Goal: Use online tool/utility: Utilize a website feature to perform a specific function

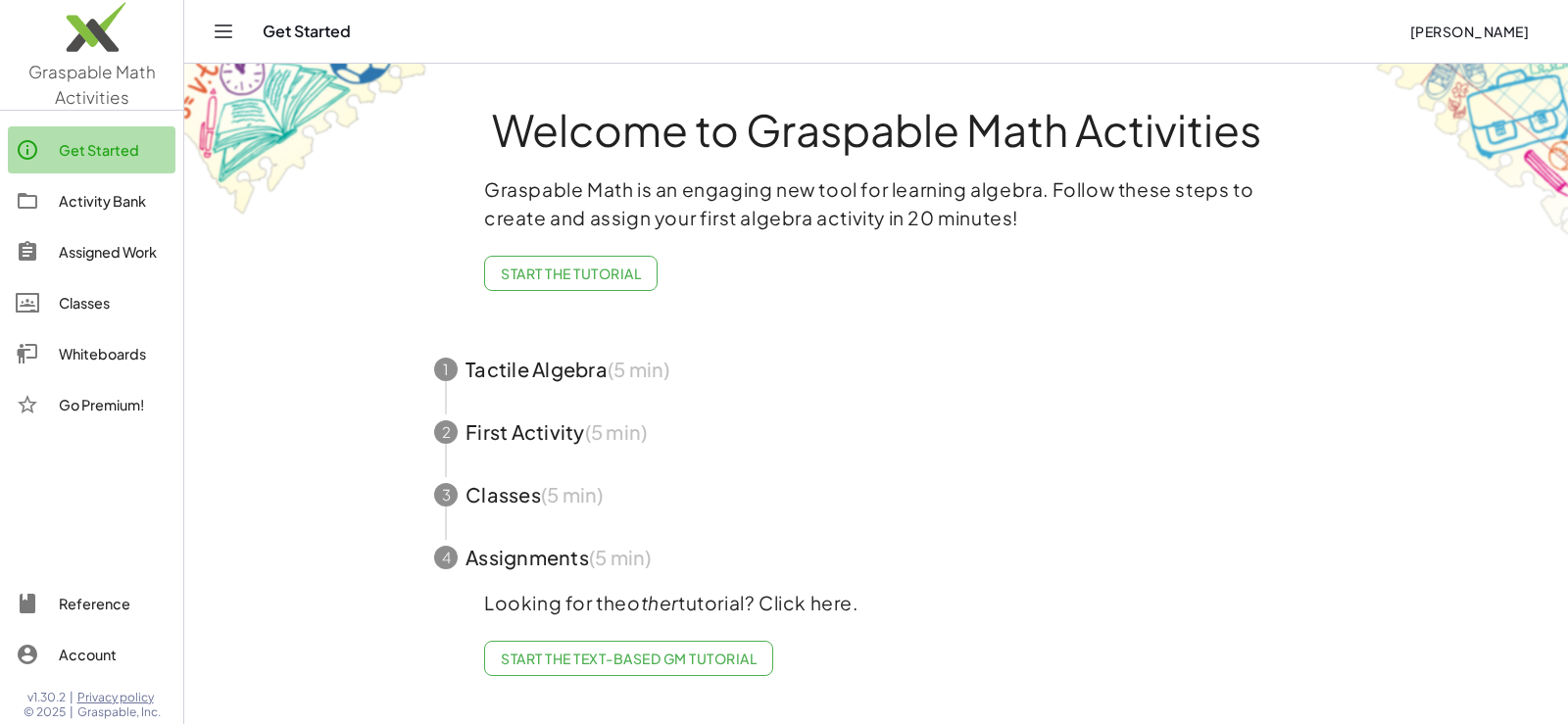
click at [63, 146] on div "Get Started" at bounding box center [112, 150] width 109 height 24
click at [112, 193] on div "Activity Bank" at bounding box center [112, 201] width 109 height 24
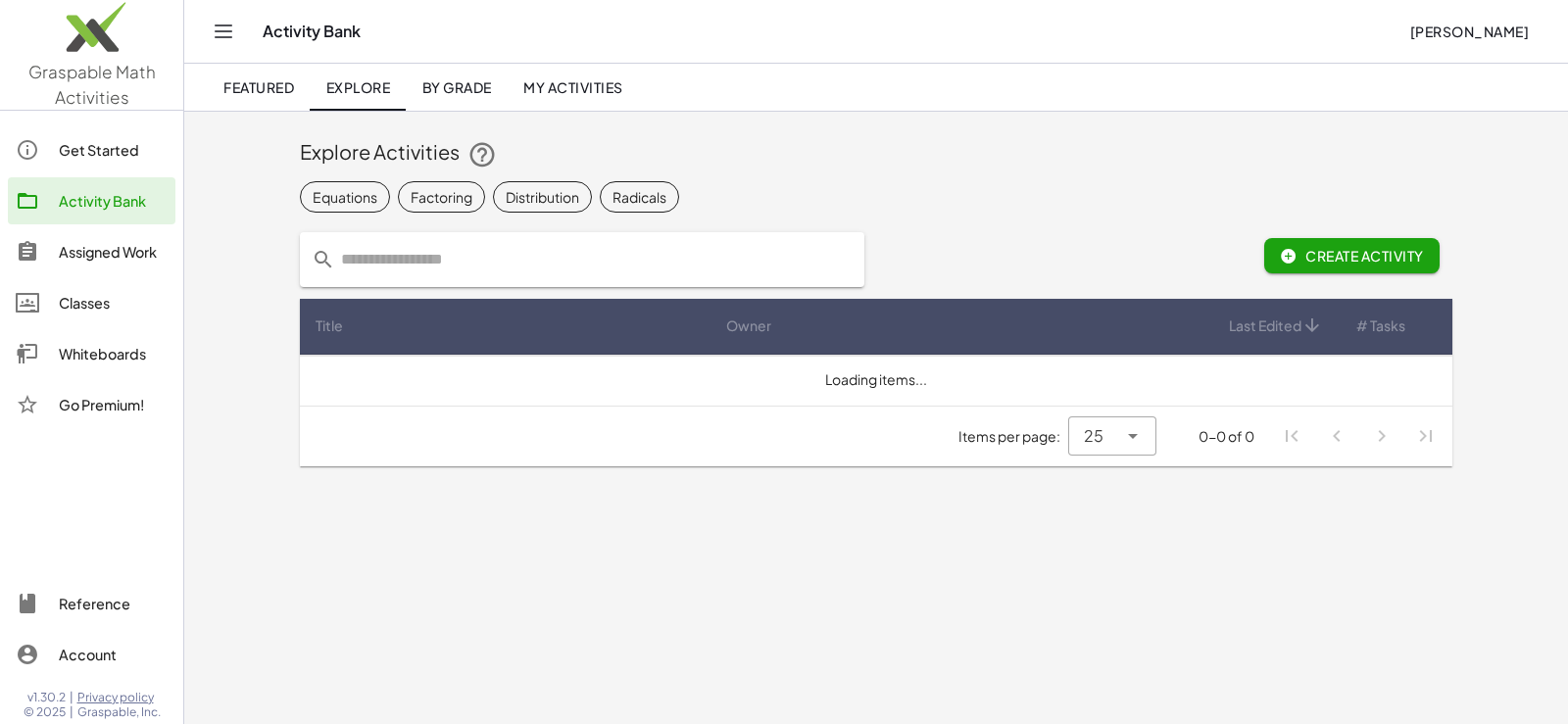
click at [123, 138] on div "Get Started" at bounding box center [112, 150] width 109 height 24
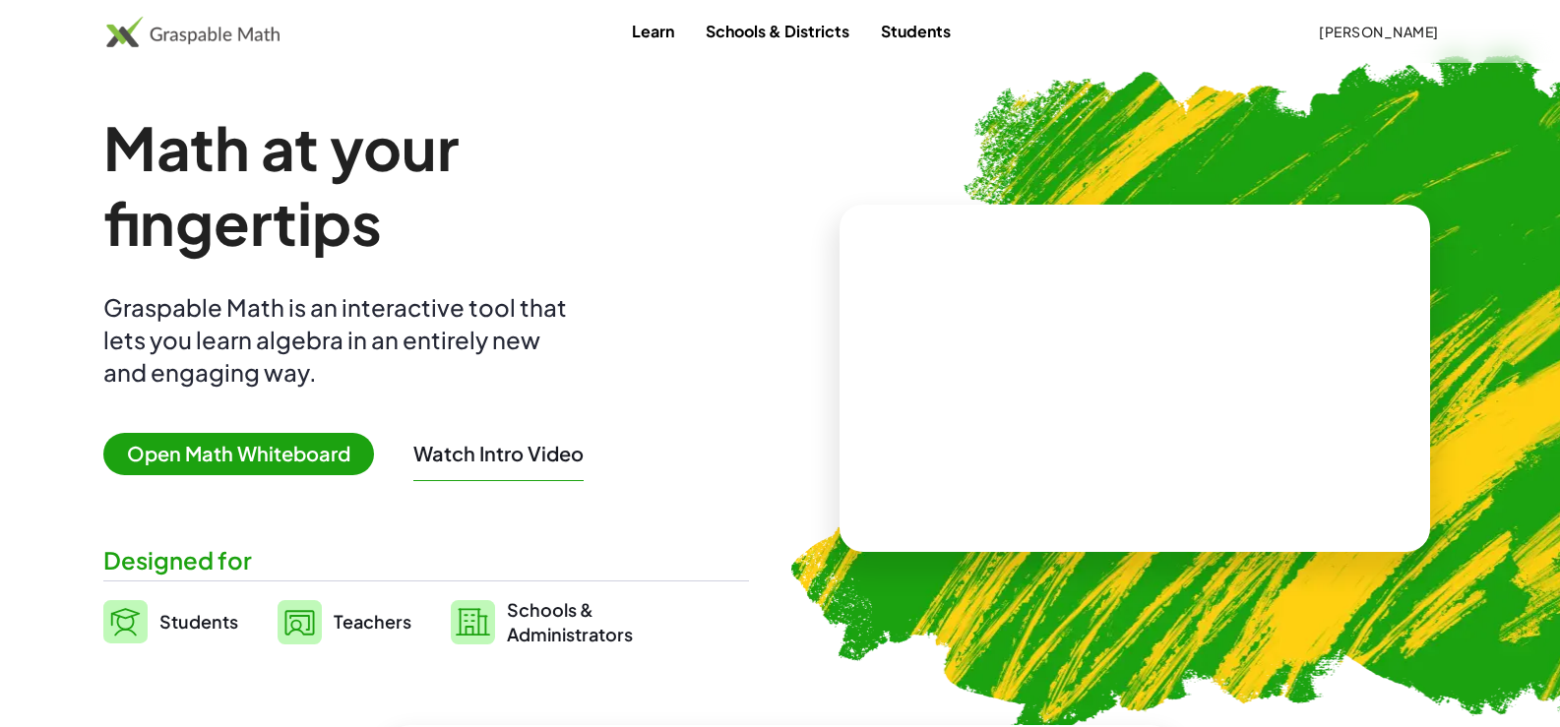
click at [262, 447] on span "Open Math Whiteboard" at bounding box center [238, 454] width 271 height 42
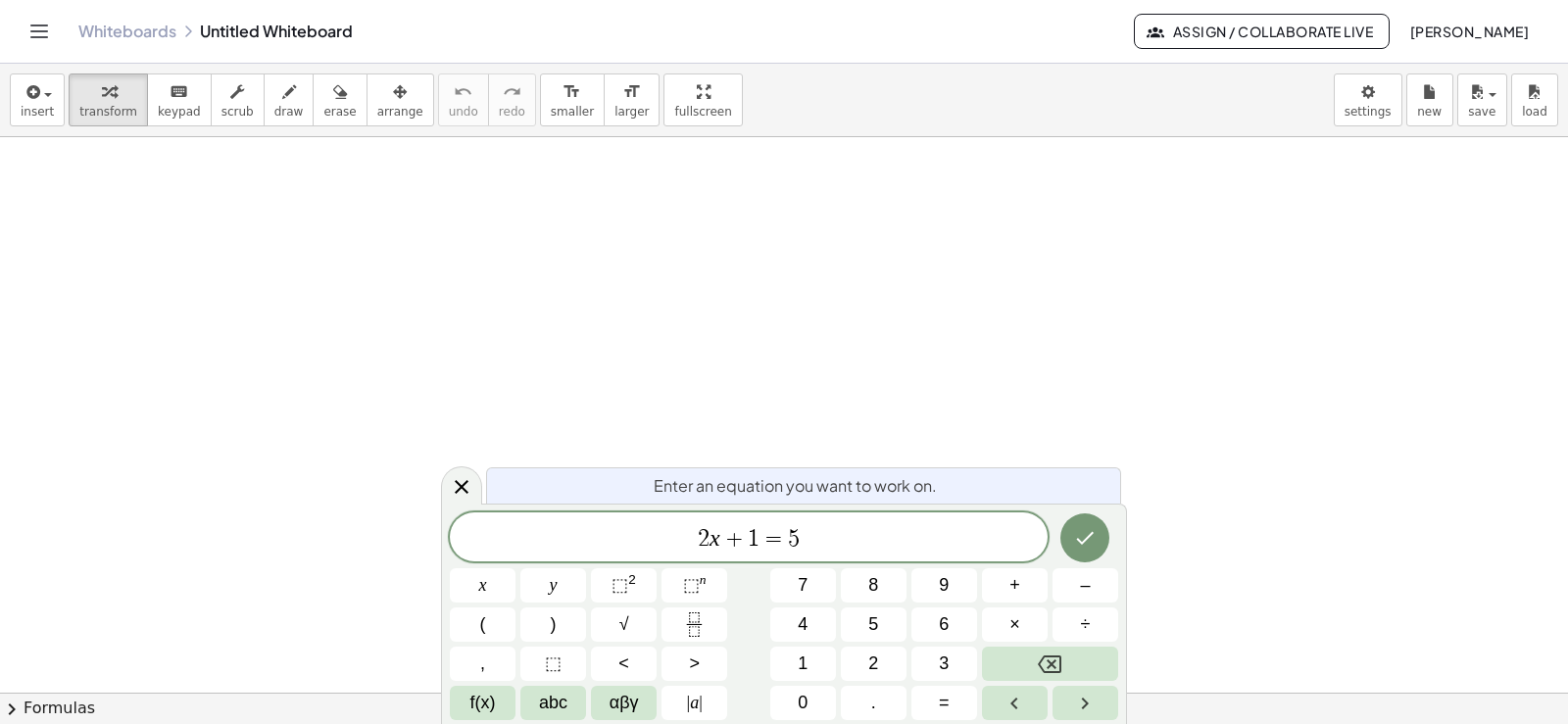
click at [261, 445] on div at bounding box center [784, 693] width 1568 height 1111
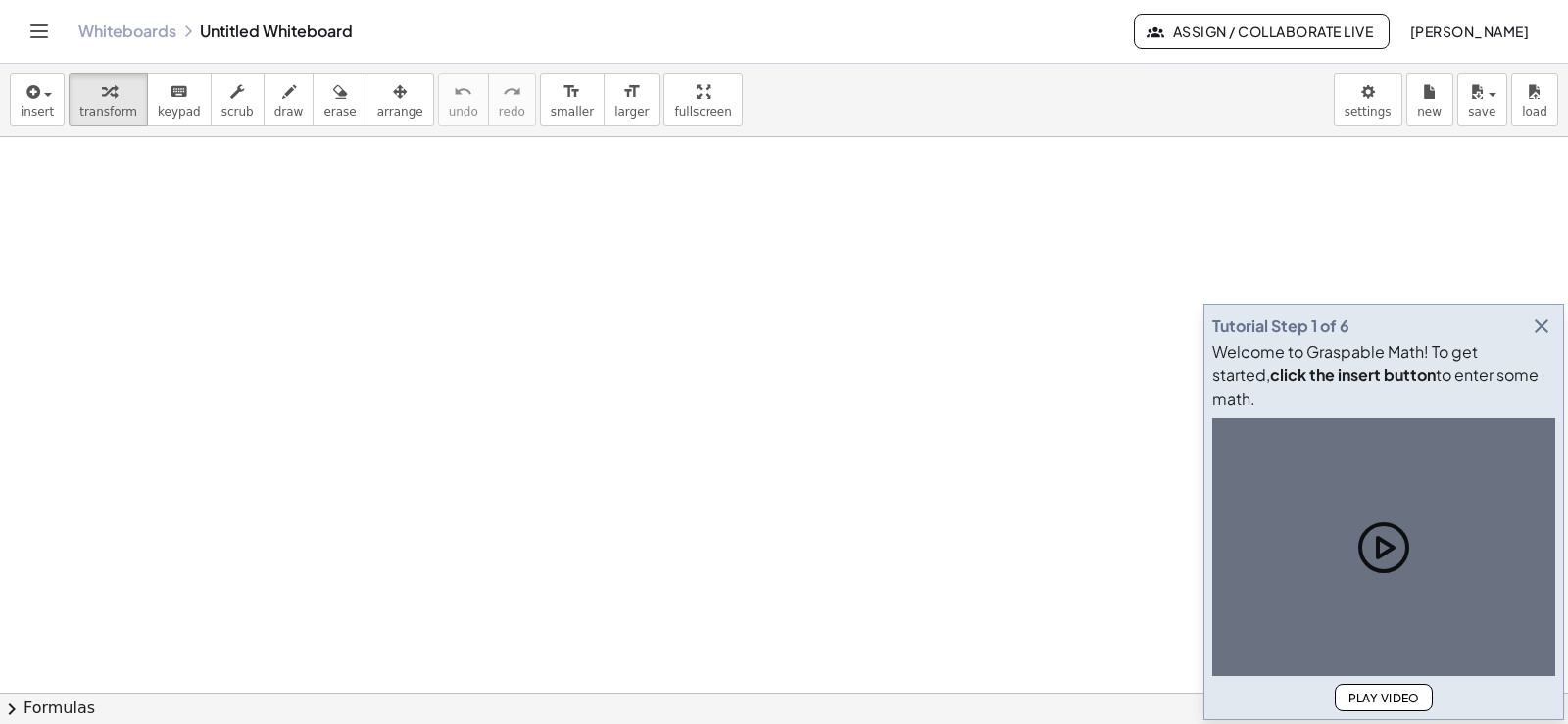
click at [1539, 339] on icon "button" at bounding box center [1541, 327] width 24 height 24
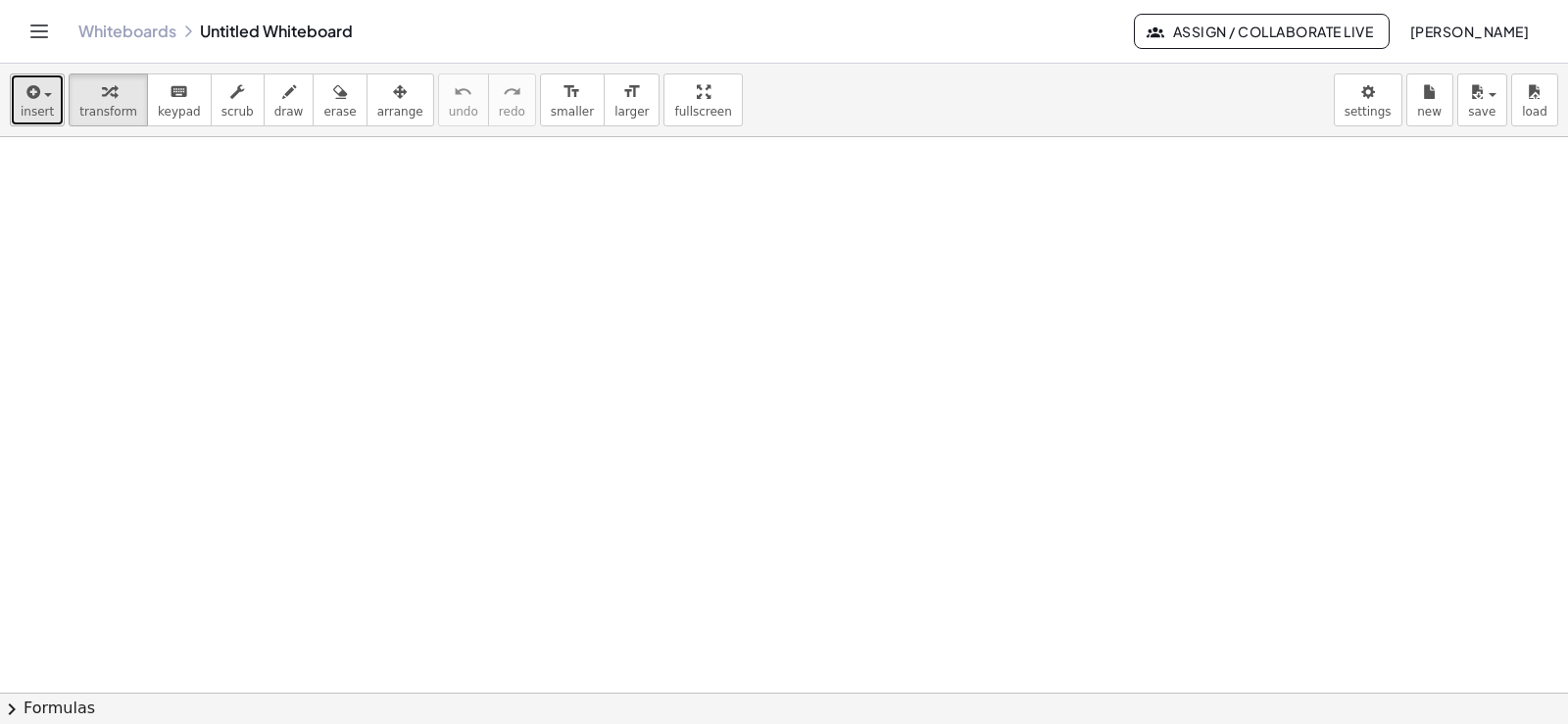
click at [29, 100] on icon "button" at bounding box center [32, 93] width 18 height 24
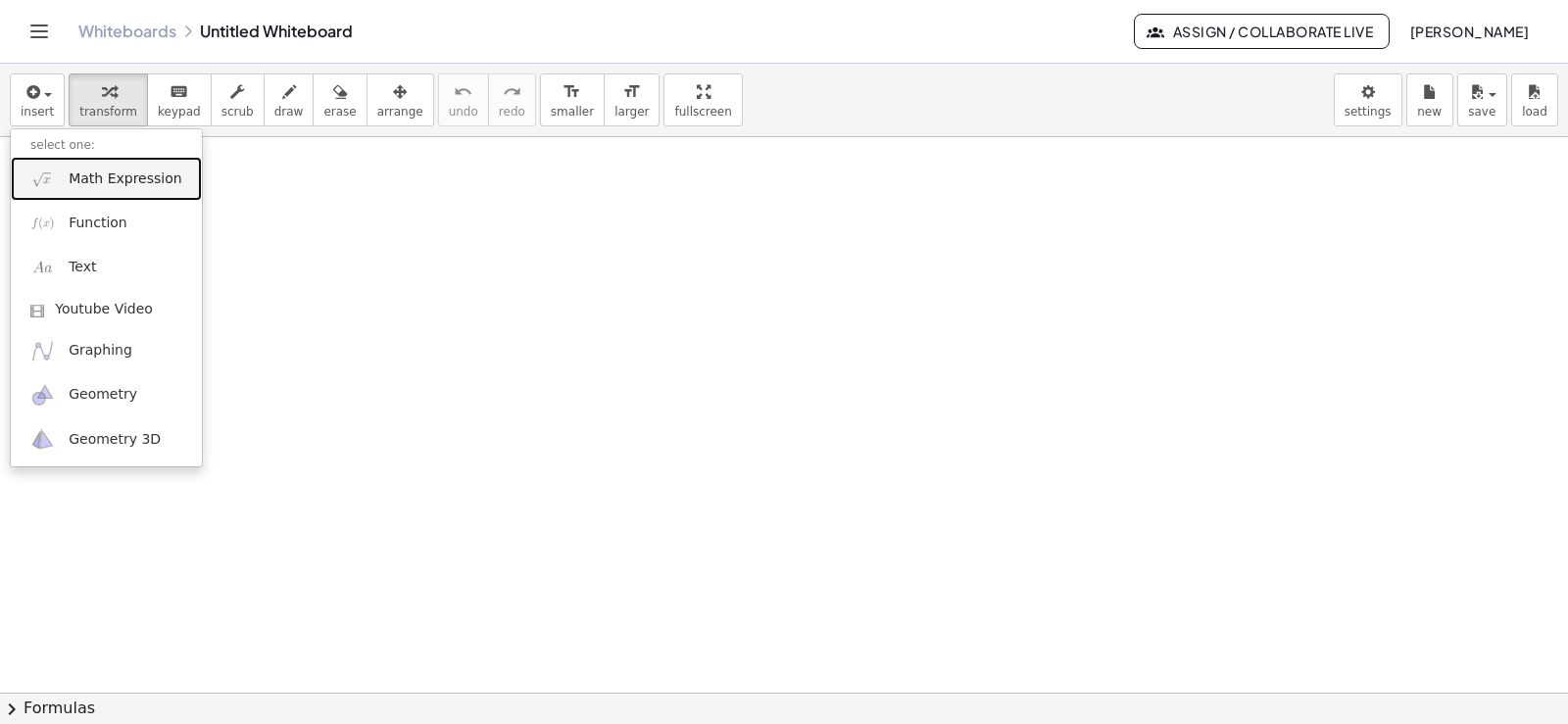
click at [95, 190] on link "Math Expression" at bounding box center [107, 178] width 191 height 44
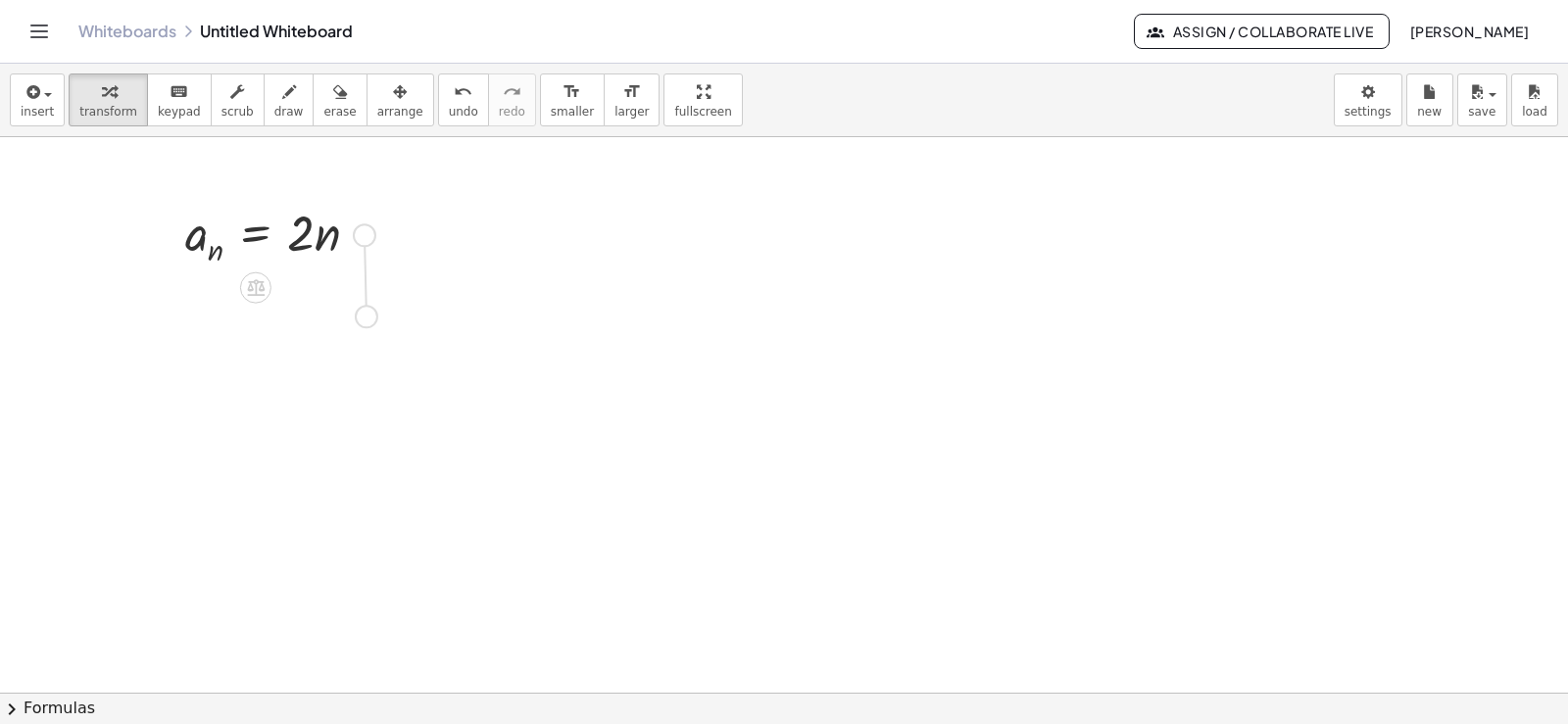
drag, startPoint x: 363, startPoint y: 236, endPoint x: 361, endPoint y: 322, distance: 86.0
click at [361, 322] on div "a n = · 2 · n" at bounding box center [784, 693] width 1568 height 1111
drag, startPoint x: 352, startPoint y: 312, endPoint x: 356, endPoint y: 394, distance: 82.1
click at [356, 394] on div "a n = · 2 · n a n = · 2 · n" at bounding box center [784, 693] width 1568 height 1111
drag, startPoint x: 336, startPoint y: 378, endPoint x: 334, endPoint y: 466, distance: 88.0
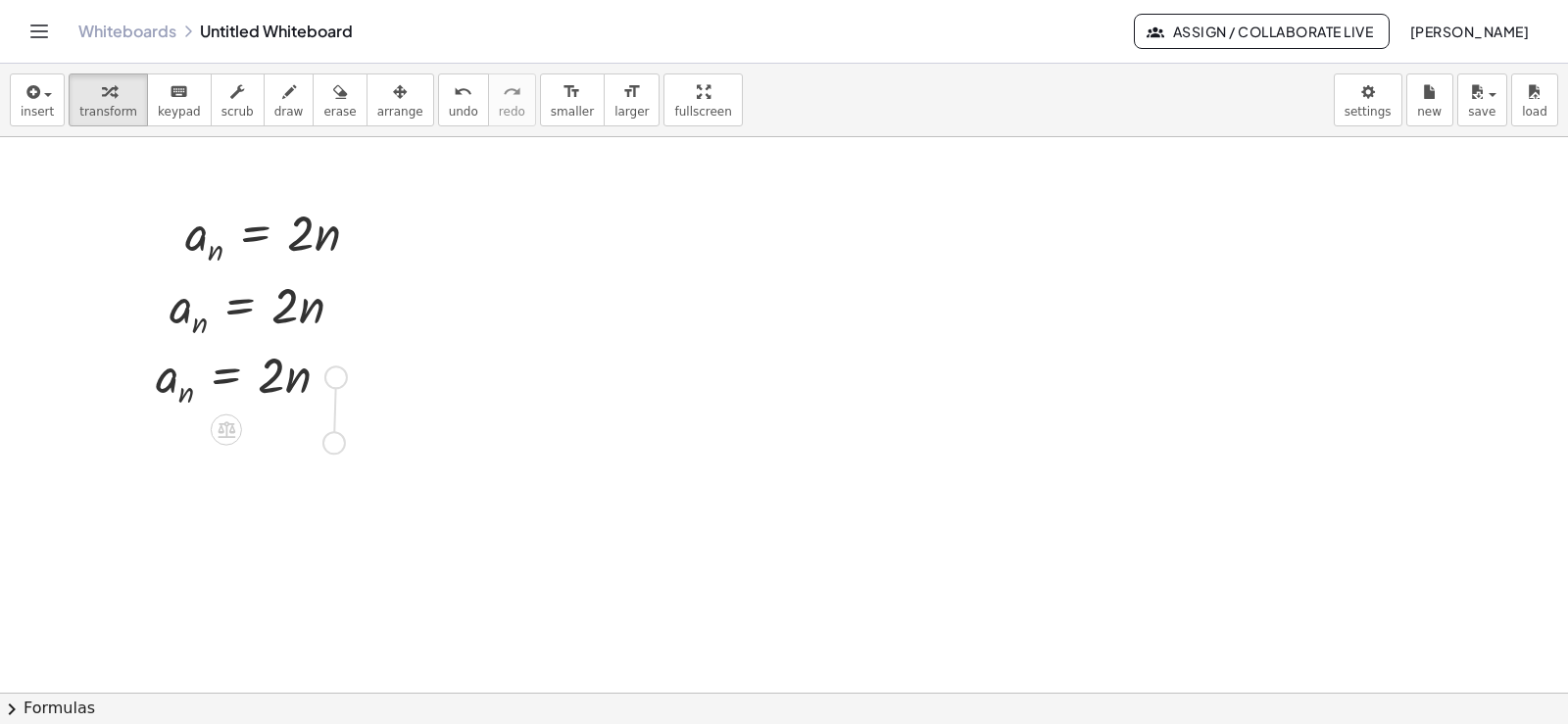
click at [334, 466] on div "a n = · 2 · n a n = · 2 · n a n = · 2 · n" at bounding box center [784, 693] width 1568 height 1111
drag, startPoint x: 317, startPoint y: 448, endPoint x: 321, endPoint y: 544, distance: 96.1
click at [321, 544] on div "a n = · 2 · n a n = · 2 · n a n = · 2 · n a n = · 2 · n" at bounding box center [784, 693] width 1568 height 1111
click at [530, 447] on div at bounding box center [784, 693] width 1568 height 1111
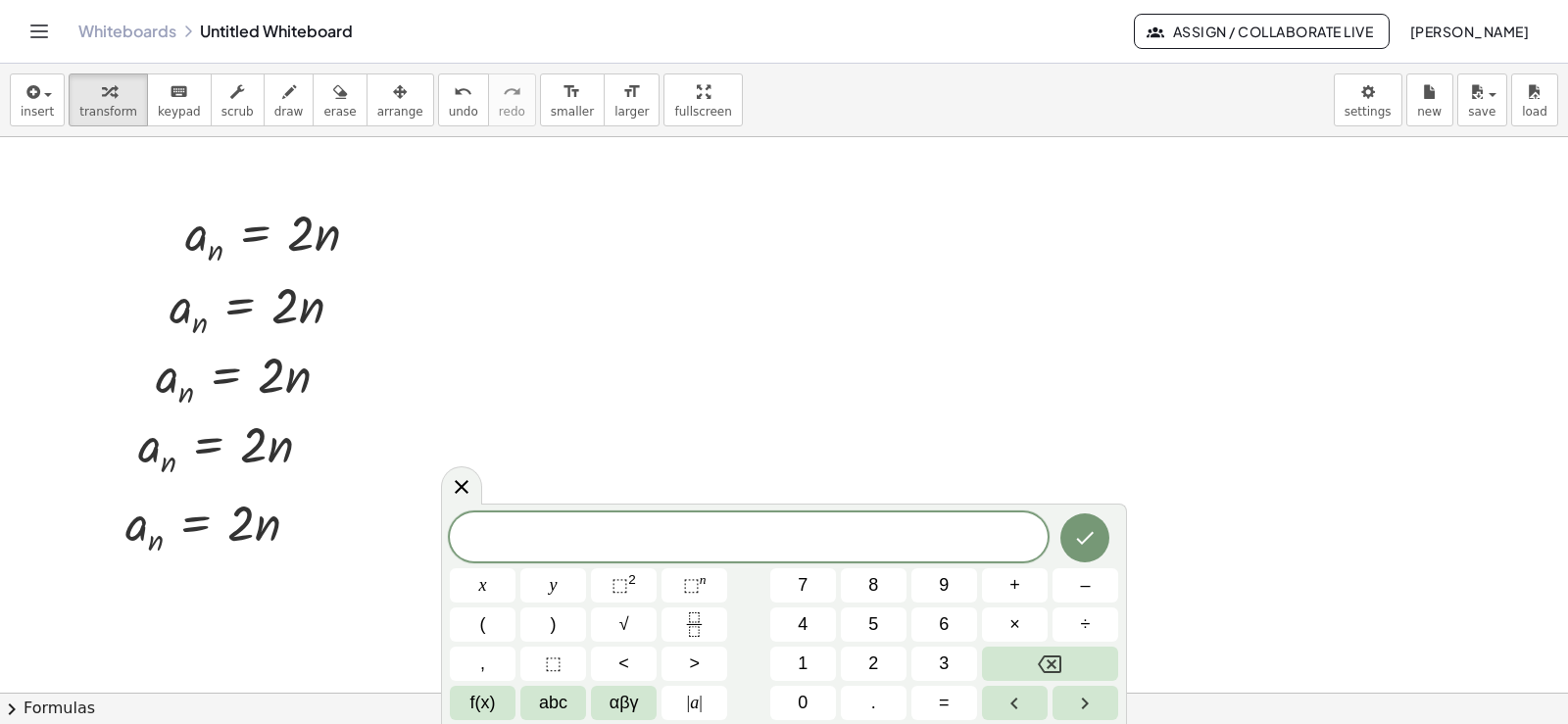
click at [506, 288] on div at bounding box center [784, 693] width 1568 height 1111
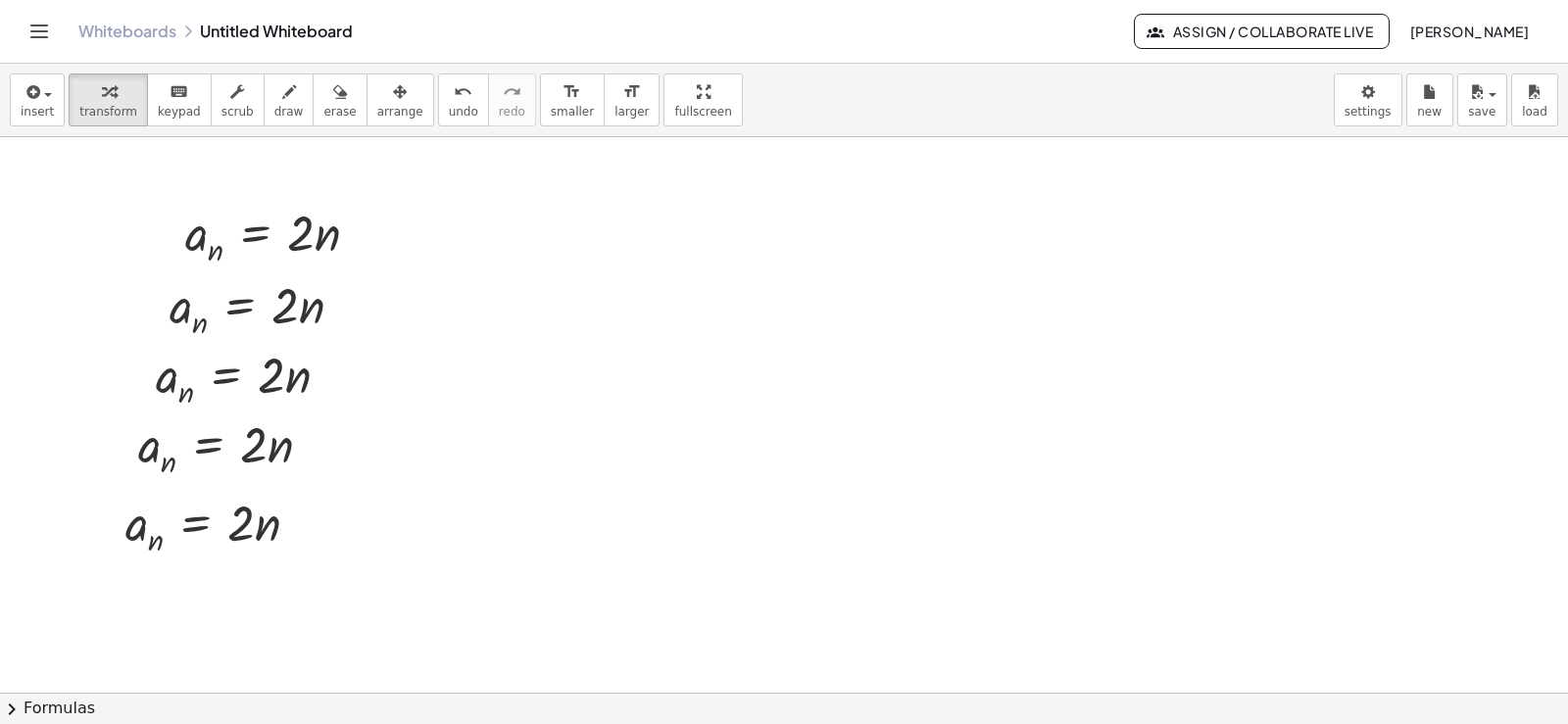
click at [5, 114] on div "insert select one: Math Expression Function Text Youtube Video Graphing Geometr…" at bounding box center [784, 101] width 1568 height 74
click at [28, 117] on span "insert" at bounding box center [37, 112] width 33 height 14
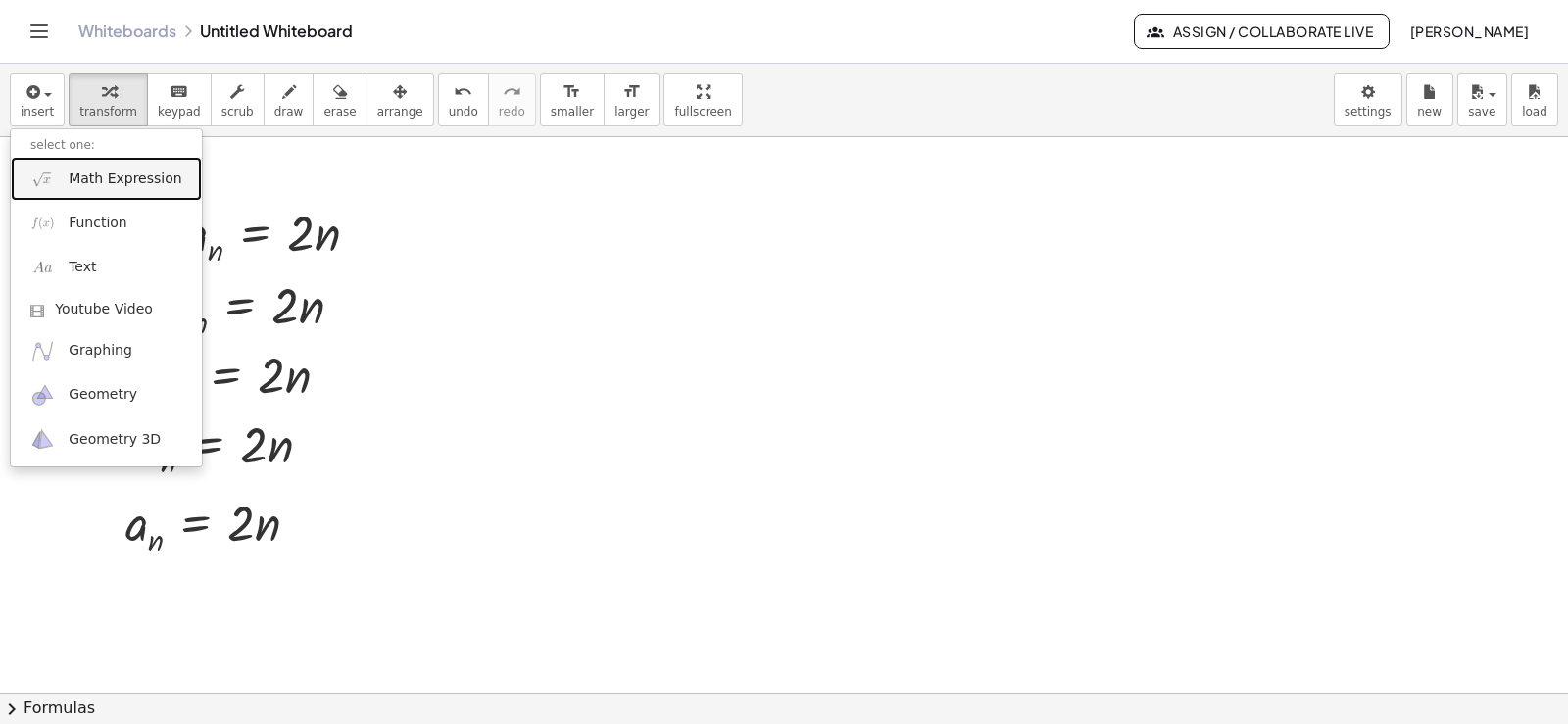
click at [90, 180] on span "Math Expression" at bounding box center [124, 179] width 112 height 20
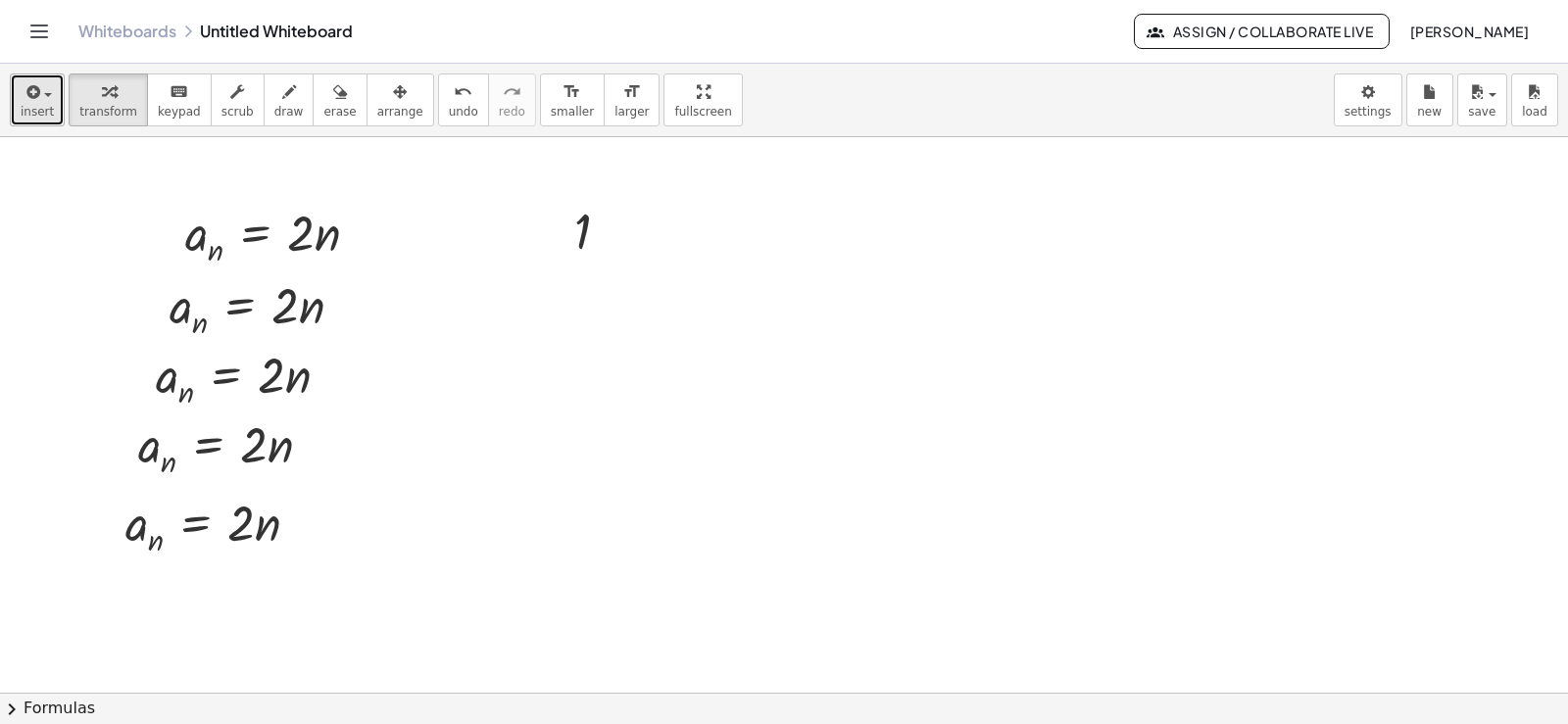
click at [24, 88] on icon "button" at bounding box center [32, 93] width 18 height 24
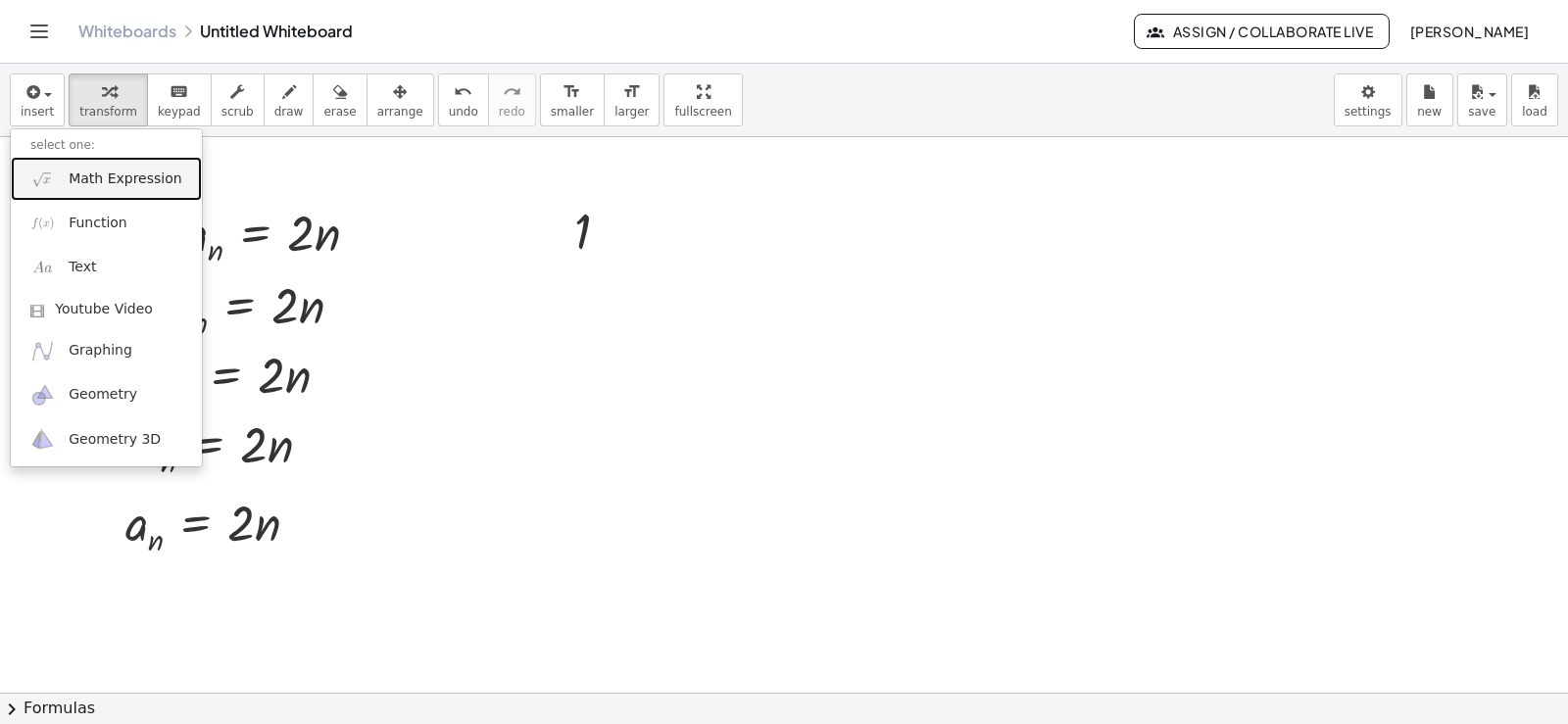
click at [94, 175] on span "Math Expression" at bounding box center [124, 179] width 112 height 20
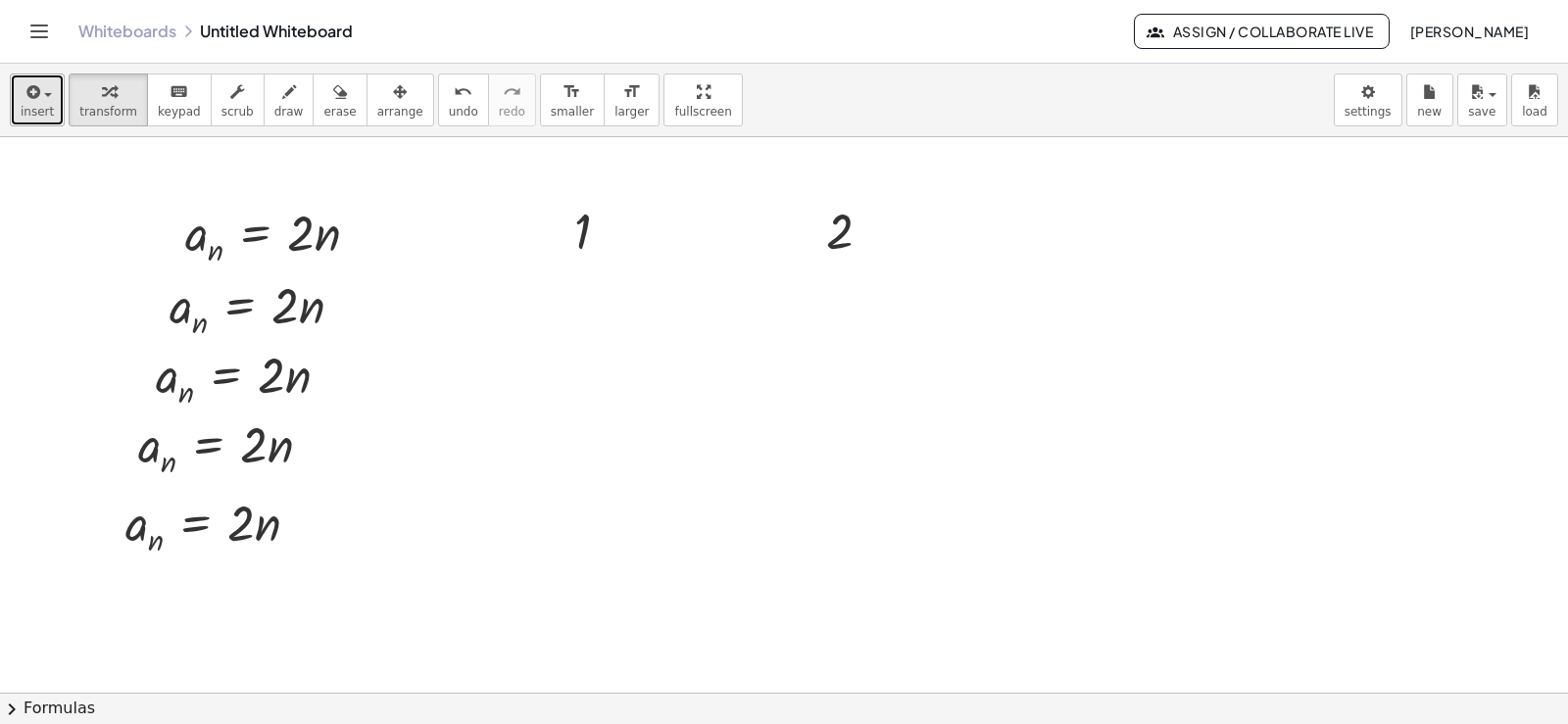
click at [44, 113] on span "insert" at bounding box center [37, 112] width 33 height 14
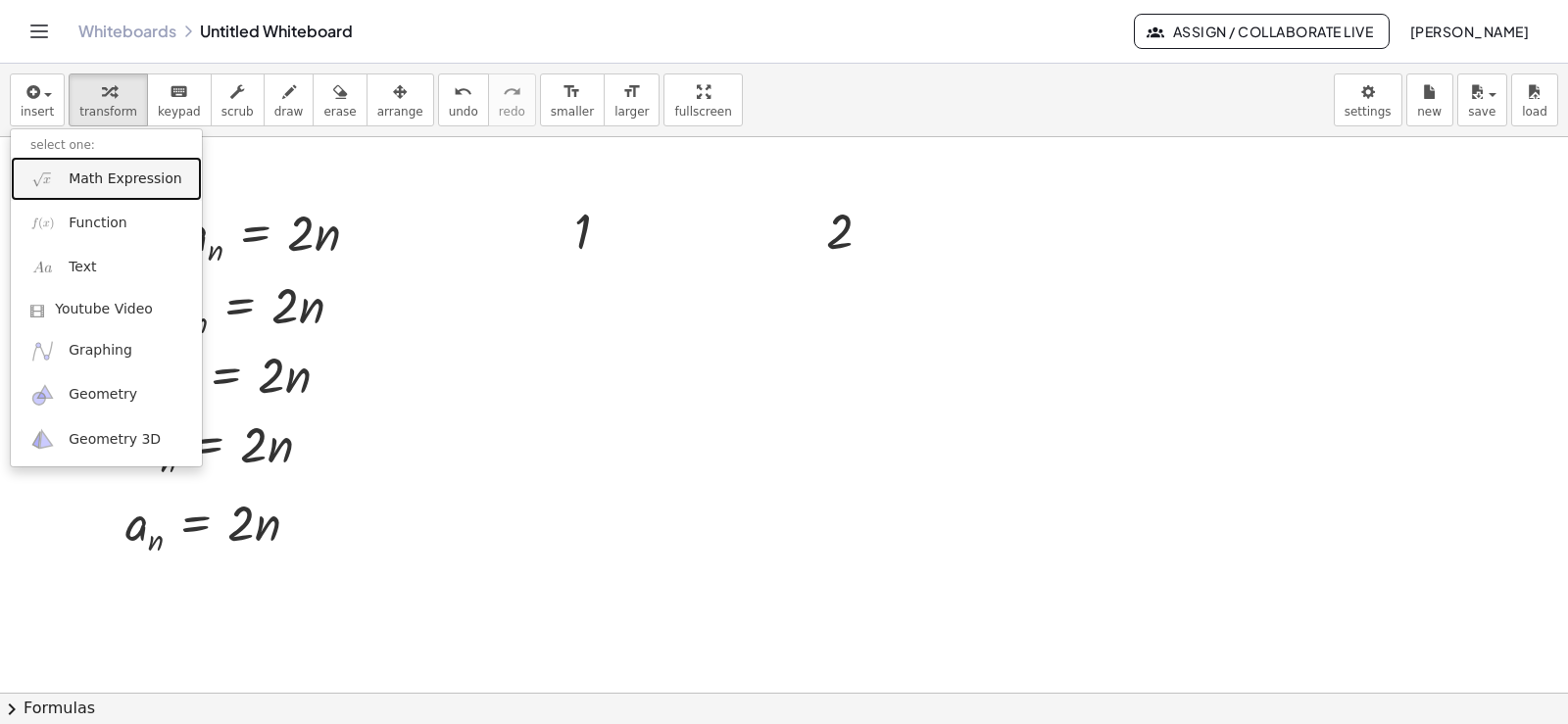
click at [90, 192] on link "Math Expression" at bounding box center [107, 178] width 191 height 44
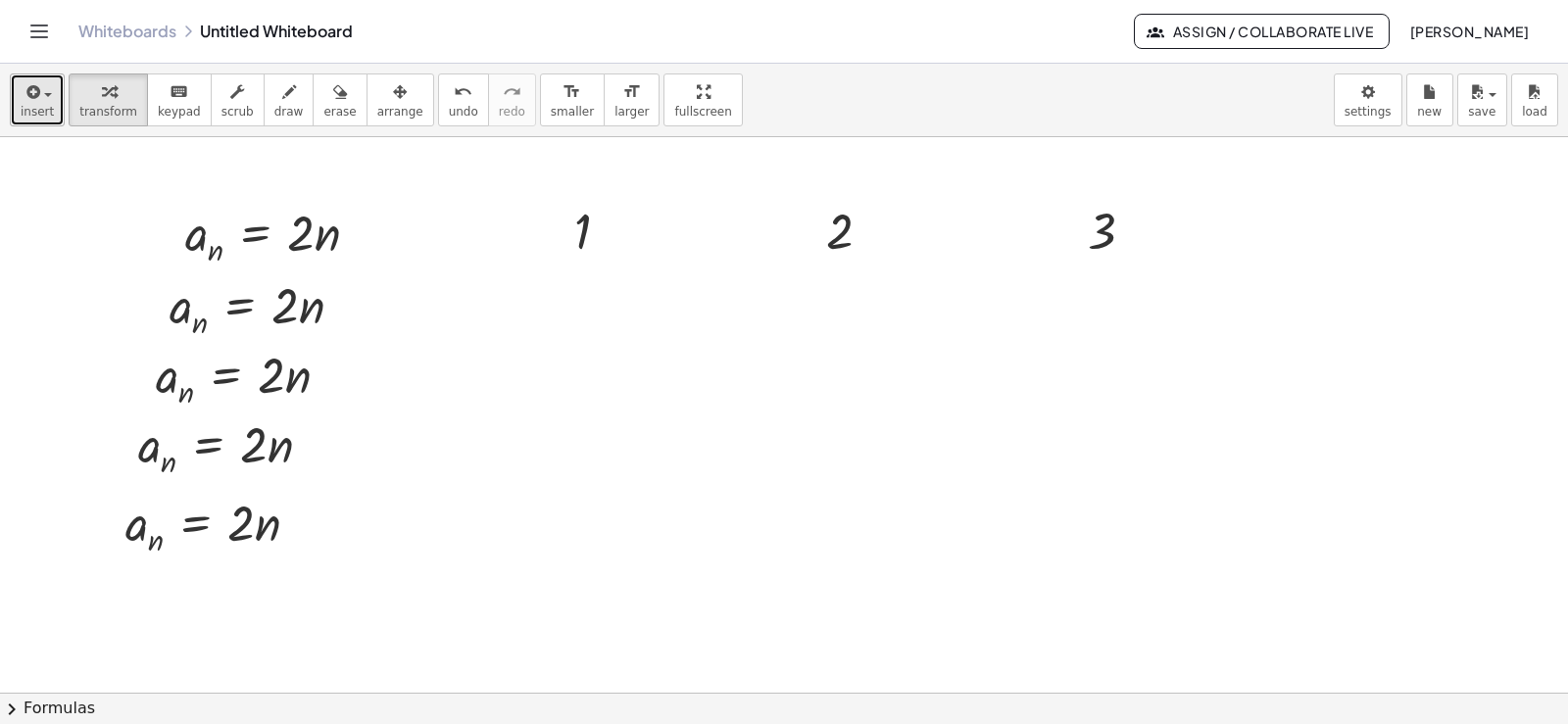
click at [23, 91] on icon "button" at bounding box center [32, 93] width 18 height 24
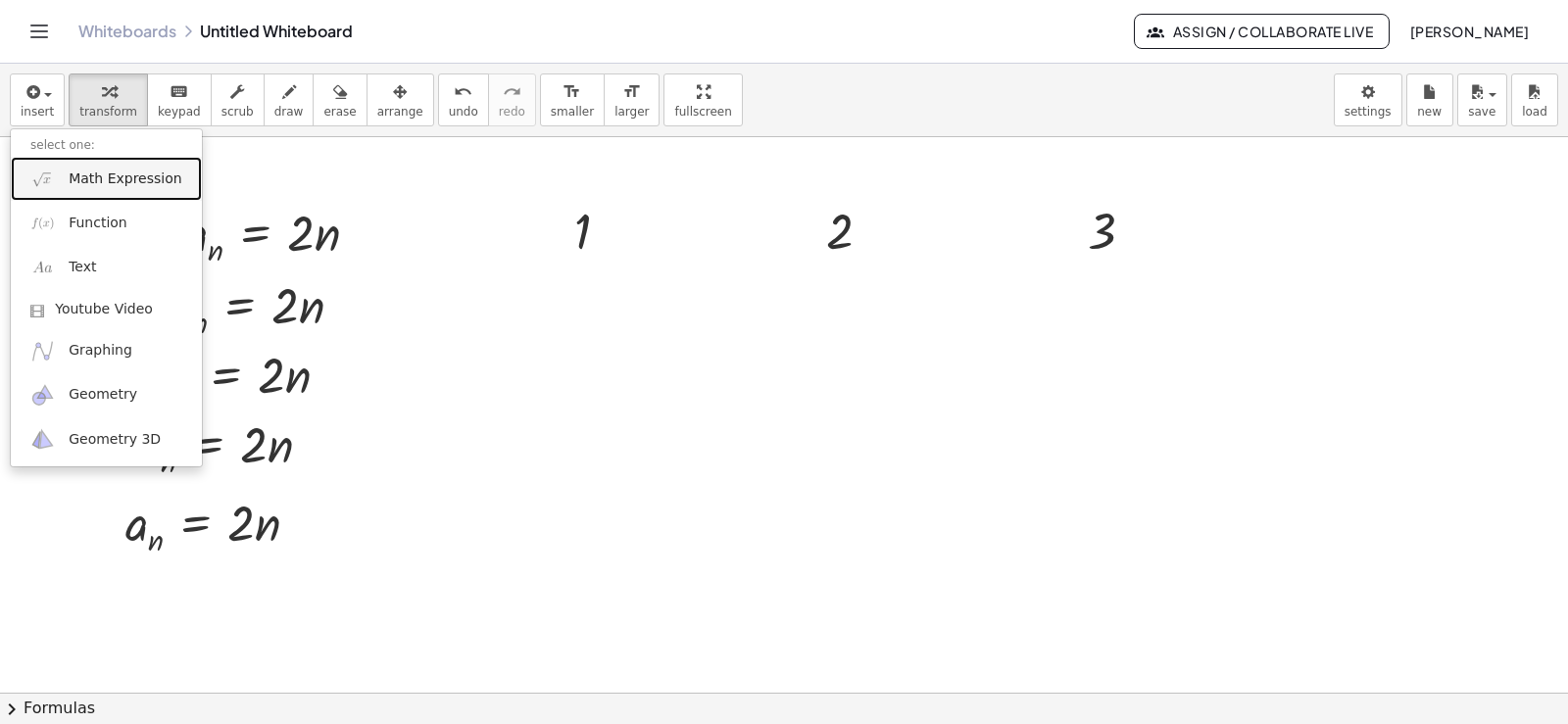
click at [70, 181] on span "Math Expression" at bounding box center [124, 179] width 112 height 20
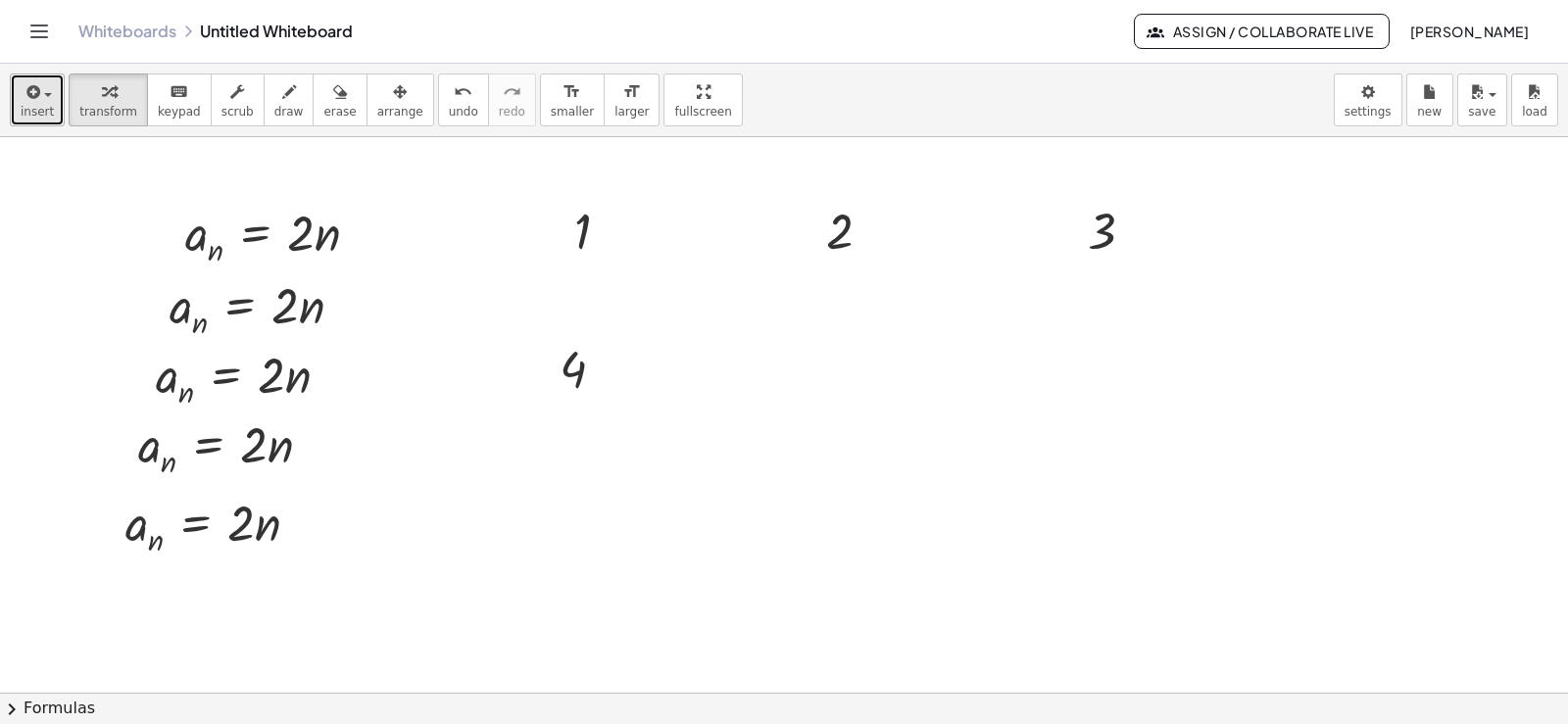
click at [37, 100] on icon "button" at bounding box center [32, 93] width 18 height 24
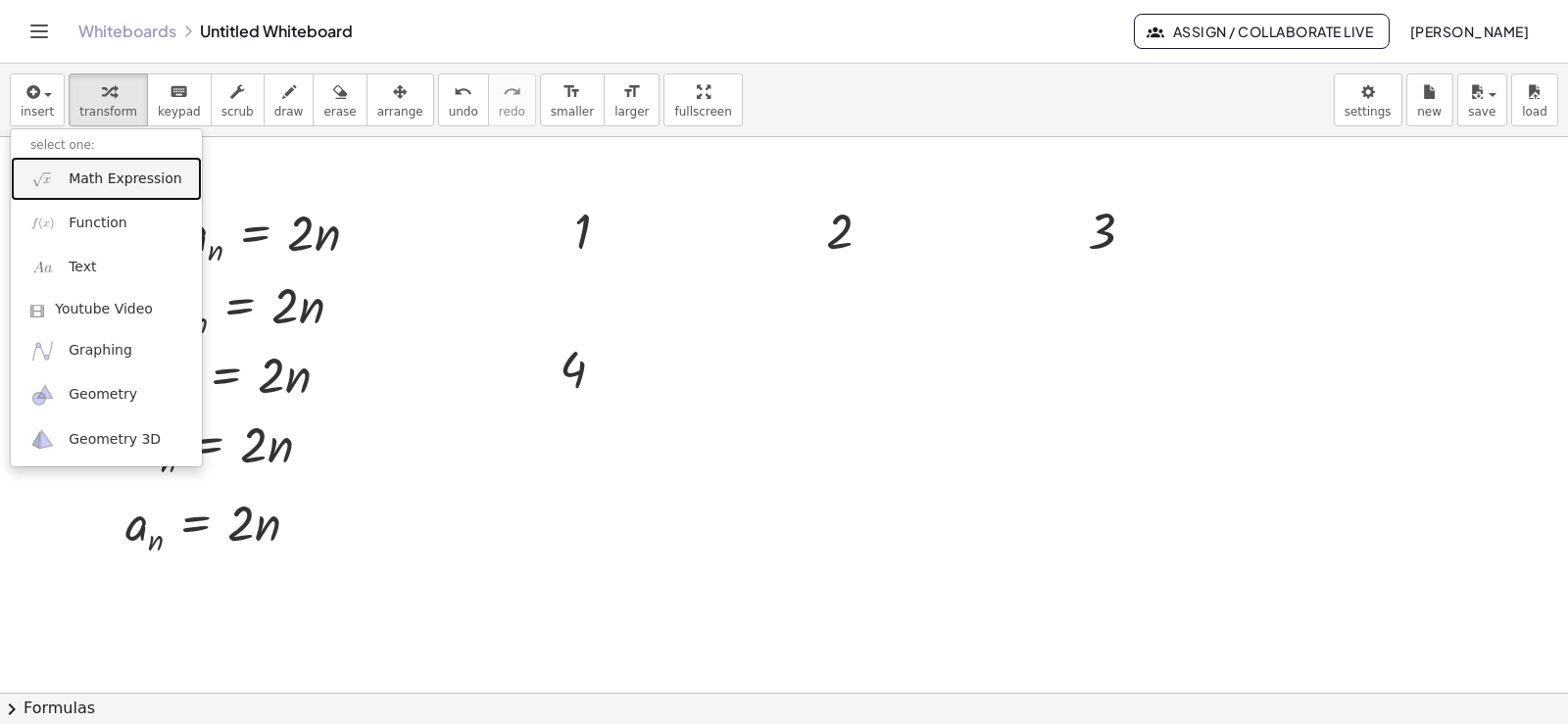
click at [58, 167] on link "Math Expression" at bounding box center [107, 178] width 191 height 44
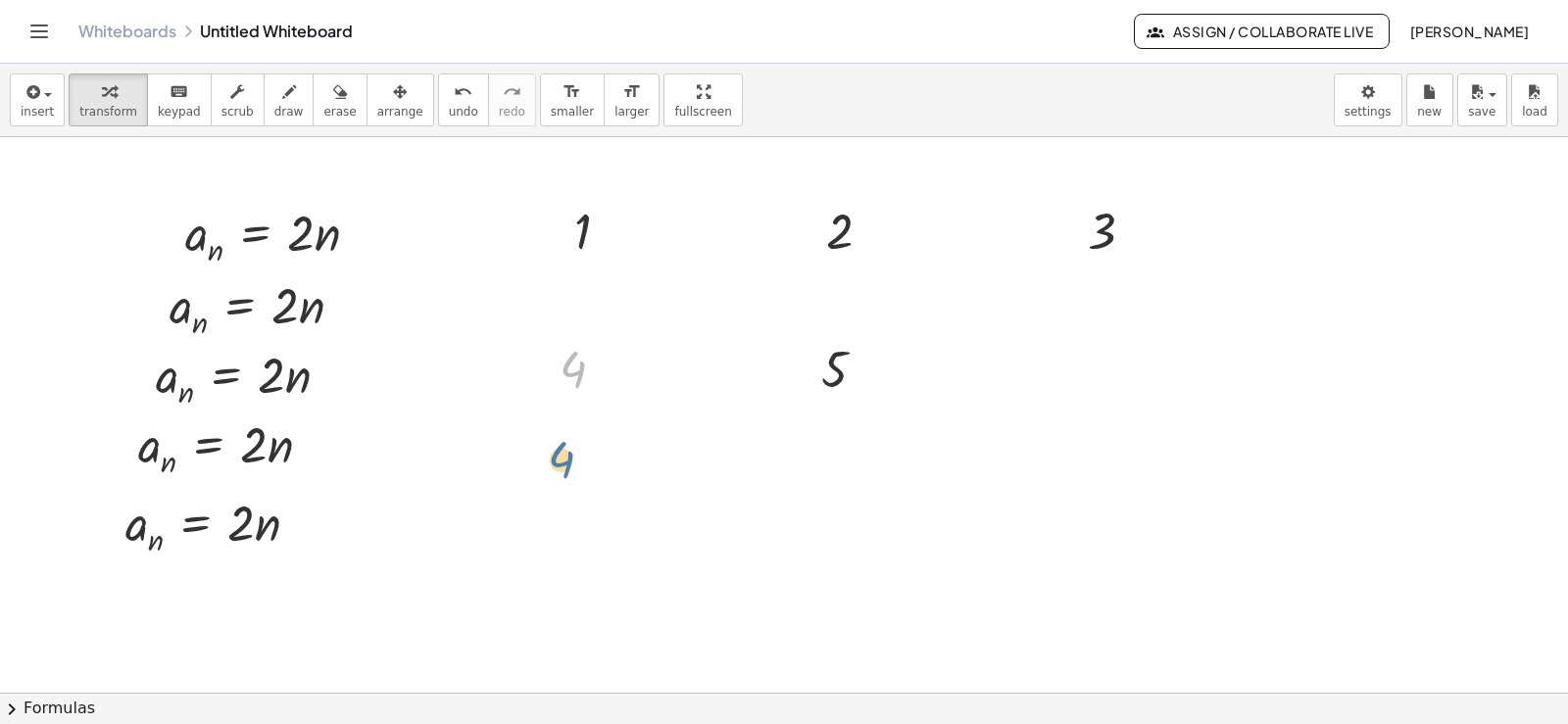
drag, startPoint x: 575, startPoint y: 373, endPoint x: 563, endPoint y: 465, distance: 92.8
click at [377, 118] on span "arrange" at bounding box center [400, 112] width 46 height 14
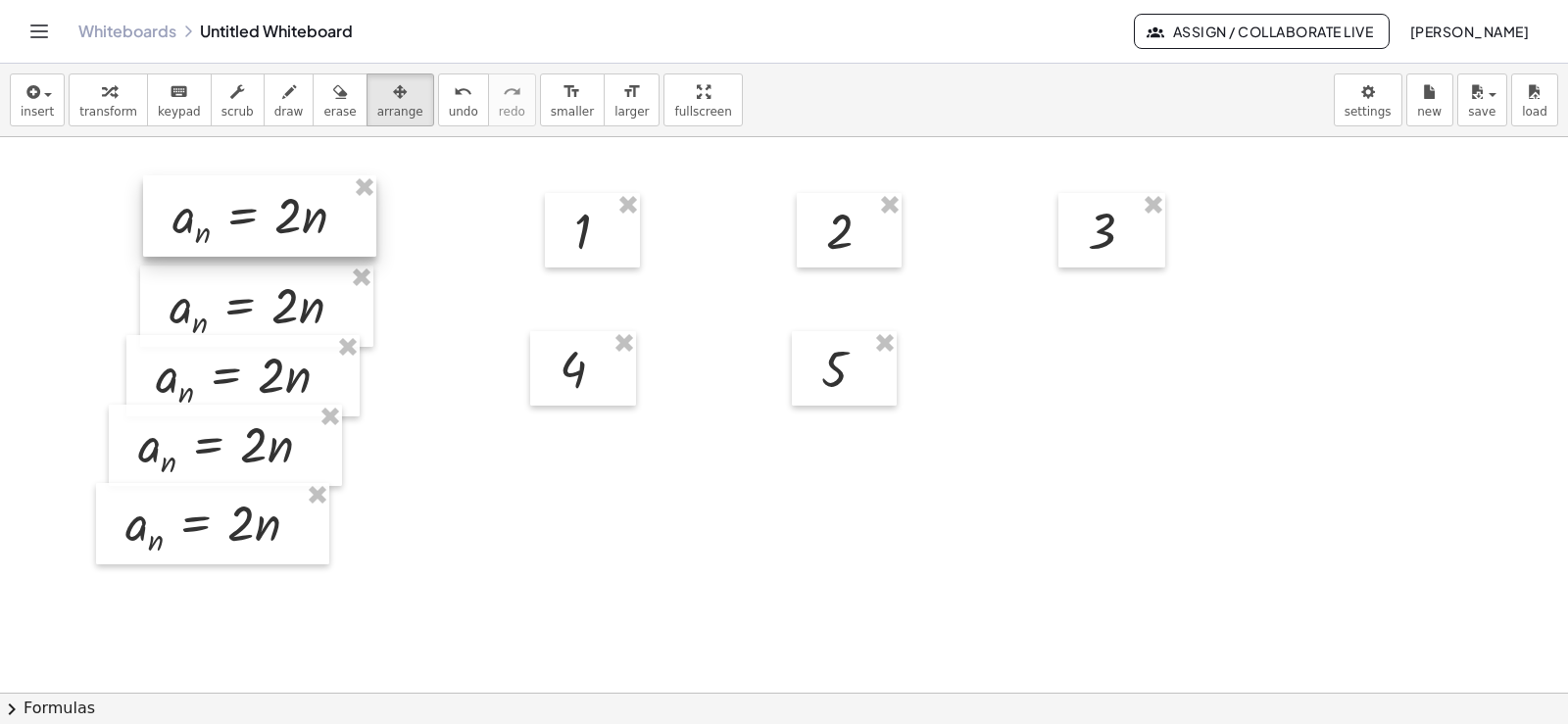
drag, startPoint x: 260, startPoint y: 243, endPoint x: 240, endPoint y: 226, distance: 26.2
click at [240, 226] on div at bounding box center [260, 216] width 233 height 82
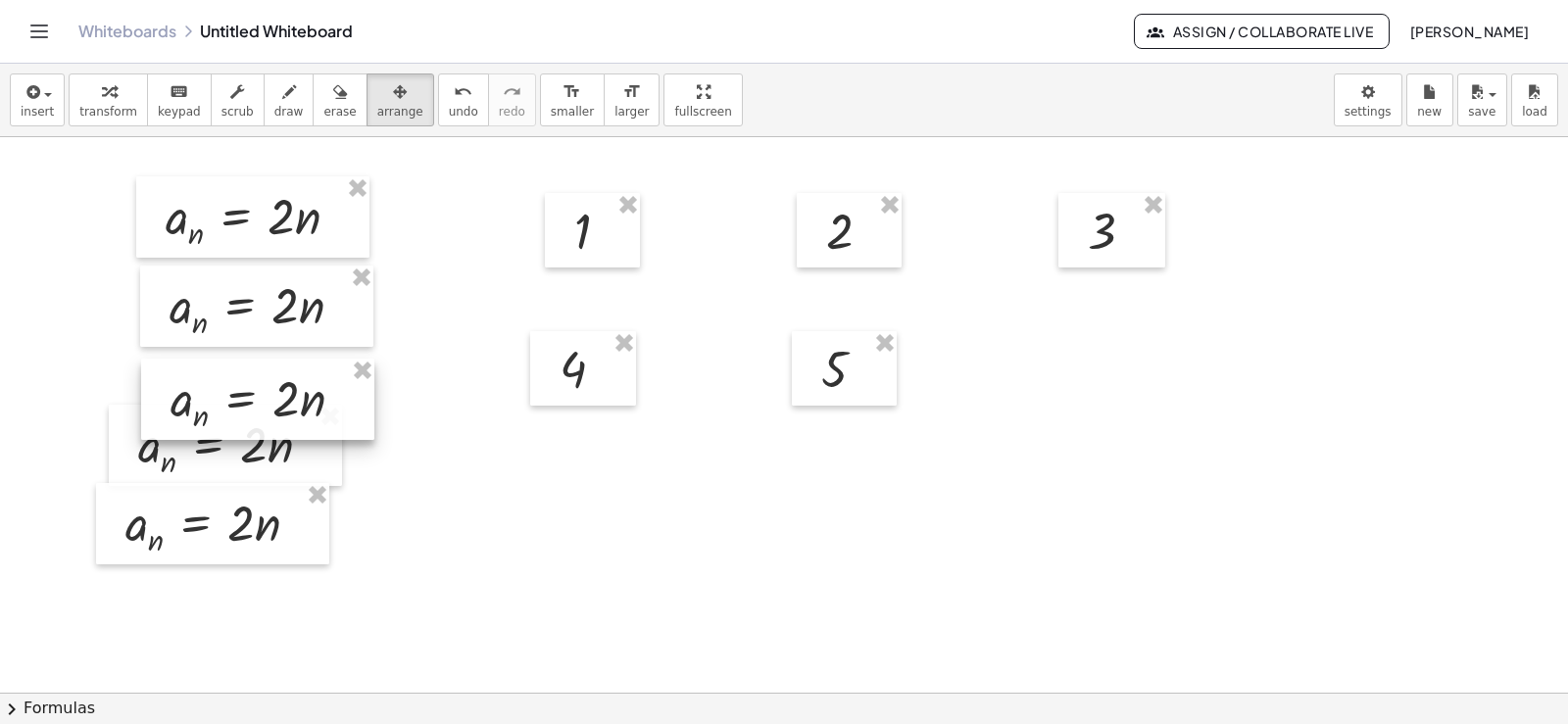
drag, startPoint x: 246, startPoint y: 372, endPoint x: 256, endPoint y: 388, distance: 18.9
click at [260, 394] on div at bounding box center [258, 399] width 233 height 82
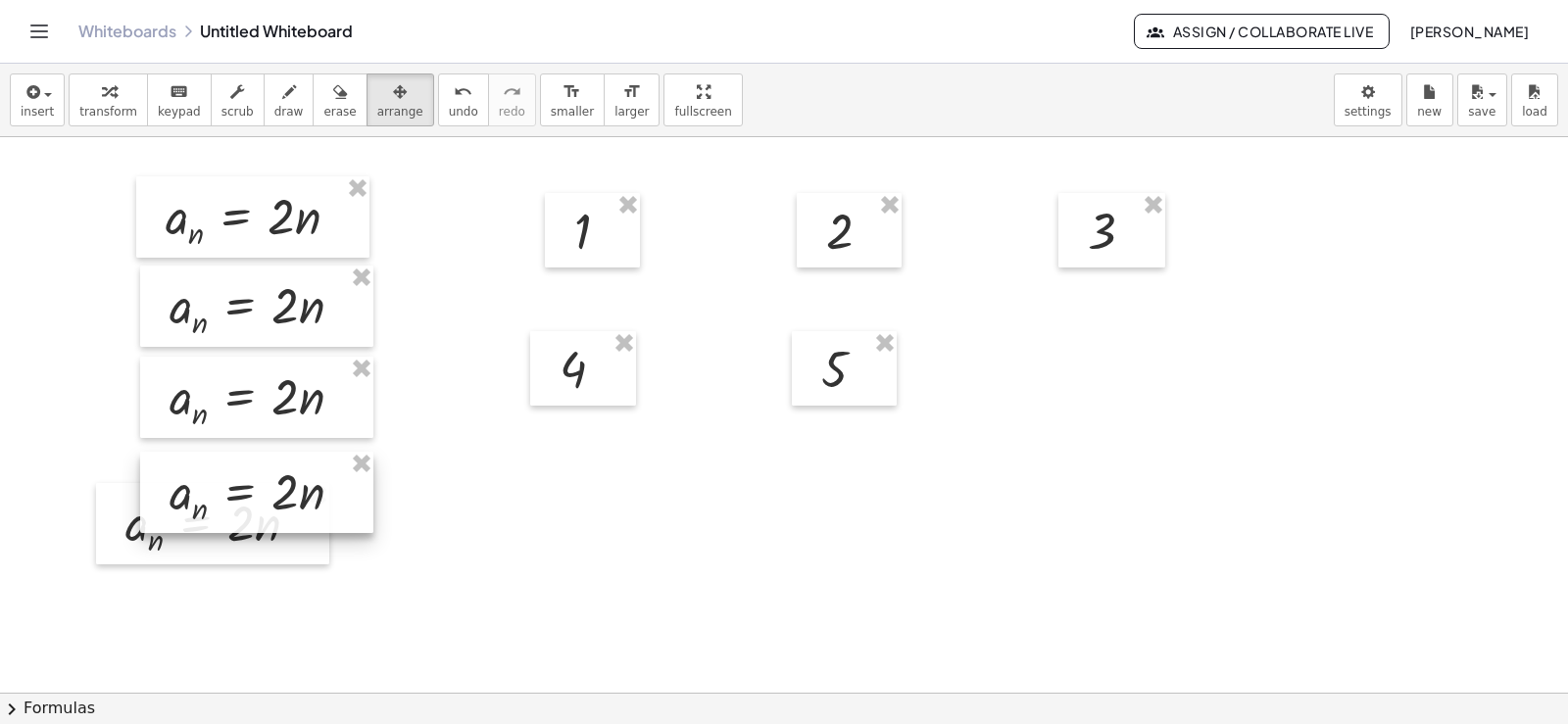
drag, startPoint x: 202, startPoint y: 460, endPoint x: 235, endPoint y: 505, distance: 55.8
click at [235, 505] on div at bounding box center [257, 493] width 233 height 82
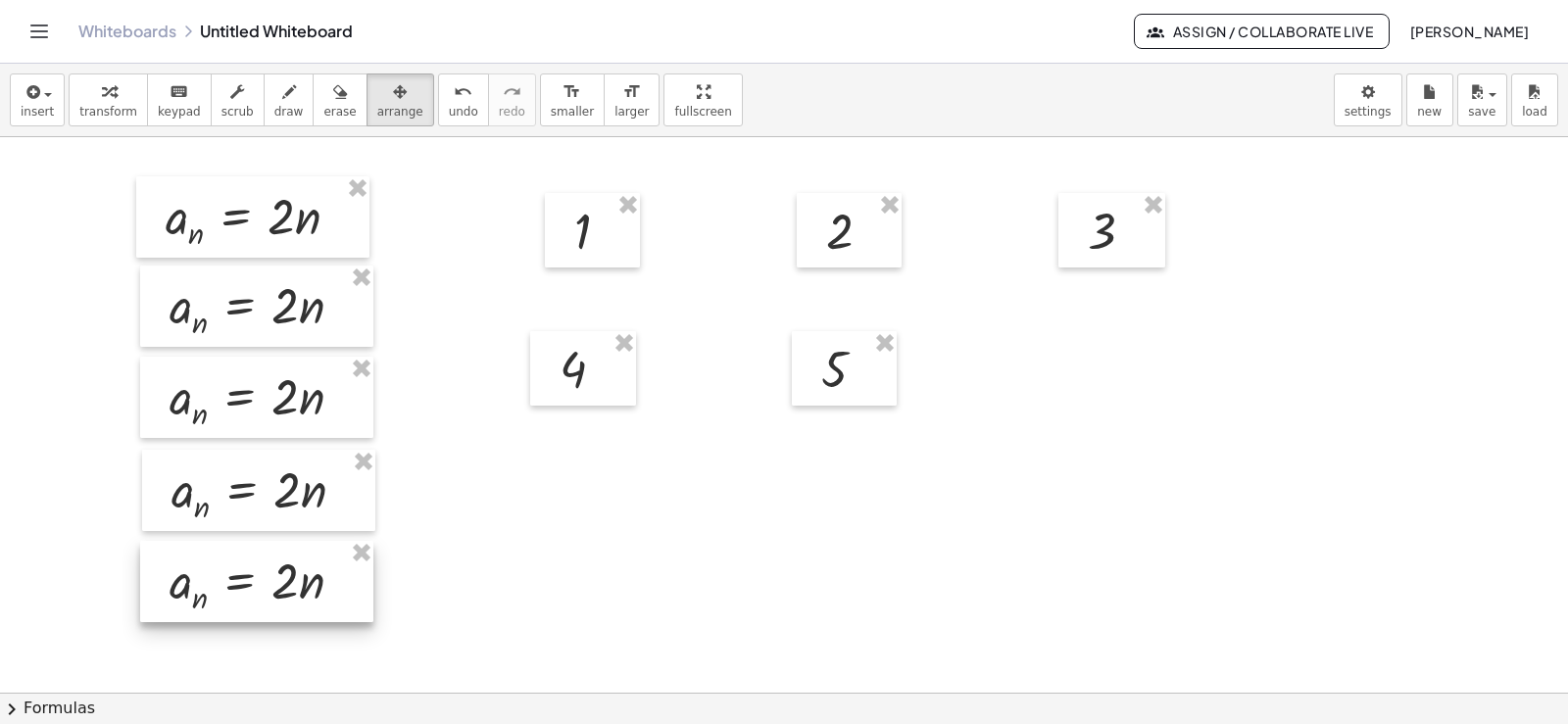
drag, startPoint x: 130, startPoint y: 531, endPoint x: 176, endPoint y: 594, distance: 78.0
click at [176, 594] on div at bounding box center [257, 582] width 233 height 82
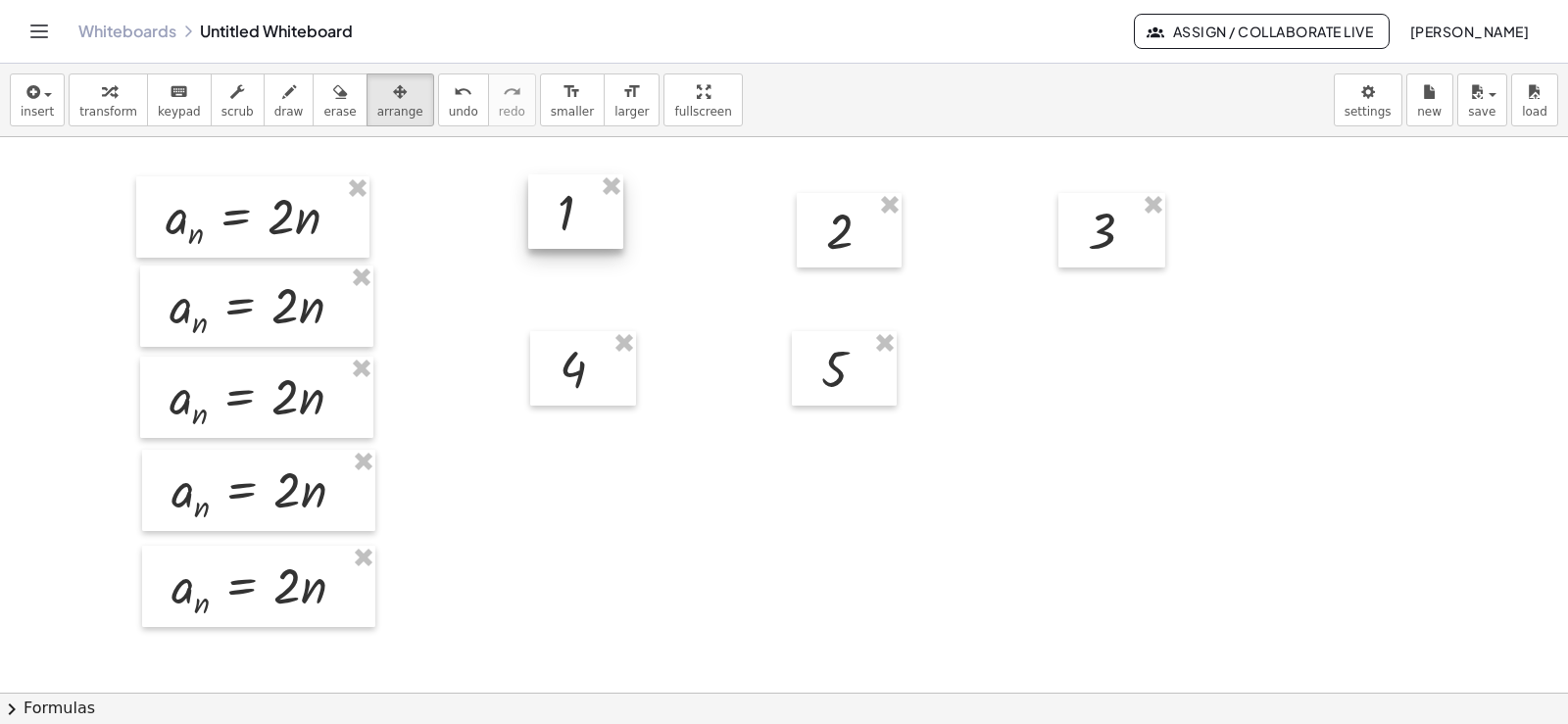
drag, startPoint x: 580, startPoint y: 224, endPoint x: 564, endPoint y: 208, distance: 22.6
click at [564, 208] on div at bounding box center [574, 211] width 95 height 75
drag, startPoint x: 584, startPoint y: 372, endPoint x: 581, endPoint y: 485, distance: 113.0
click at [582, 498] on div at bounding box center [580, 496] width 106 height 75
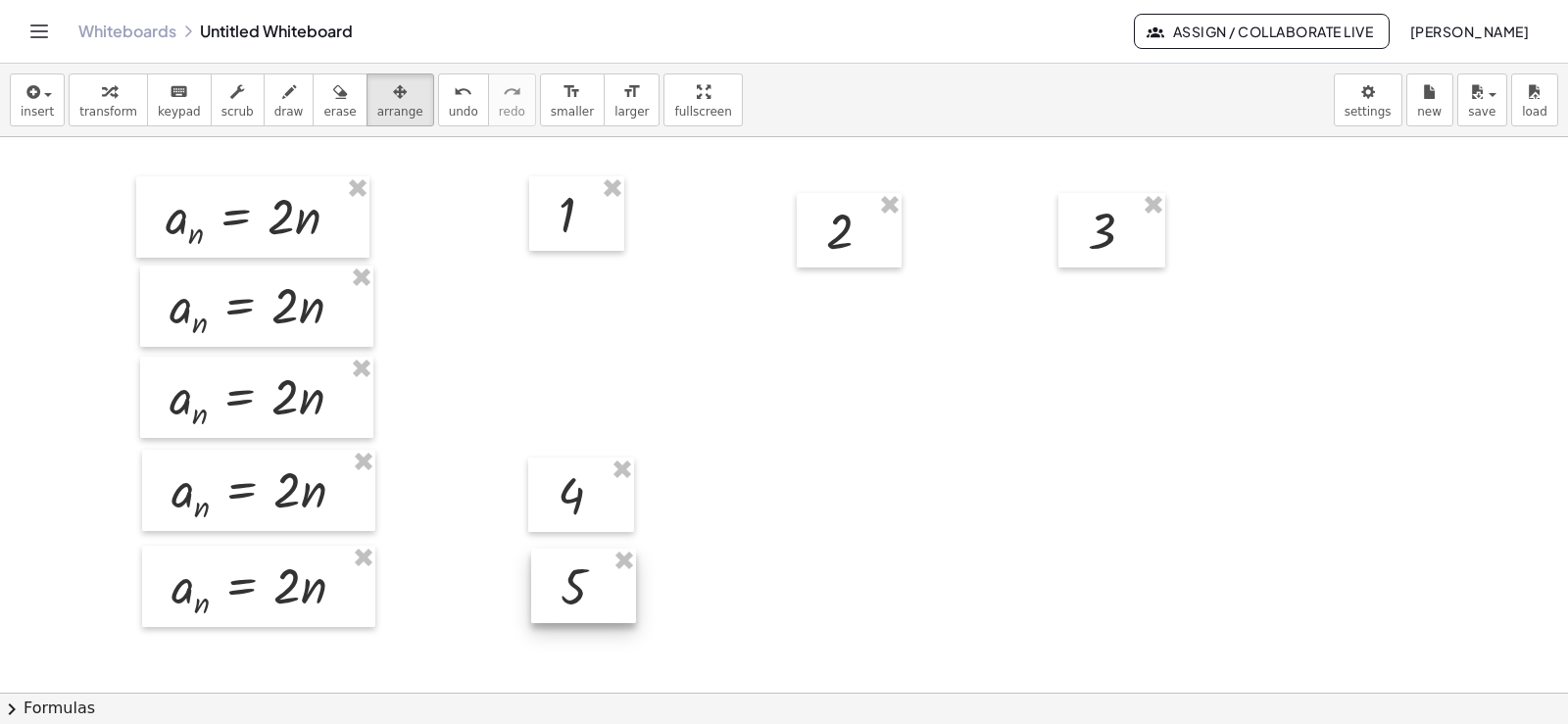
drag, startPoint x: 842, startPoint y: 362, endPoint x: 581, endPoint y: 580, distance: 340.1
click at [581, 580] on div at bounding box center [582, 586] width 105 height 75
drag, startPoint x: 837, startPoint y: 252, endPoint x: 560, endPoint y: 326, distance: 286.7
click at [560, 326] on div at bounding box center [573, 303] width 105 height 75
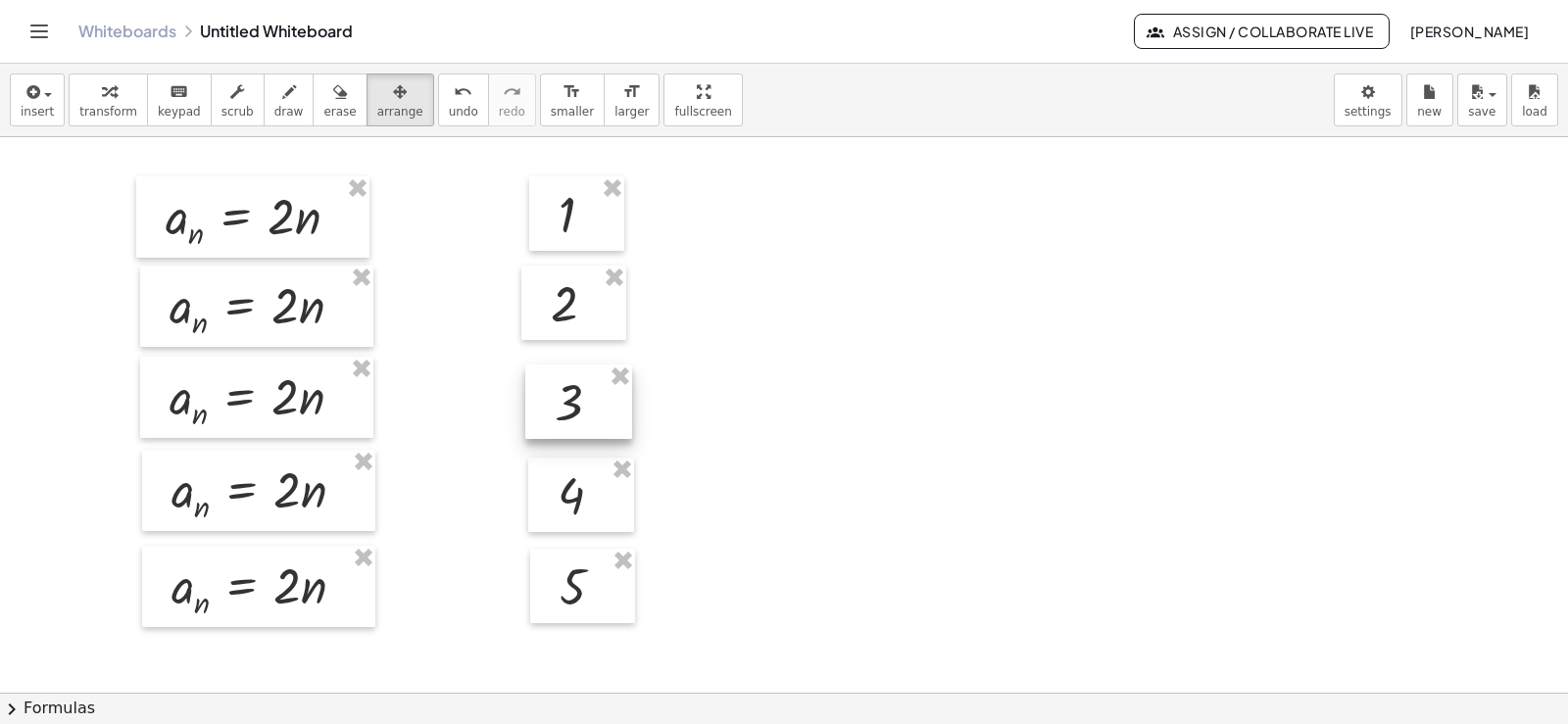
drag, startPoint x: 1071, startPoint y: 209, endPoint x: 540, endPoint y: 380, distance: 557.9
click at [540, 380] on div at bounding box center [578, 401] width 107 height 75
click at [846, 337] on div at bounding box center [784, 693] width 1568 height 1111
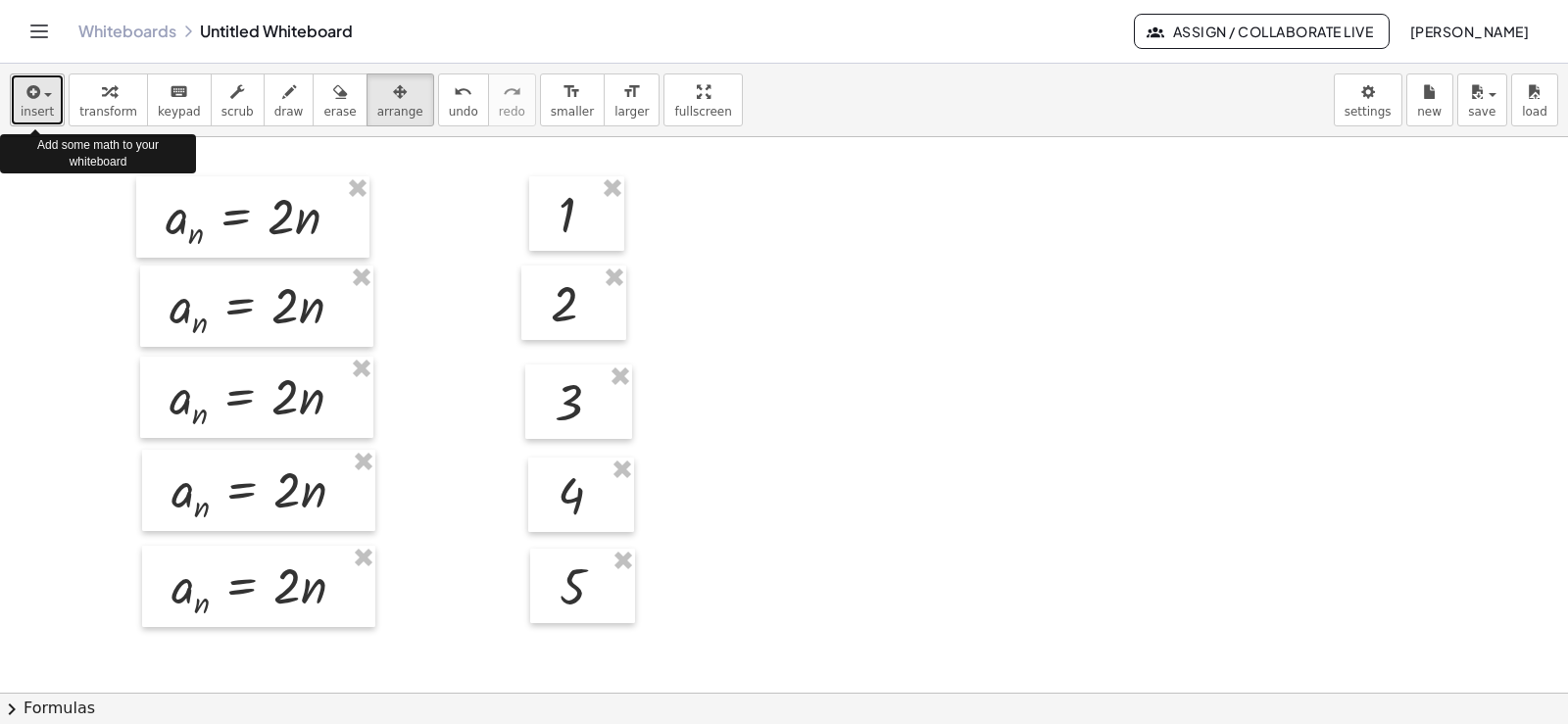
click at [33, 99] on icon "button" at bounding box center [32, 93] width 18 height 24
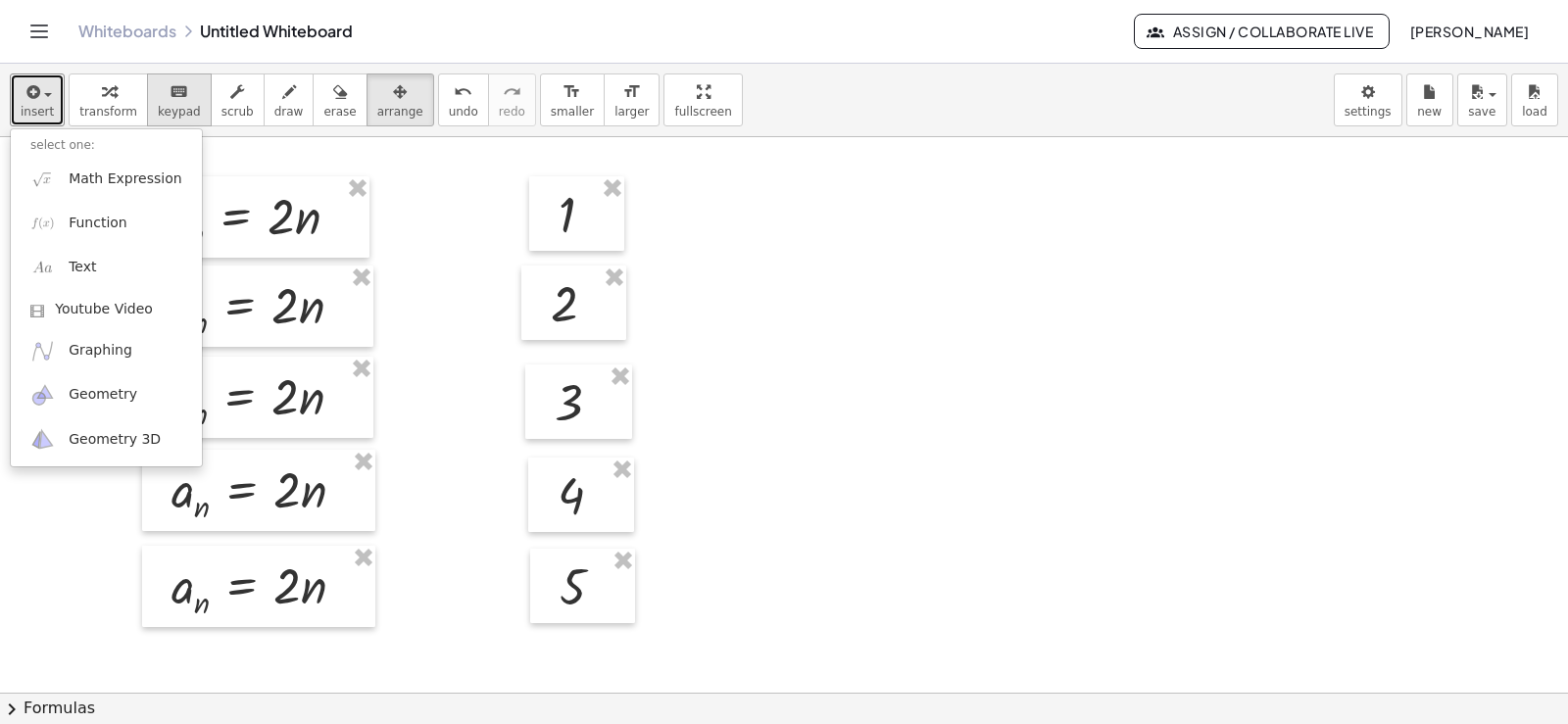
click at [147, 89] on button "keyboard keypad" at bounding box center [179, 100] width 65 height 53
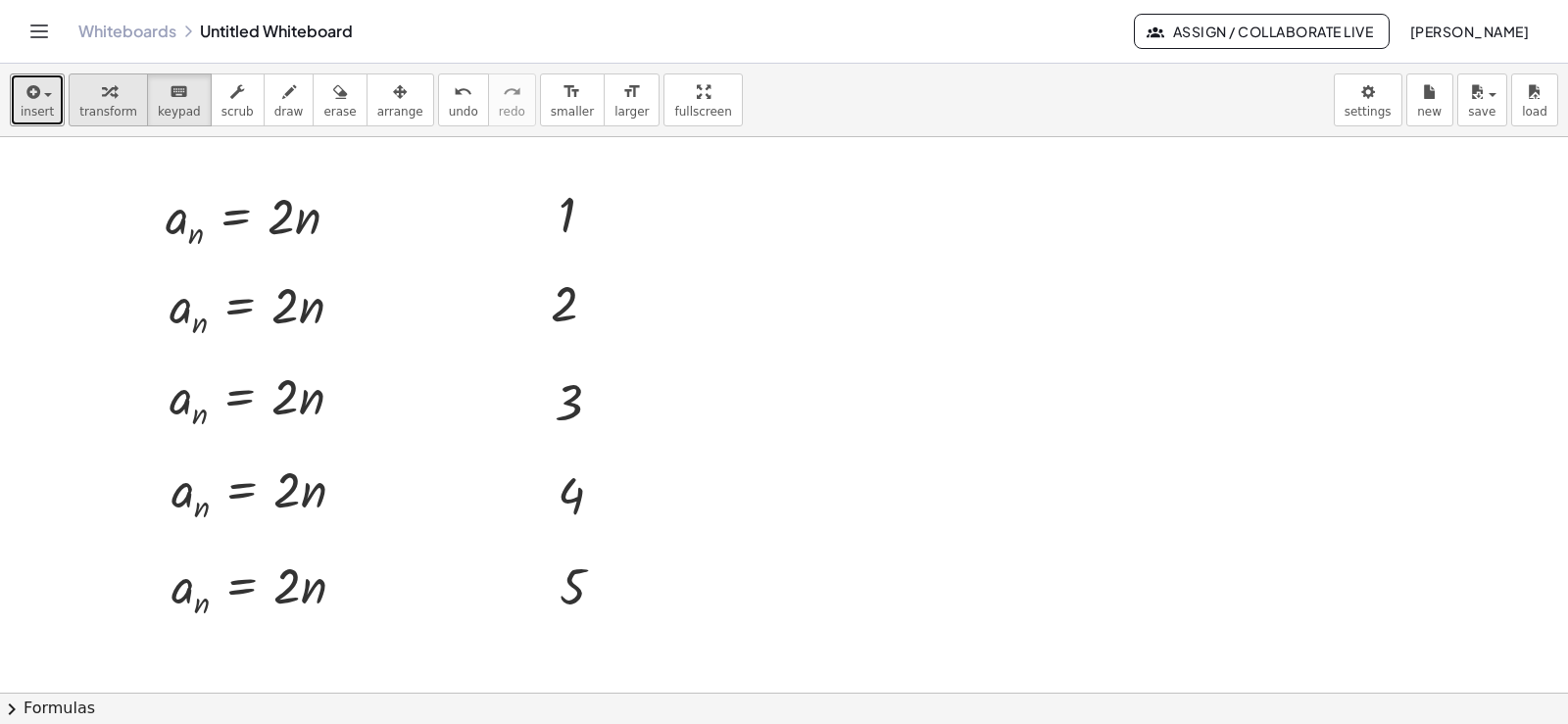
click at [102, 85] on icon "button" at bounding box center [109, 93] width 14 height 24
drag, startPoint x: 567, startPoint y: 212, endPoint x: 206, endPoint y: 235, distance: 361.7
drag, startPoint x: 560, startPoint y: 215, endPoint x: 370, endPoint y: 227, distance: 190.4
click at [302, 216] on div at bounding box center [261, 217] width 212 height 72
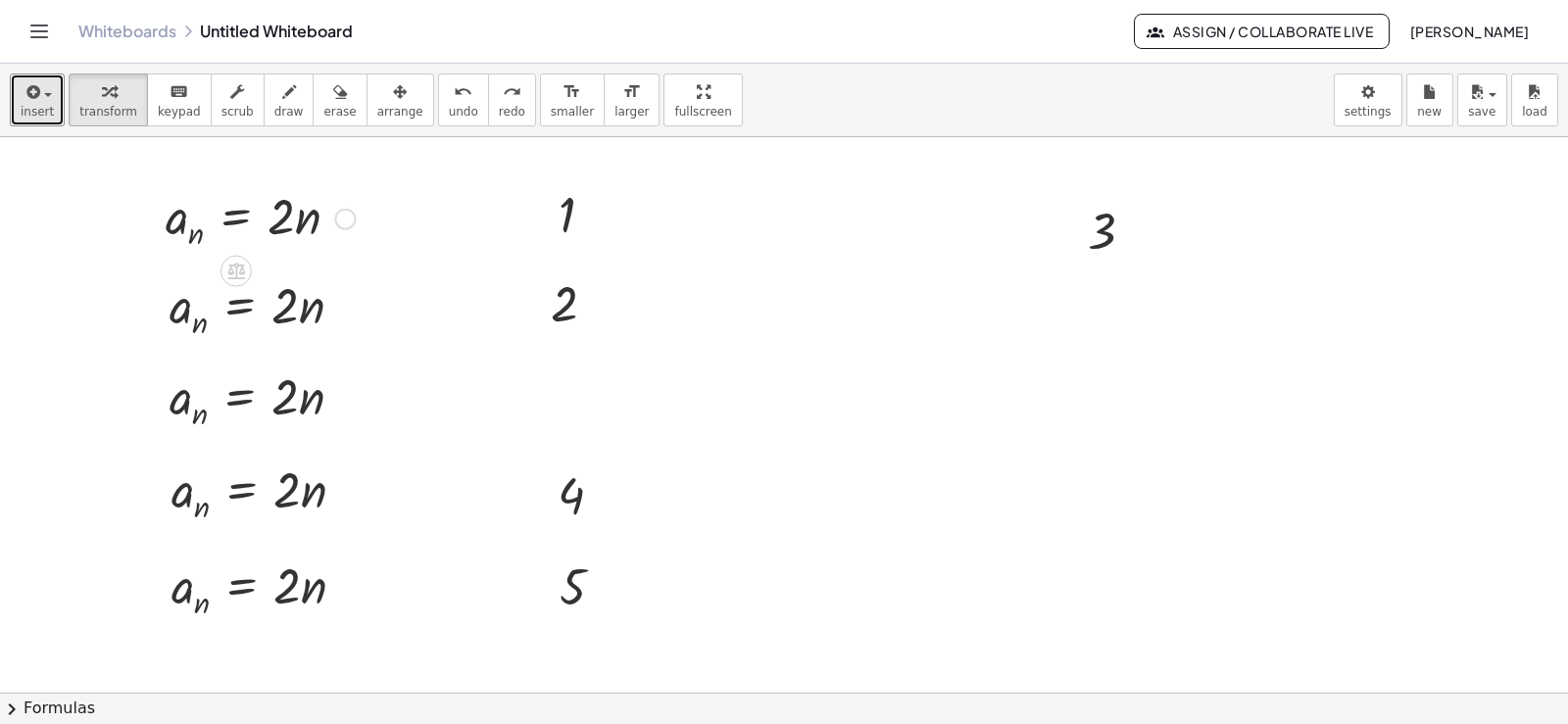
click at [187, 239] on div at bounding box center [260, 217] width 209 height 72
click at [194, 231] on div at bounding box center [260, 217] width 209 height 72
drag, startPoint x: 194, startPoint y: 231, endPoint x: 180, endPoint y: 217, distance: 19.8
click at [180, 217] on div at bounding box center [260, 217] width 209 height 72
click at [40, 91] on span "button" at bounding box center [42, 95] width 4 height 14
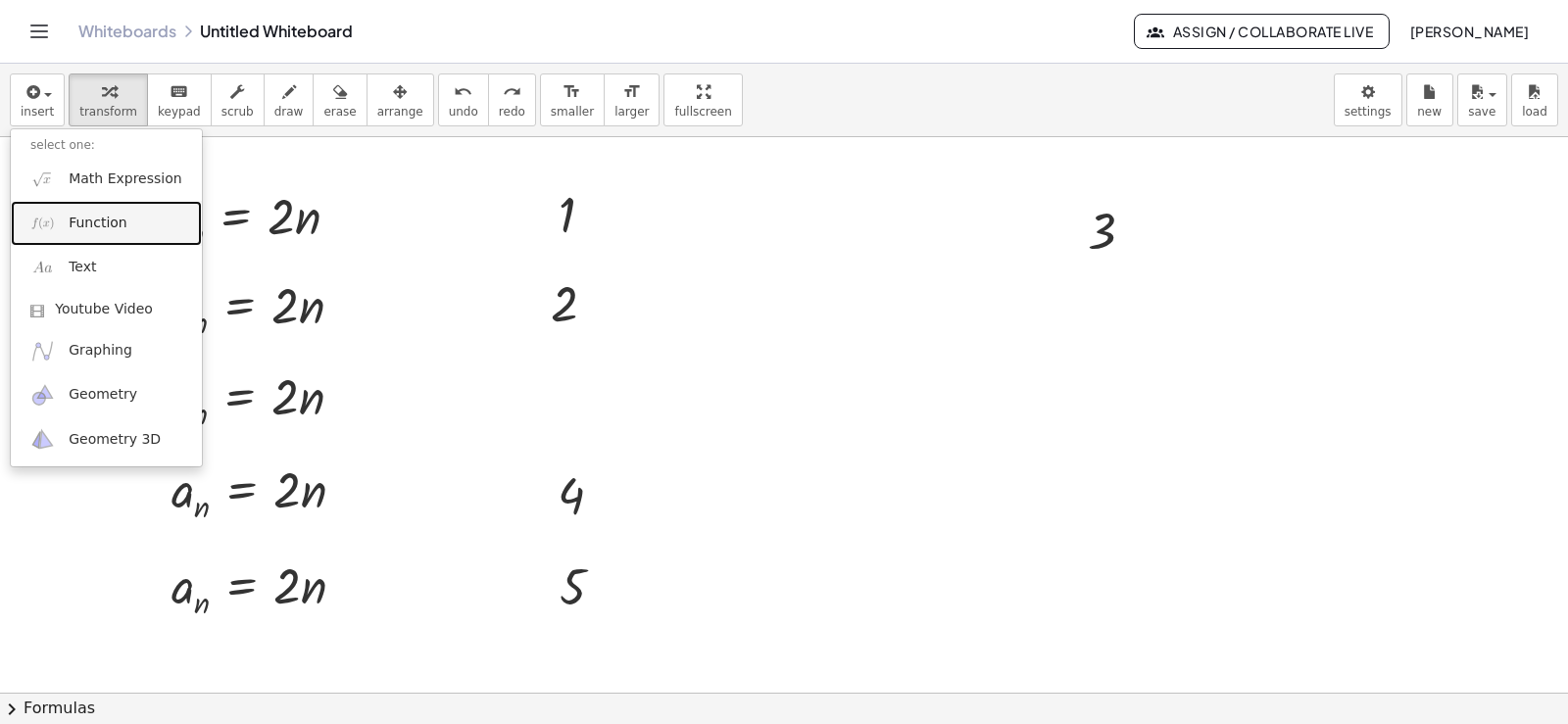
click at [86, 207] on link "Function" at bounding box center [107, 223] width 191 height 44
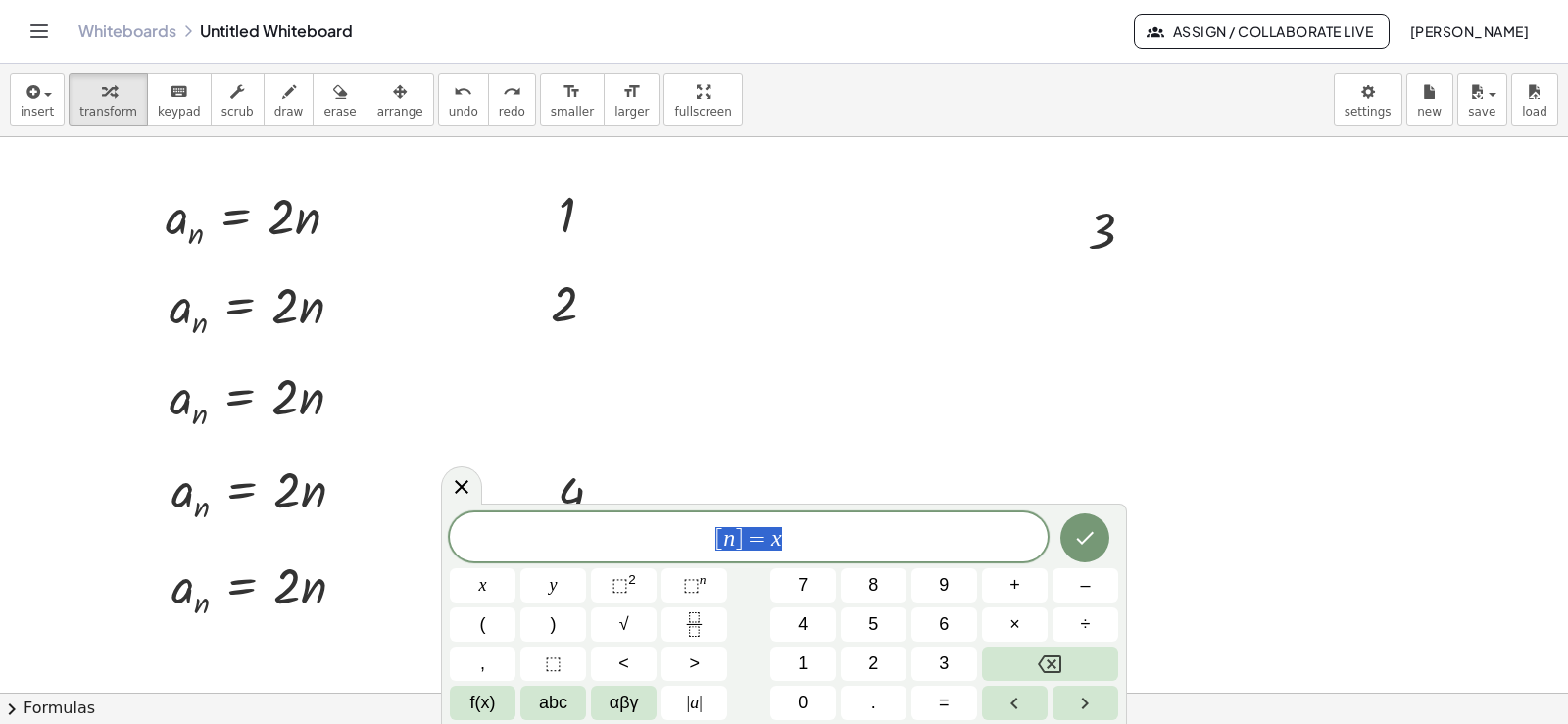
drag, startPoint x: 857, startPoint y: 543, endPoint x: 516, endPoint y: 487, distance: 345.6
click at [516, 487] on body "Graspable Math Activities Get Started Activity Bank Assigned Work Classes White…" at bounding box center [784, 362] width 1568 height 724
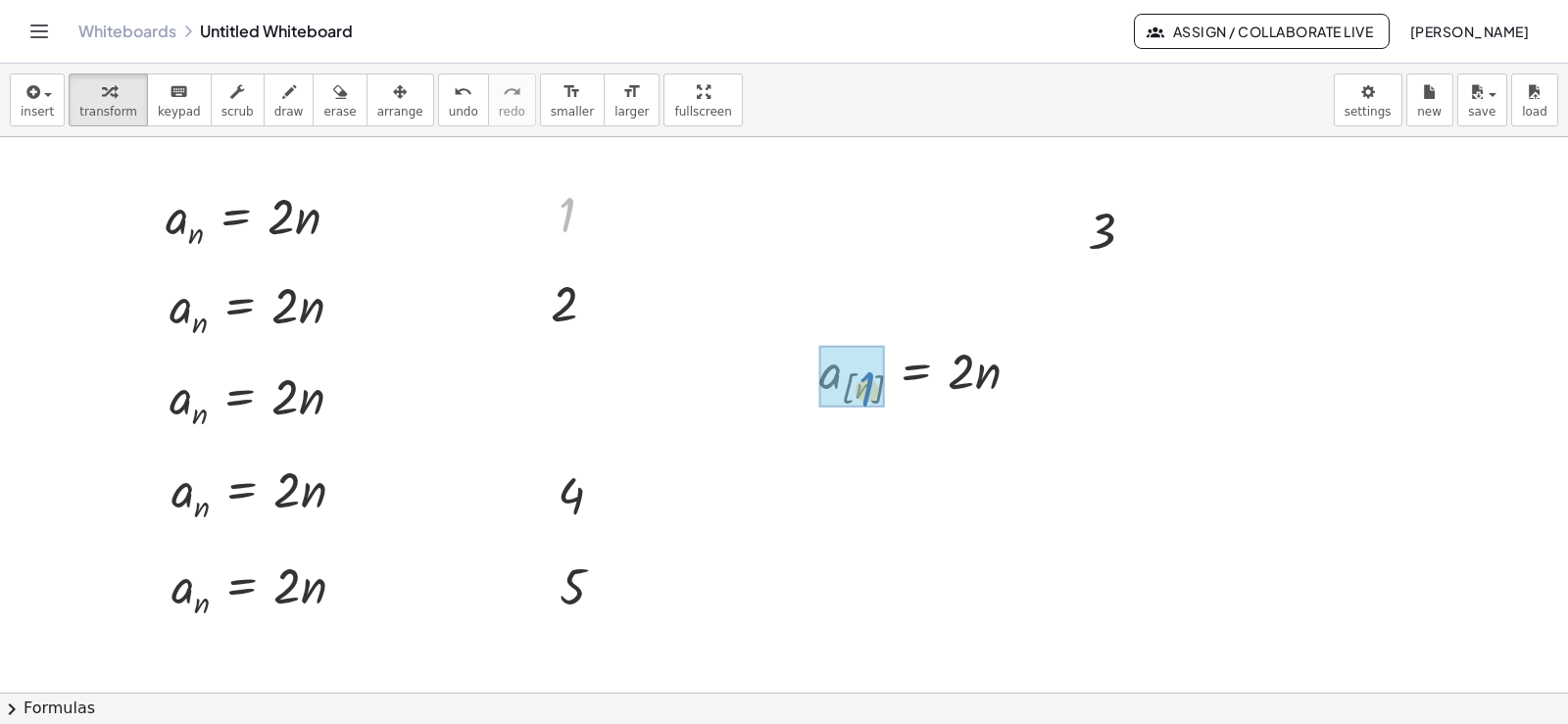
drag, startPoint x: 567, startPoint y: 214, endPoint x: 872, endPoint y: 391, distance: 352.6
drag, startPoint x: 573, startPoint y: 217, endPoint x: 1007, endPoint y: 398, distance: 470.2
drag, startPoint x: 569, startPoint y: 210, endPoint x: 300, endPoint y: 215, distance: 269.0
drag, startPoint x: 560, startPoint y: 306, endPoint x: 299, endPoint y: 310, distance: 261.0
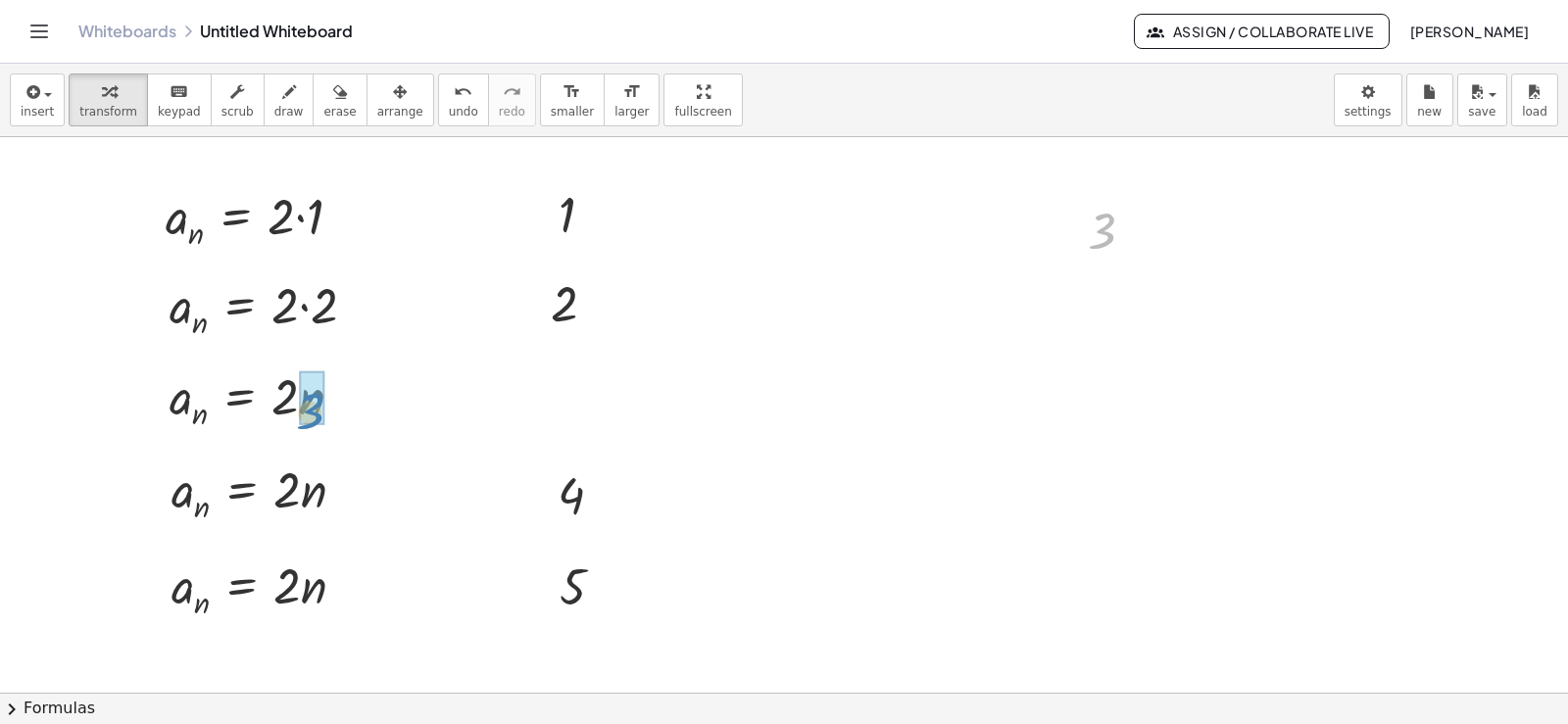
drag, startPoint x: 1094, startPoint y: 228, endPoint x: 307, endPoint y: 408, distance: 807.3
drag, startPoint x: 1106, startPoint y: 240, endPoint x: 1082, endPoint y: 245, distance: 24.5
click at [1082, 245] on div "3 3" at bounding box center [1111, 230] width 107 height 75
click at [379, 68] on div "insert select one: Math Expression Function Text Youtube Video Graphing Geometr…" at bounding box center [784, 101] width 1568 height 74
click at [393, 93] on icon "button" at bounding box center [400, 93] width 14 height 24
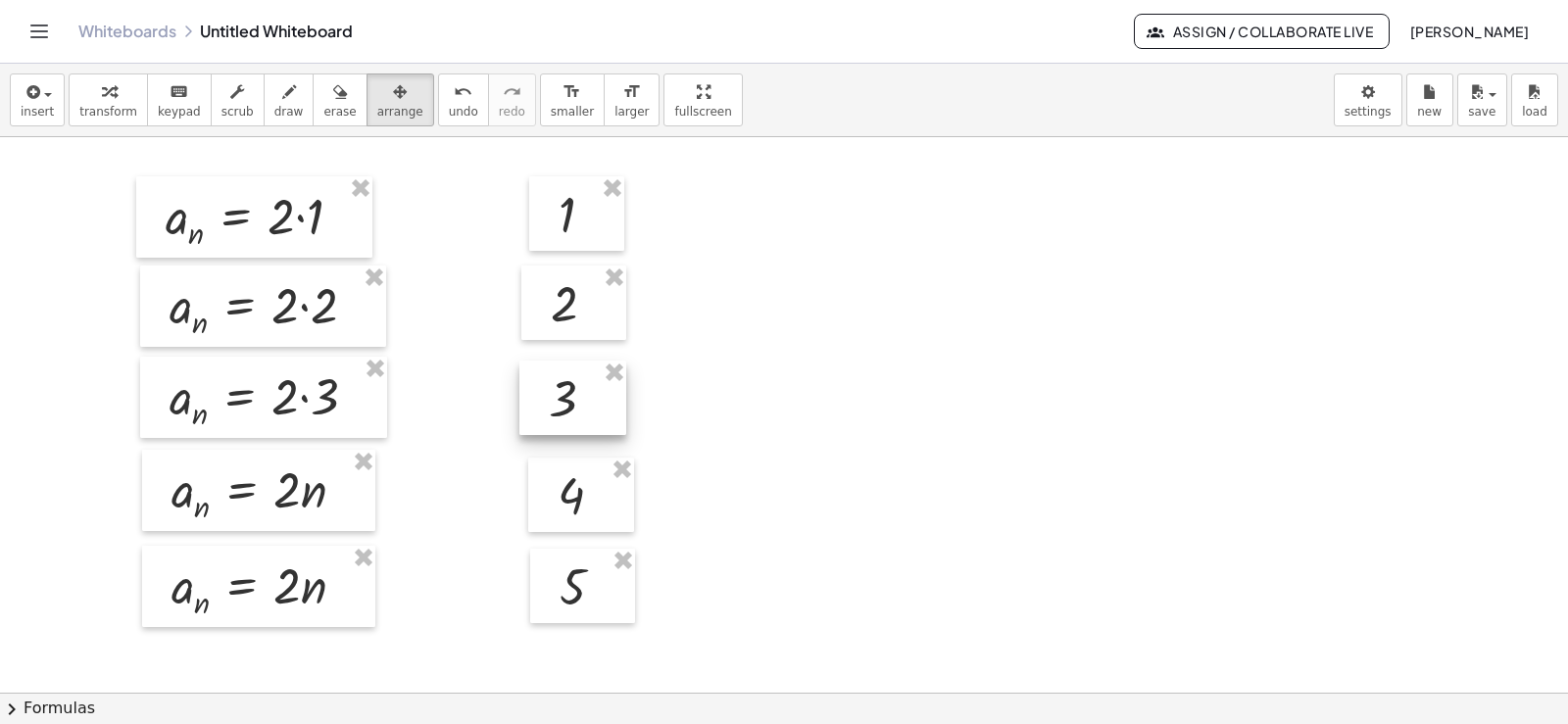
drag, startPoint x: 1100, startPoint y: 226, endPoint x: 565, endPoint y: 395, distance: 561.1
click at [565, 395] on div at bounding box center [572, 397] width 107 height 75
click at [862, 362] on div at bounding box center [784, 693] width 1568 height 1111
click at [80, 99] on div "button" at bounding box center [109, 92] width 58 height 24
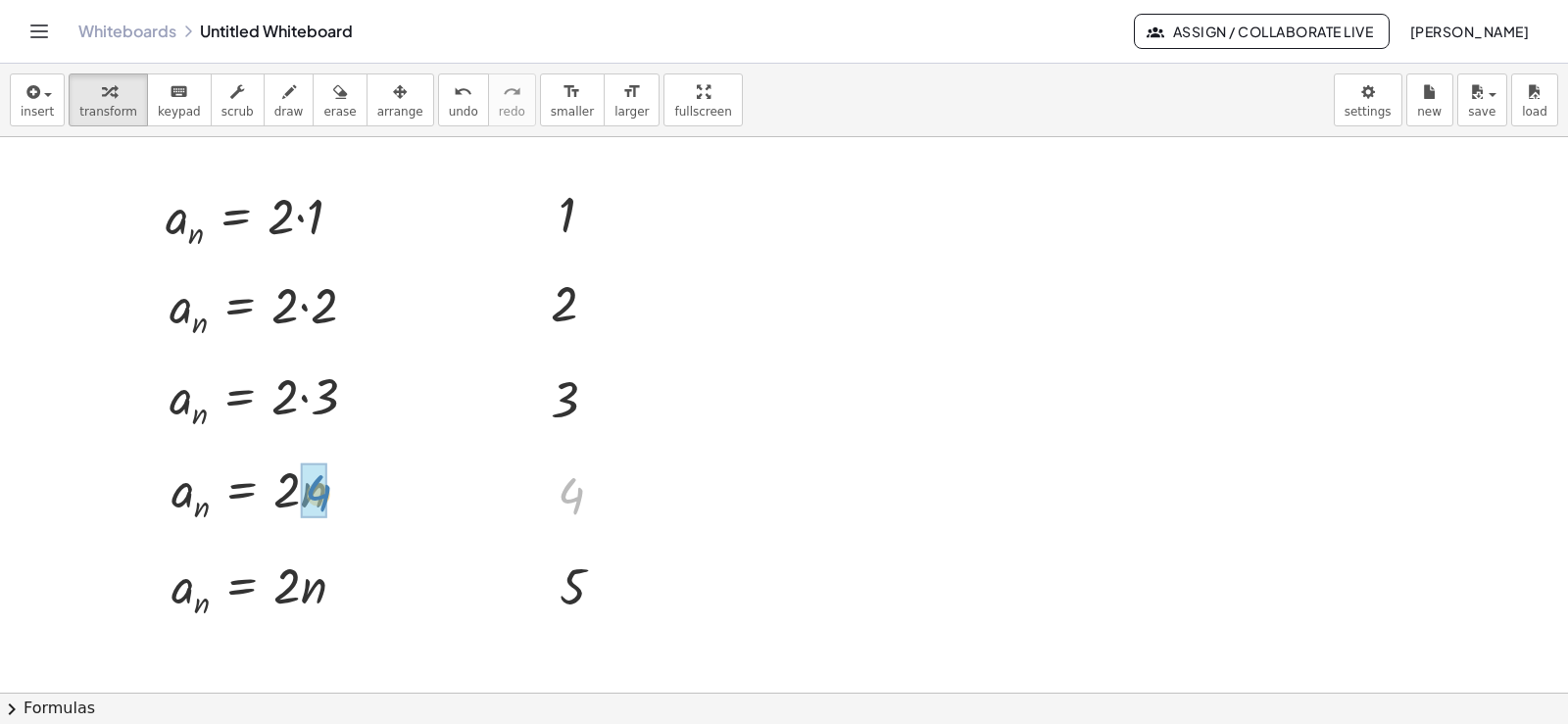
drag, startPoint x: 580, startPoint y: 482, endPoint x: 323, endPoint y: 479, distance: 257.0
drag, startPoint x: 578, startPoint y: 585, endPoint x: 328, endPoint y: 586, distance: 250.0
click at [306, 230] on div at bounding box center [261, 217] width 212 height 72
click at [302, 297] on div at bounding box center [270, 307] width 221 height 72
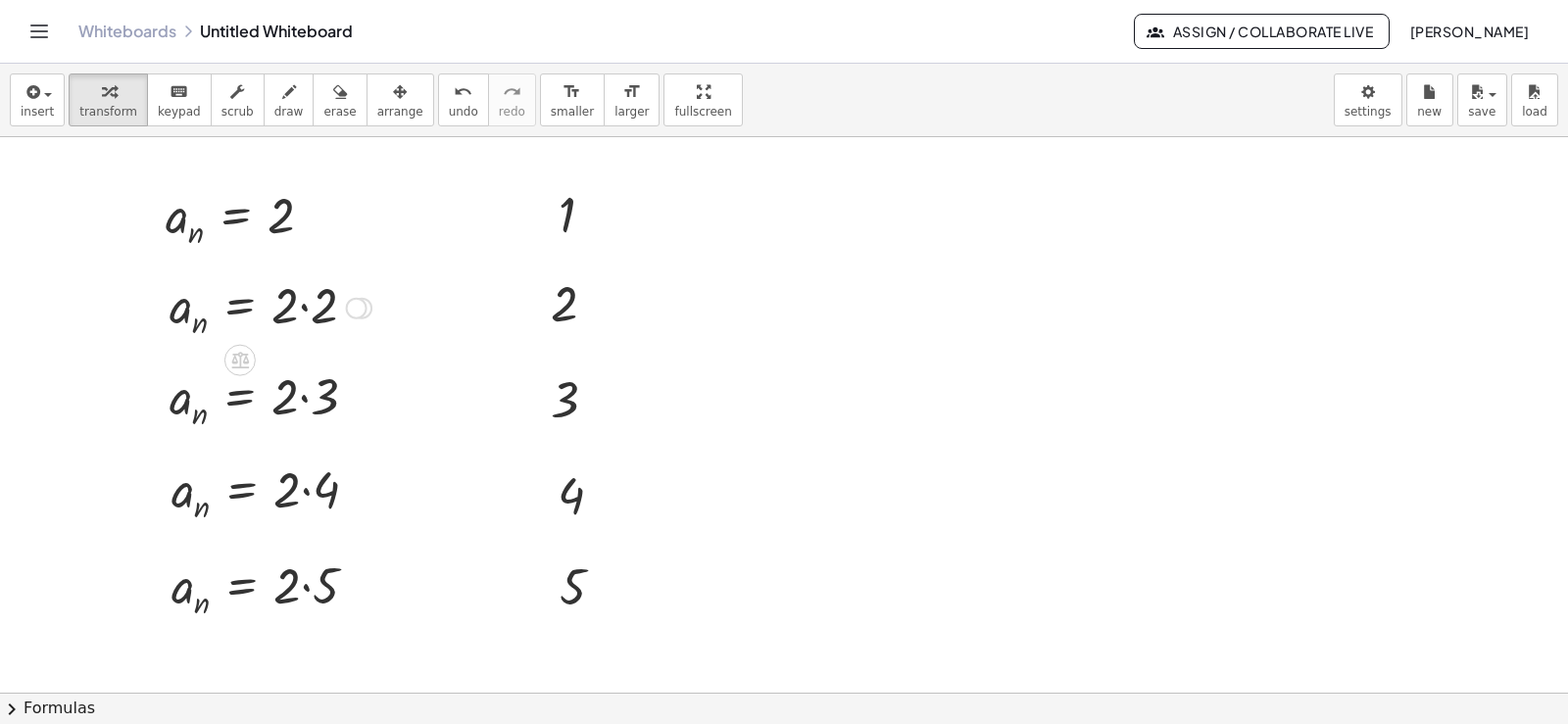
click at [302, 297] on div at bounding box center [270, 307] width 221 height 72
click at [298, 405] on div at bounding box center [270, 397] width 222 height 72
click at [302, 385] on div at bounding box center [270, 397] width 222 height 72
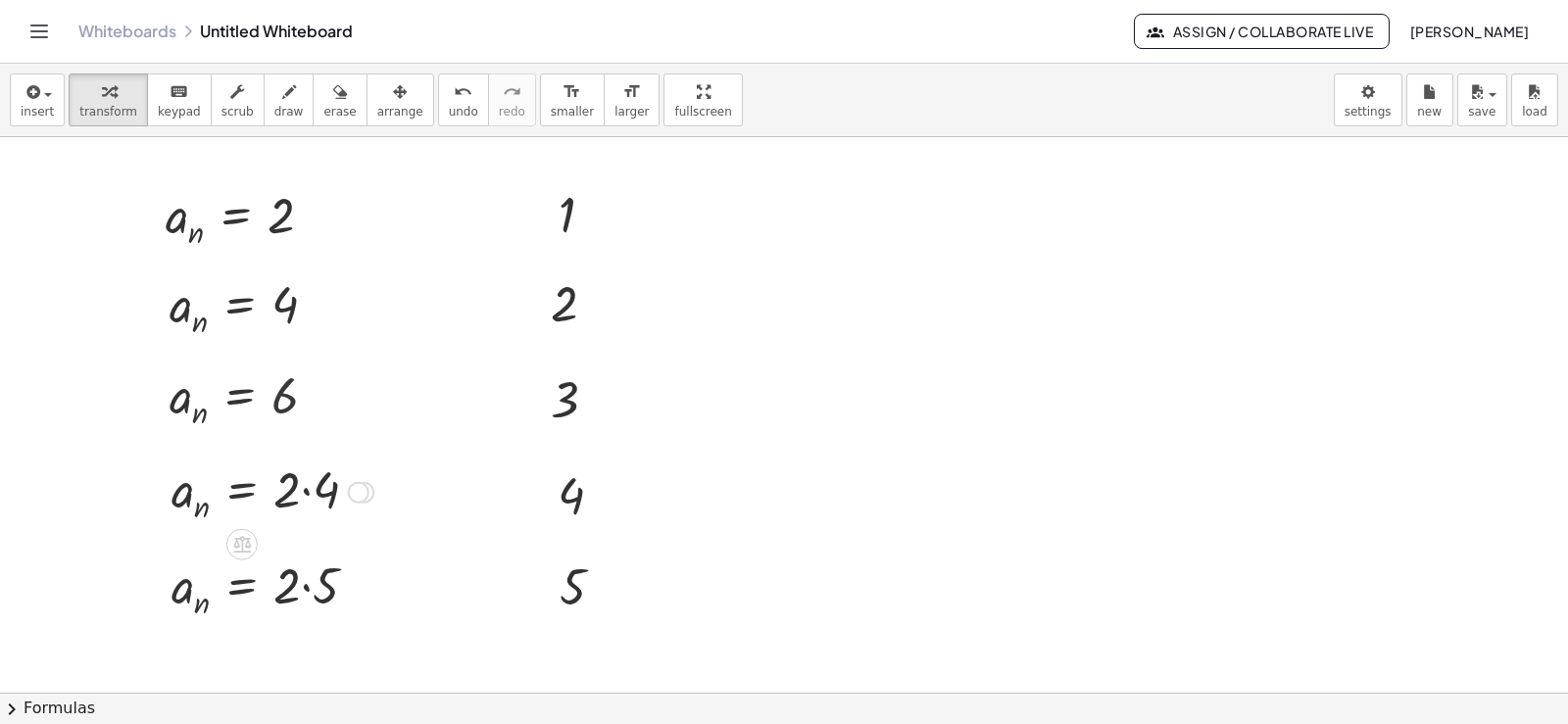
click at [311, 478] on div at bounding box center [272, 491] width 221 height 72
click at [298, 591] on div at bounding box center [271, 587] width 220 height 72
click at [311, 591] on div at bounding box center [271, 587] width 220 height 72
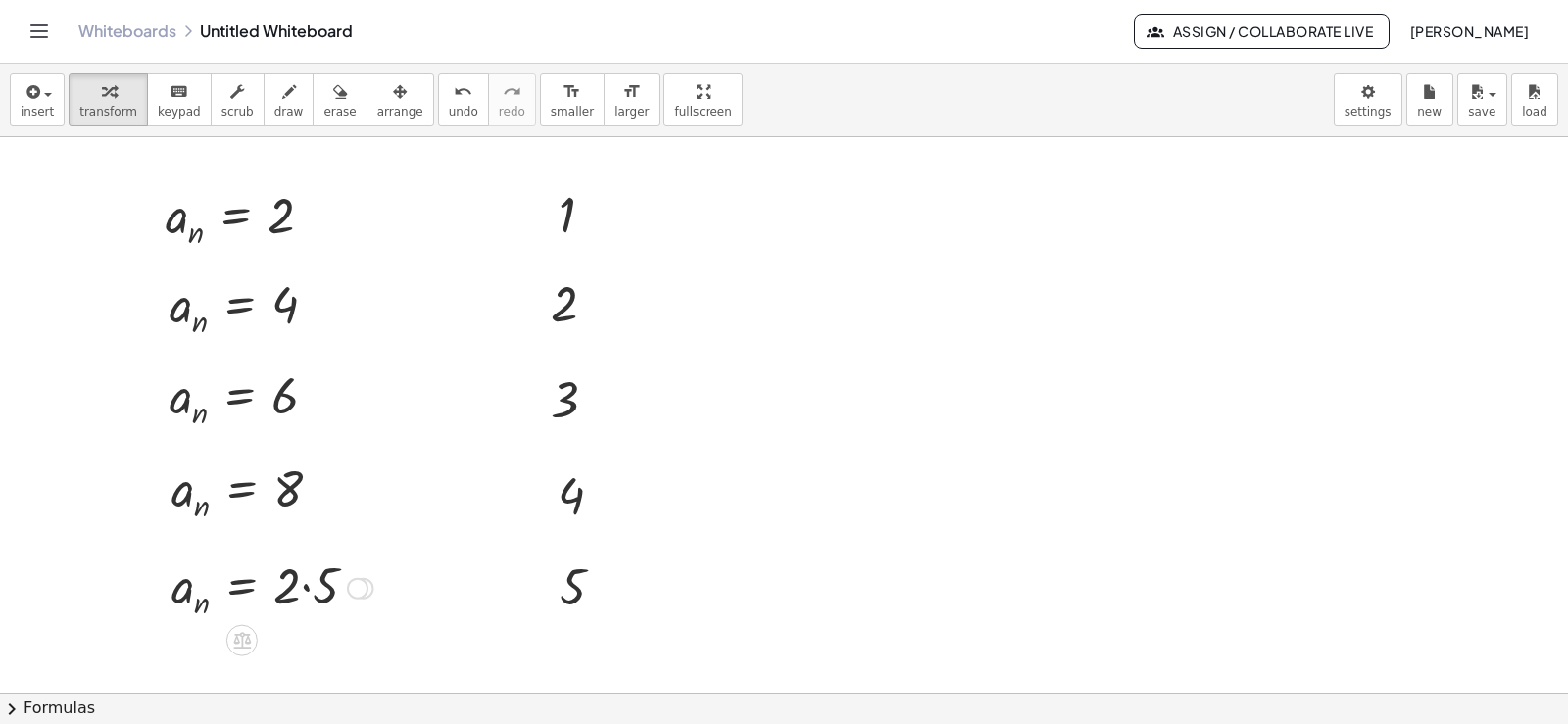
click at [311, 591] on div at bounding box center [271, 587] width 220 height 72
drag, startPoint x: 338, startPoint y: 663, endPoint x: 364, endPoint y: 566, distance: 100.4
click at [364, 566] on div "a n = · 2 · n a n = · 2 · 1 a n = 2 a n = · 2 · n a n = · 2 · 2 a n = 4 a n = ·…" at bounding box center [784, 693] width 1568 height 1111
click at [59, 102] on button "insert" at bounding box center [37, 100] width 55 height 53
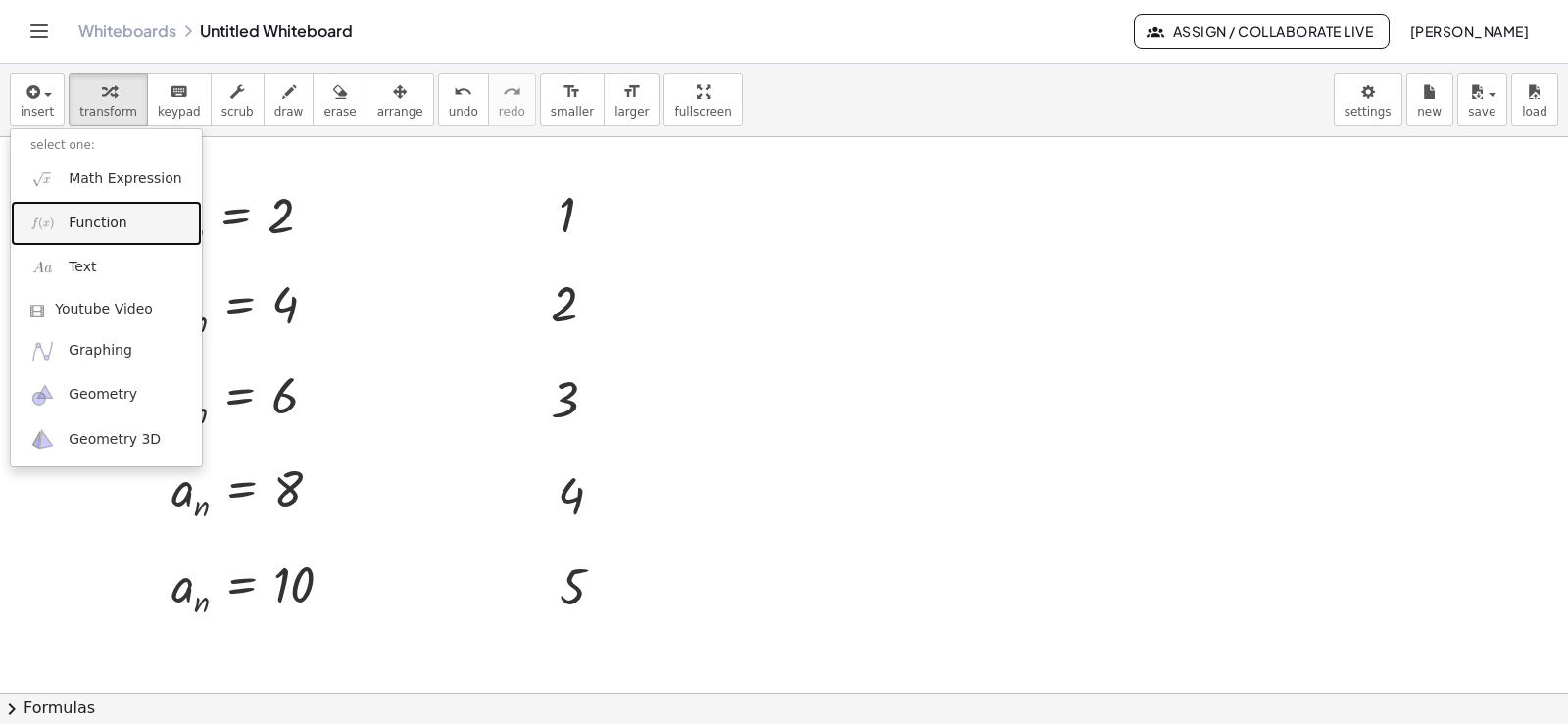
click at [121, 217] on link "Function" at bounding box center [107, 223] width 191 height 44
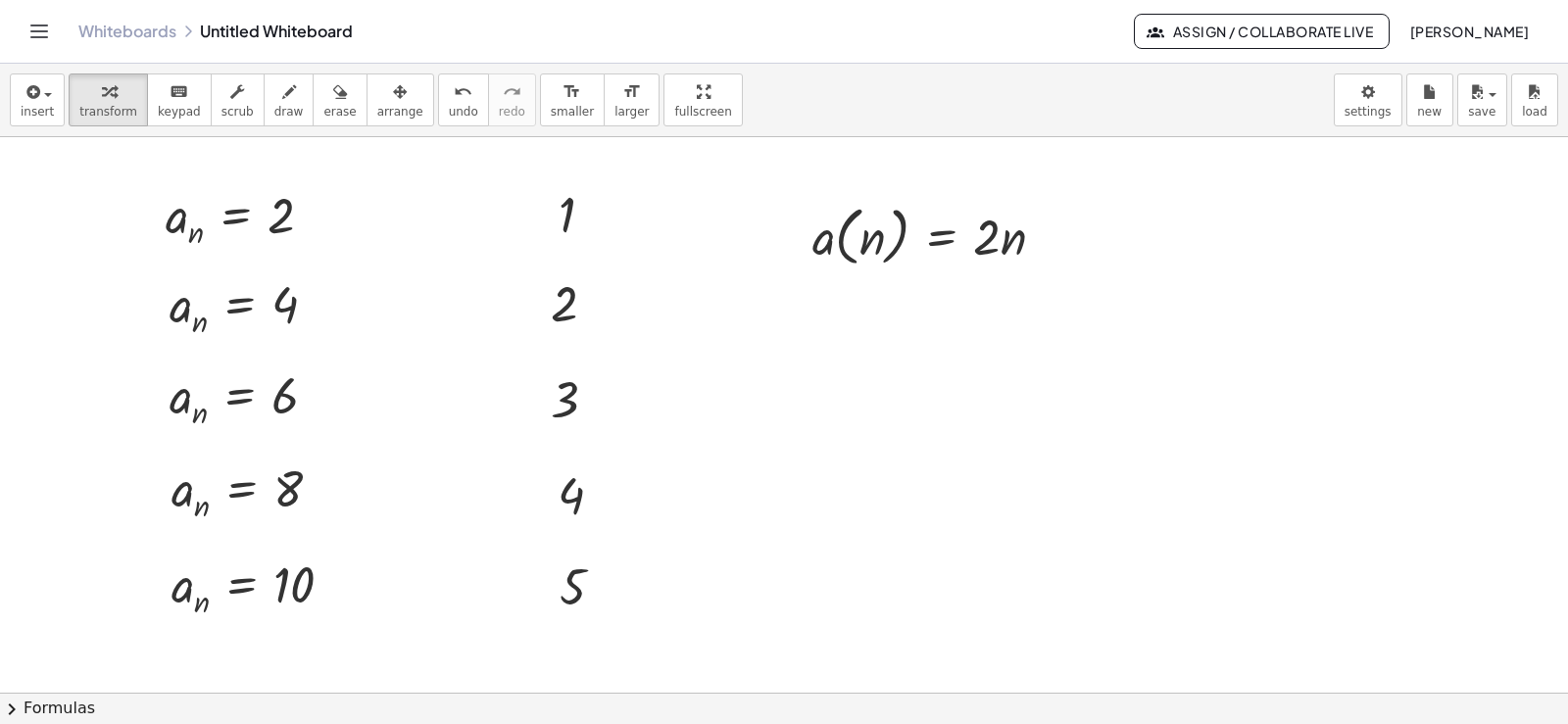
click at [729, 368] on div at bounding box center [784, 693] width 1568 height 1111
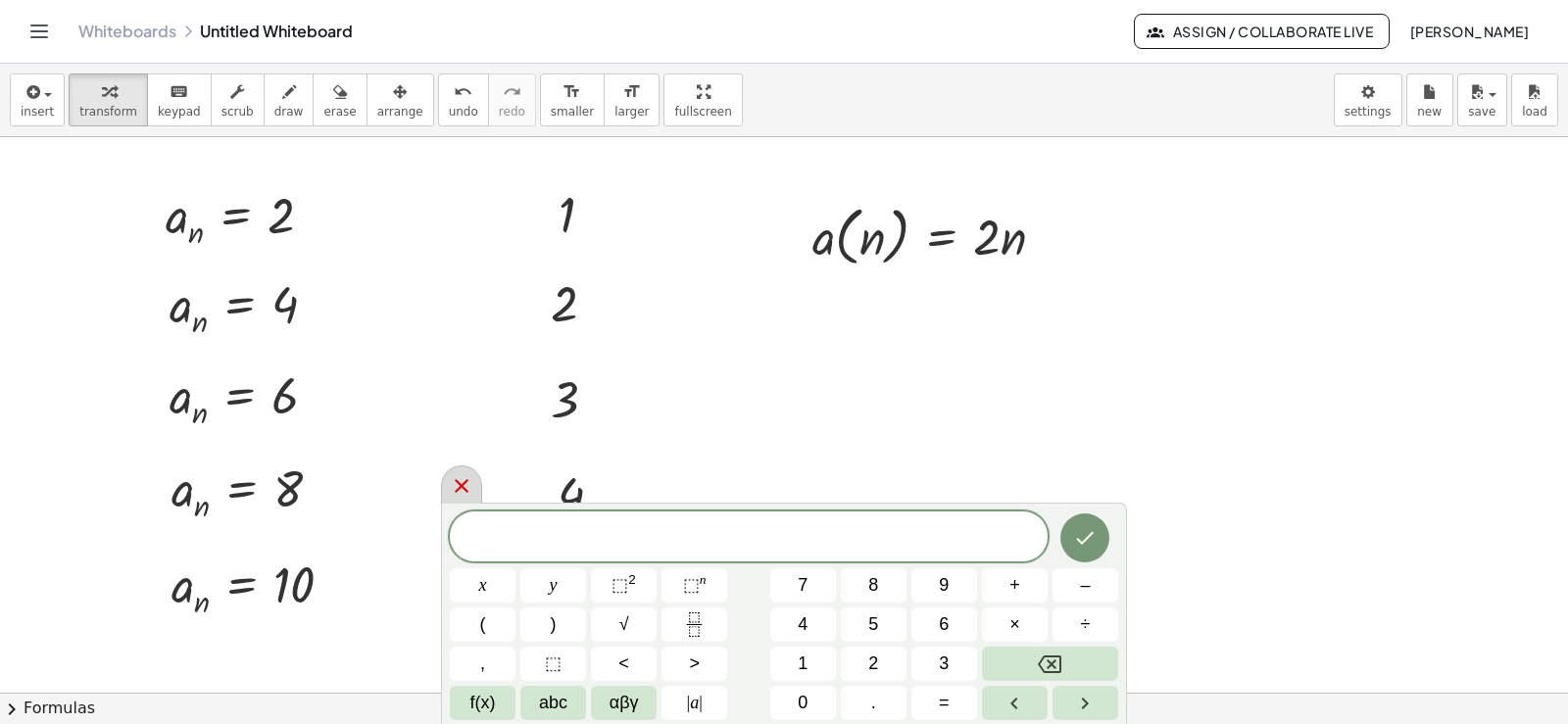
click at [463, 481] on icon at bounding box center [462, 486] width 24 height 24
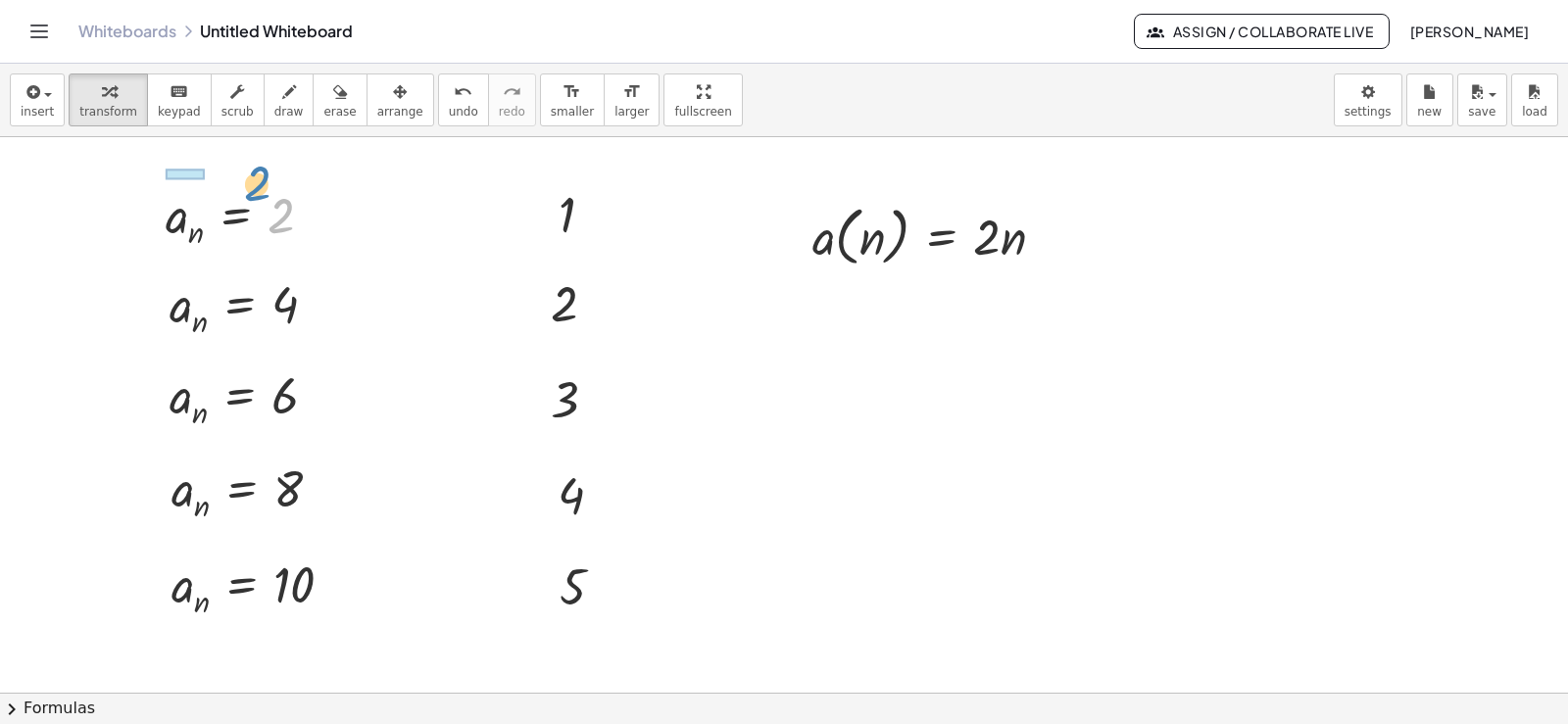
drag, startPoint x: 278, startPoint y: 218, endPoint x: 574, endPoint y: 227, distance: 296.1
click at [218, 196] on div at bounding box center [247, 217] width 183 height 70
drag, startPoint x: 570, startPoint y: 221, endPoint x: 879, endPoint y: 256, distance: 311.0
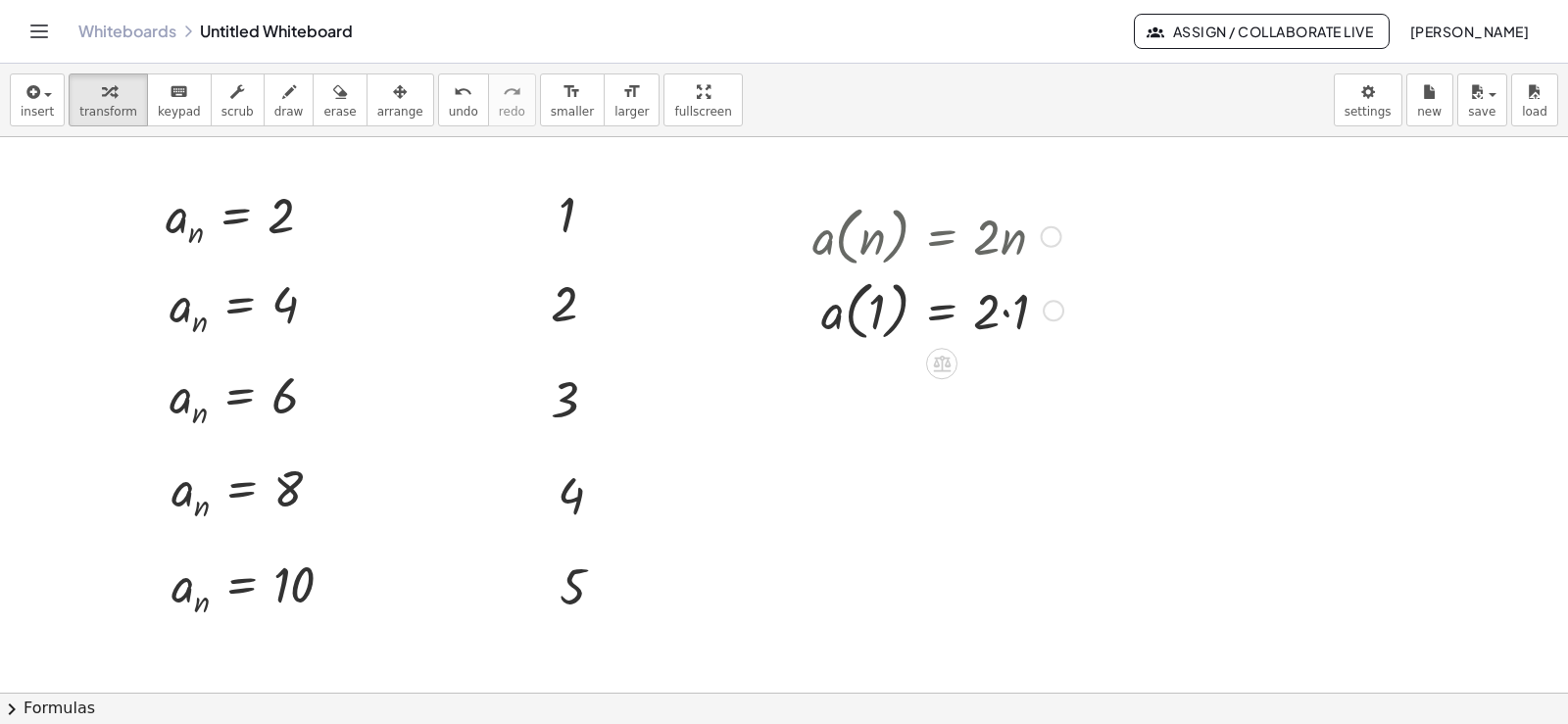
click at [1003, 312] on div at bounding box center [938, 310] width 271 height 75
drag, startPoint x: 1021, startPoint y: 377, endPoint x: 1072, endPoint y: 185, distance: 198.7
click at [1072, 185] on div "a n = · 2 · n a n = · 2 · 1 a n = 2 a n = · 2 · n a n = · 2 · 2 a n = 4 a n = ·…" at bounding box center [784, 693] width 1568 height 1111
click at [792, 387] on div at bounding box center [784, 693] width 1568 height 1111
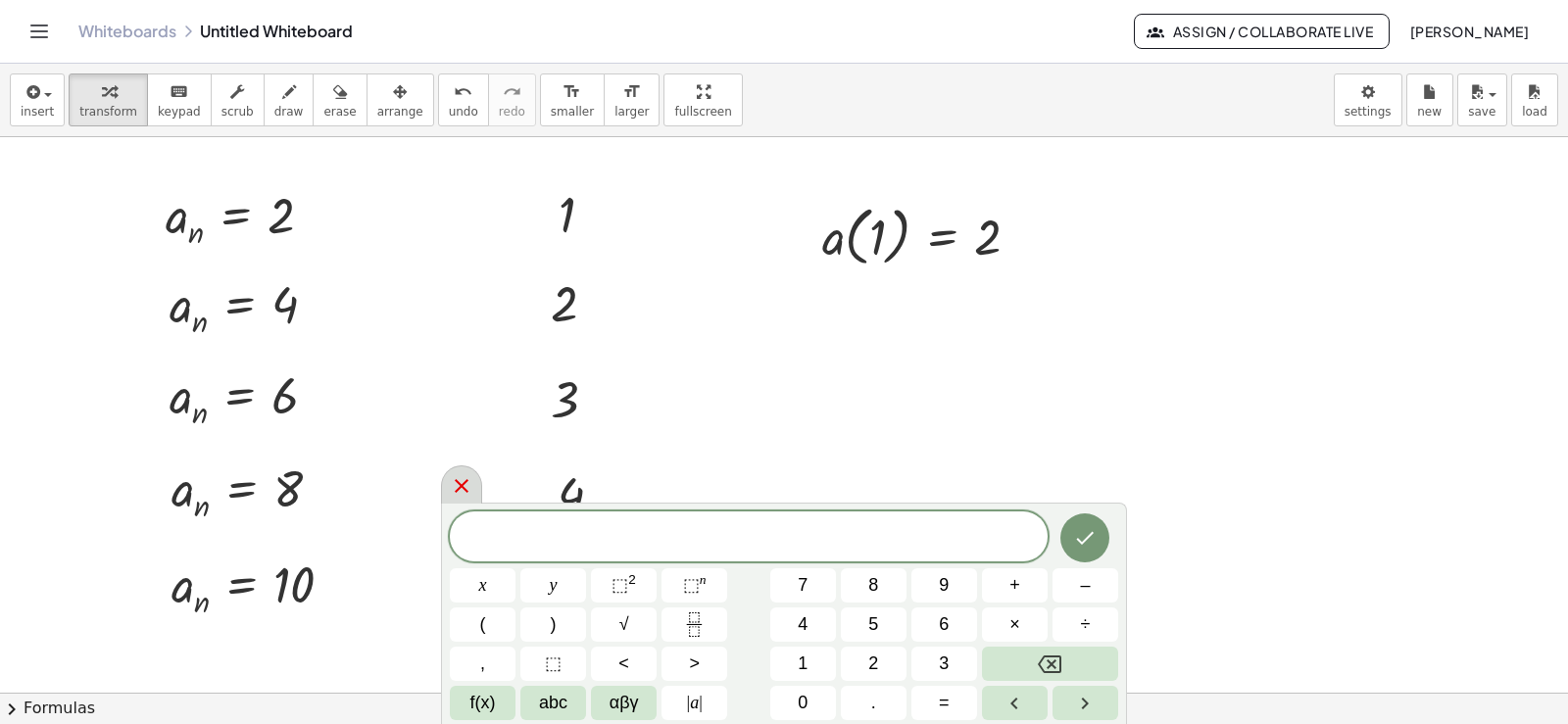
click at [460, 491] on icon at bounding box center [462, 486] width 24 height 24
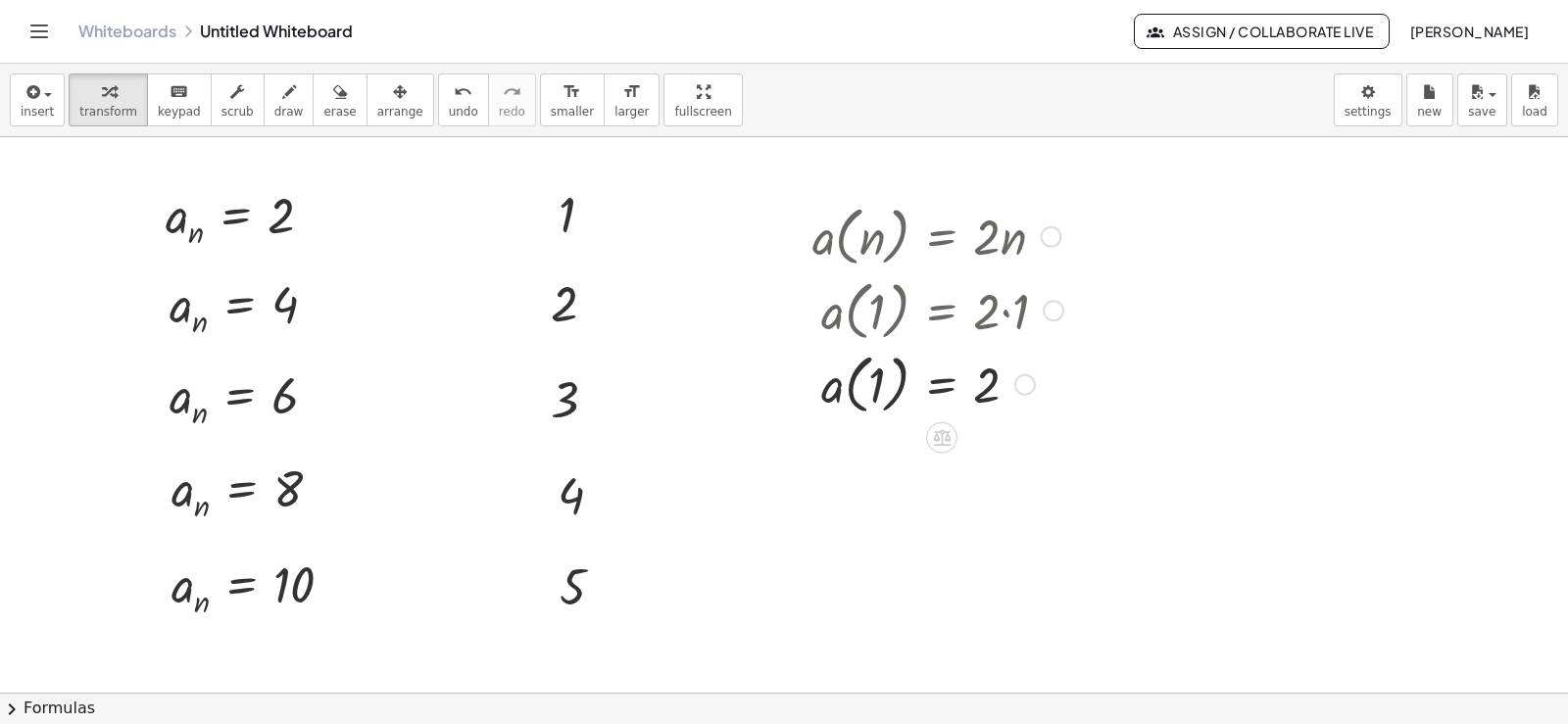
drag, startPoint x: 1017, startPoint y: 233, endPoint x: 1031, endPoint y: 453, distance: 220.4
click at [1032, 520] on div "a n = · 2 · n a n = · 2 · 1 a n = 2 a n = · 2 · n a n = · 2 · 2 a n = 4 a n = ·…" at bounding box center [784, 693] width 1568 height 1111
drag, startPoint x: 1027, startPoint y: 383, endPoint x: 1033, endPoint y: 425, distance: 42.4
click at [1030, 493] on div "a n = · 2 · n a n = · 2 · 1 a n = 2 a n = · 2 · n a n = · 2 · 2 a n = 4 a n = ·…" at bounding box center [784, 693] width 1568 height 1111
drag, startPoint x: 1030, startPoint y: 381, endPoint x: 1038, endPoint y: 330, distance: 51.6
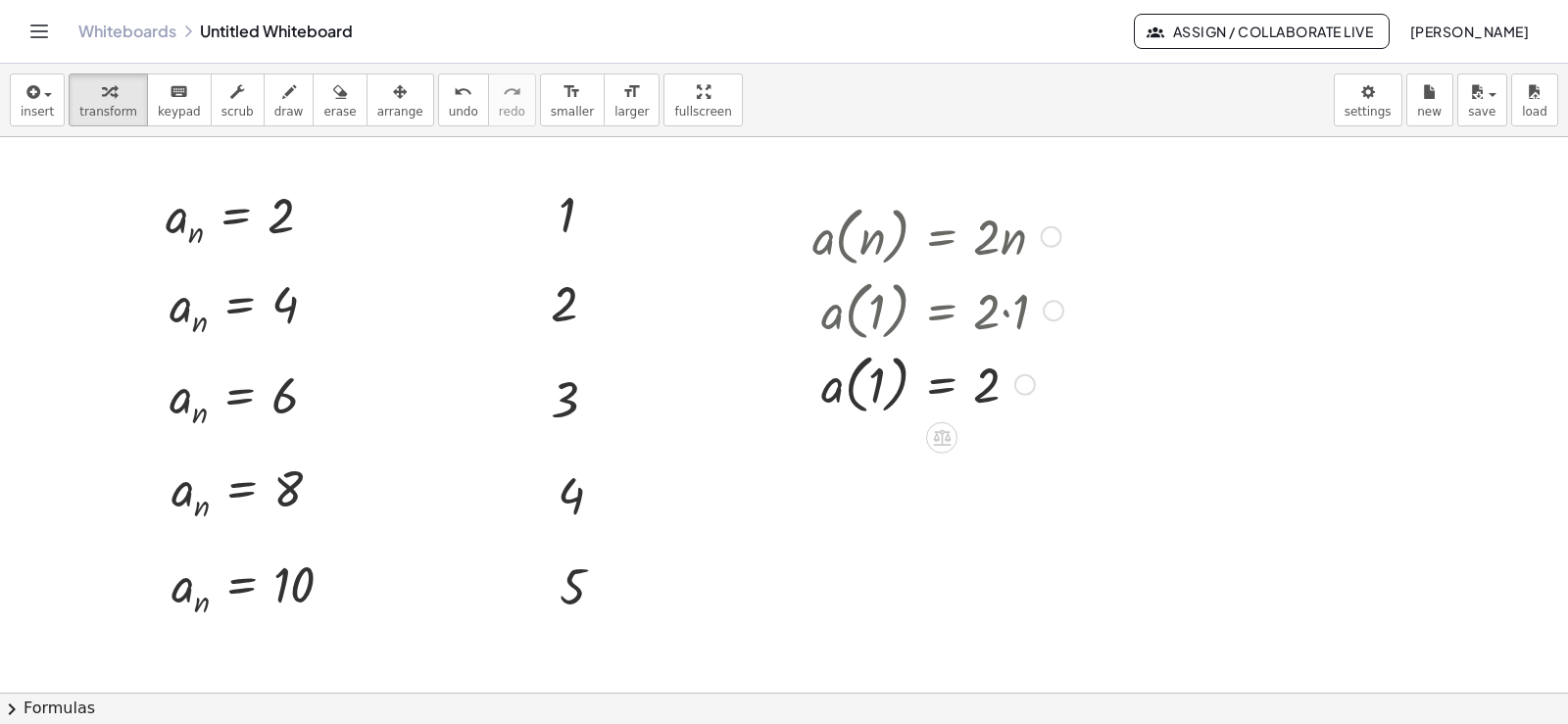
click at [1028, 488] on div "a n = · 2 · n a n = · 2 · 1 a n = 2 a n = · 2 · n a n = · 2 · 2 a n = 4 a n = ·…" at bounding box center [784, 693] width 1568 height 1111
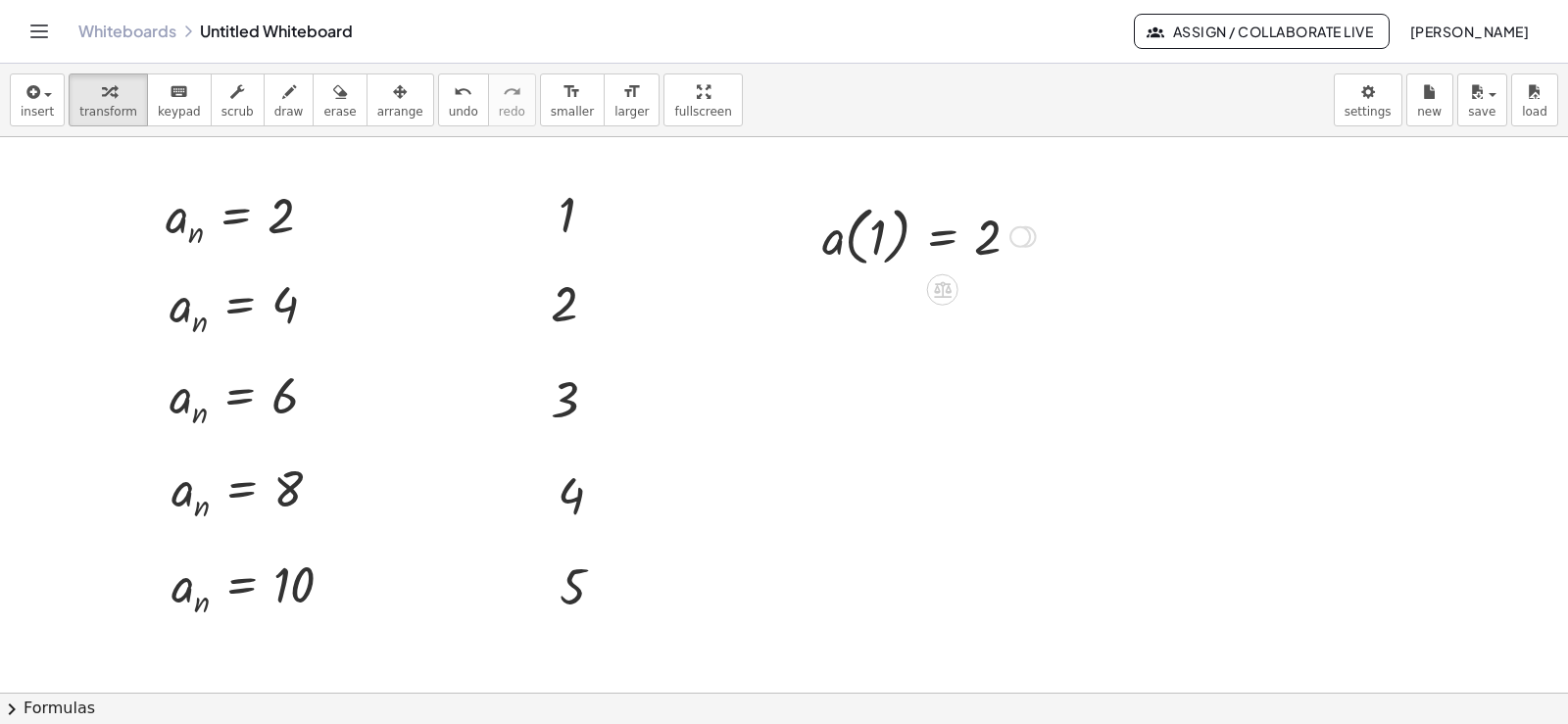
drag, startPoint x: 1022, startPoint y: 378, endPoint x: 1033, endPoint y: 151, distance: 227.3
click at [1033, 151] on div "a n = · 2 · n a n = · 2 · 1 a n = 2 a n = · 2 · n a n = · 2 · 2 a n = 4 a n = ·…" at bounding box center [784, 693] width 1568 height 1111
click at [1023, 233] on div at bounding box center [1020, 237] width 22 height 22
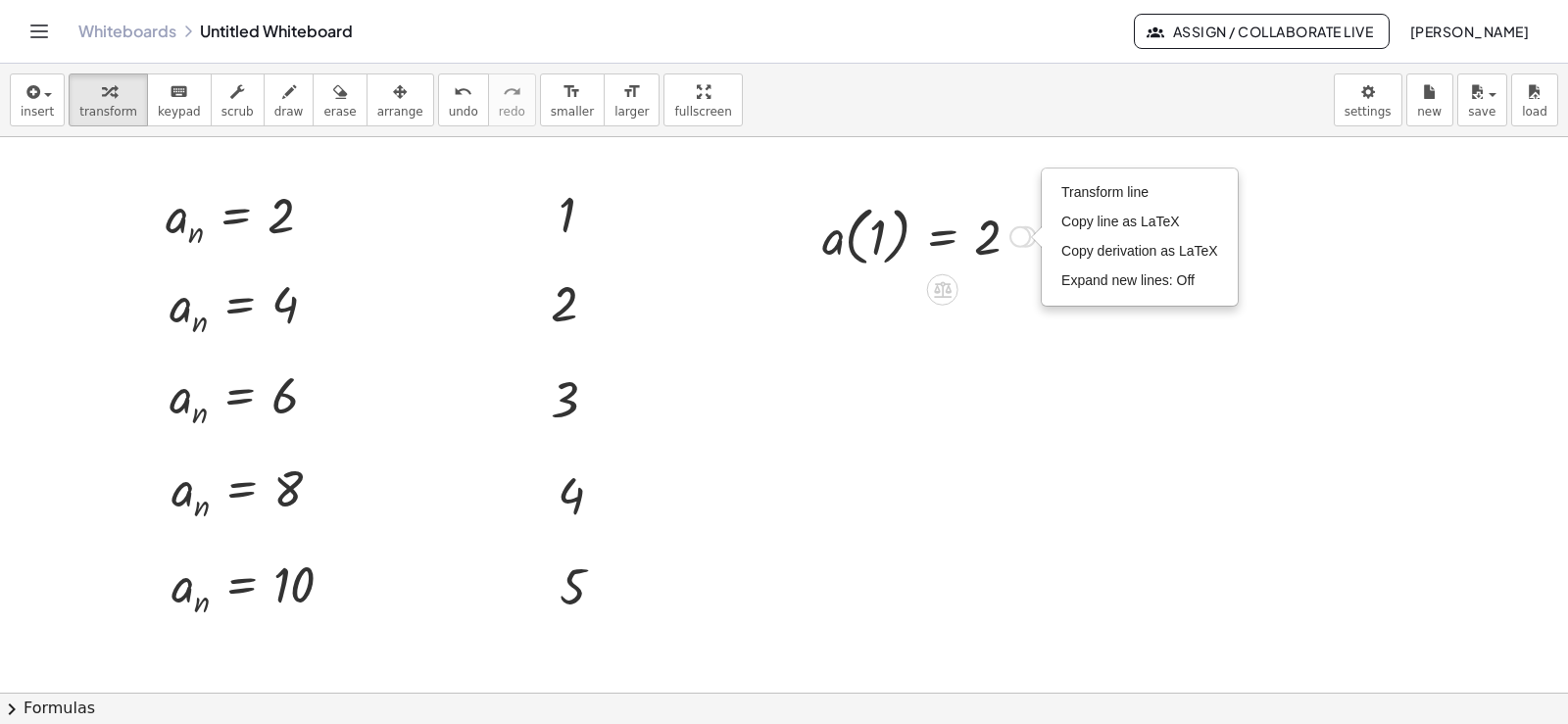
drag, startPoint x: 1023, startPoint y: 233, endPoint x: 1006, endPoint y: 289, distance: 58.5
click at [962, 442] on div at bounding box center [784, 693] width 1568 height 1111
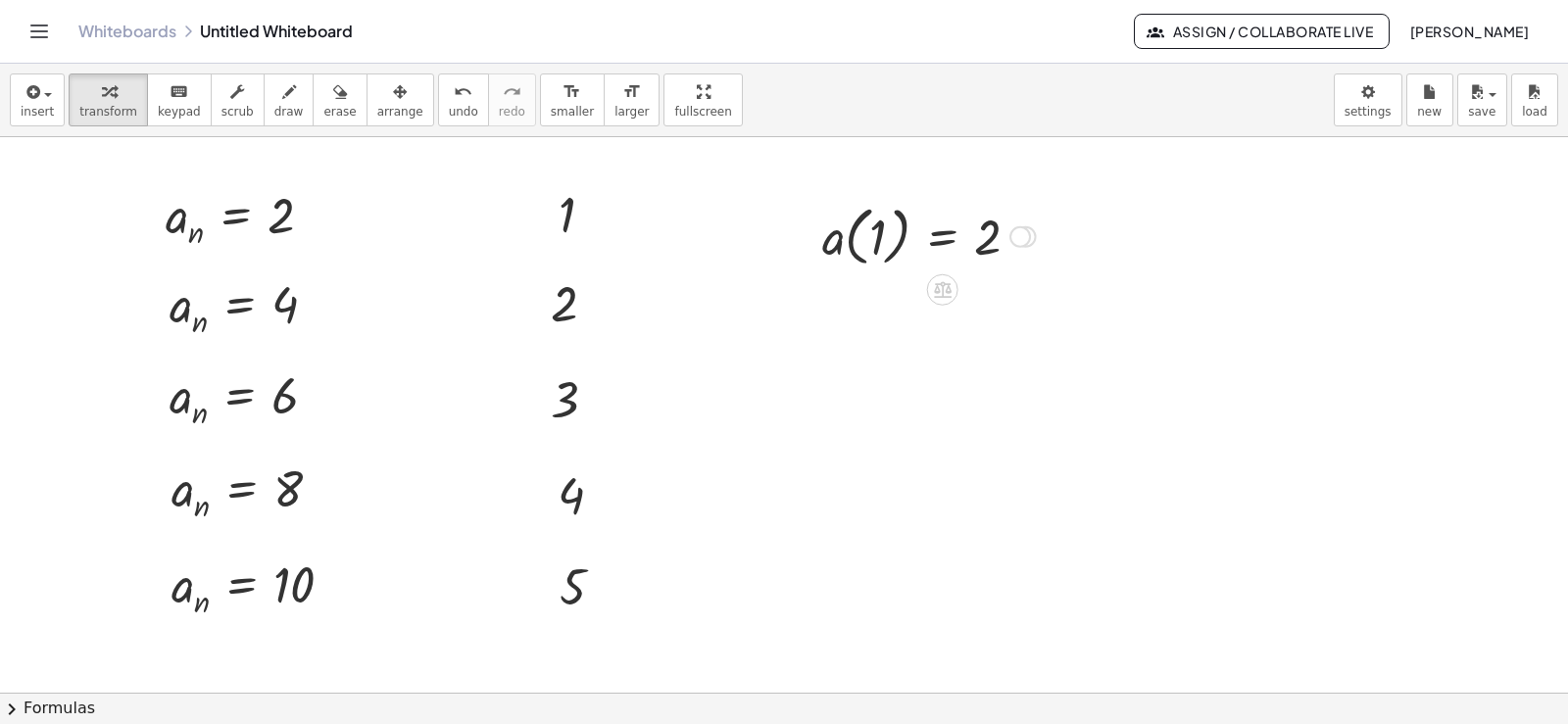
drag, startPoint x: 1033, startPoint y: 238, endPoint x: 1077, endPoint y: 220, distance: 47.5
click at [1077, 220] on div "a n = · 2 · n a n = · 2 · 1 a n = 2 a n = · 2 · n a n = · 2 · 2 a n = 4 a n = ·…" at bounding box center [784, 693] width 1568 height 1111
click at [1027, 235] on div "Transform line Copy line as LaTeX Copy derivation as LaTeX Expand new lines: Off" at bounding box center [1020, 237] width 22 height 22
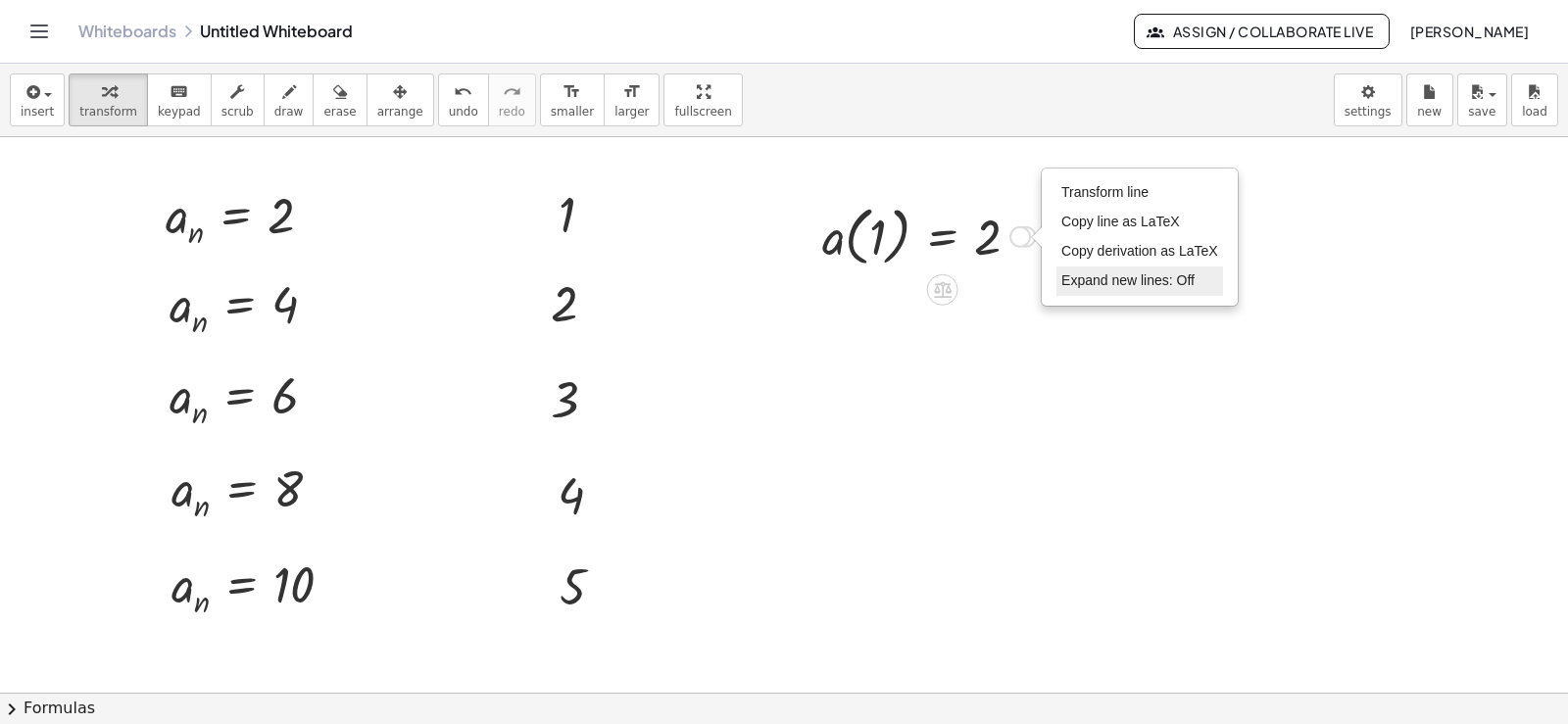
click at [1115, 284] on span "Expand new lines: Off" at bounding box center [1128, 281] width 133 height 16
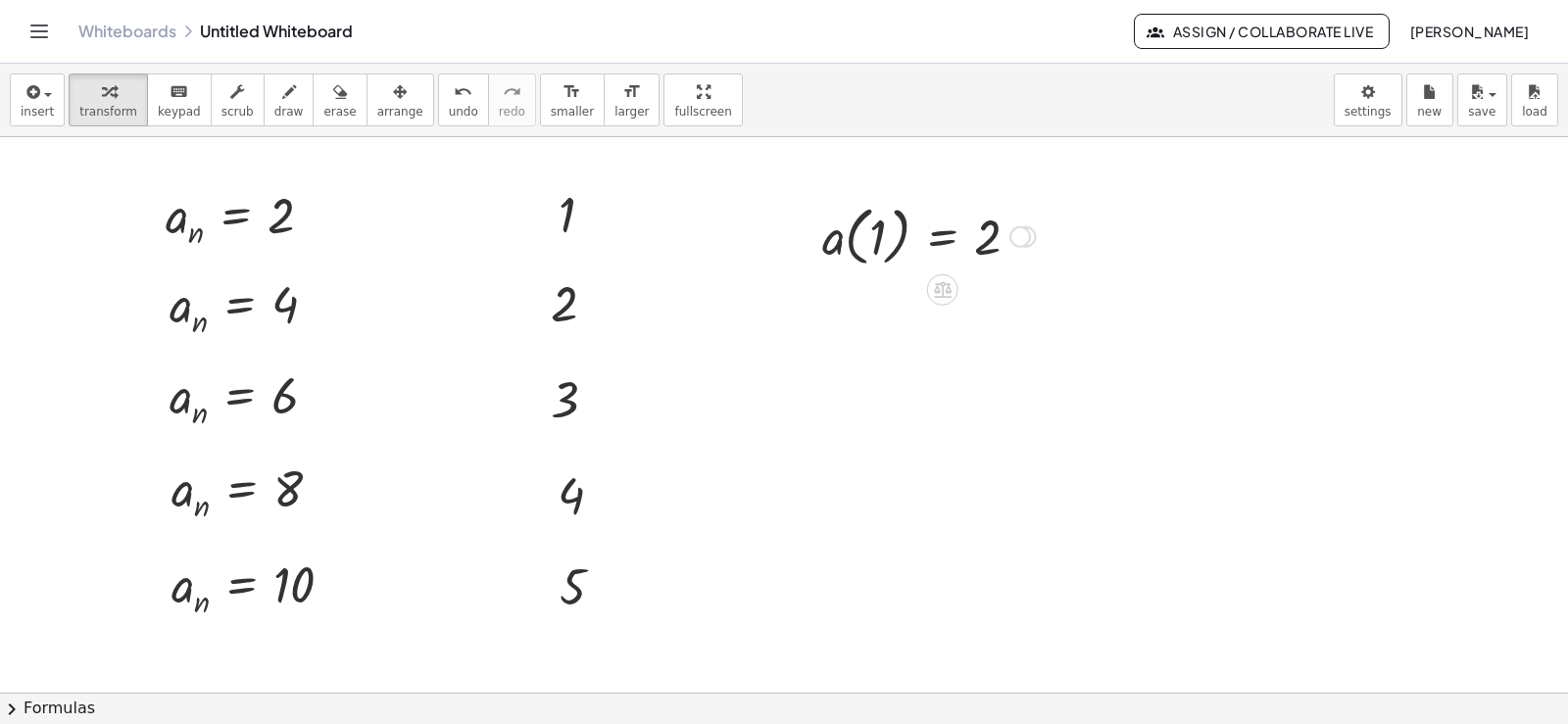
click at [1025, 230] on div "Transform line Copy line as LaTeX Copy derivation as LaTeX Expand new lines: Off" at bounding box center [1020, 237] width 22 height 22
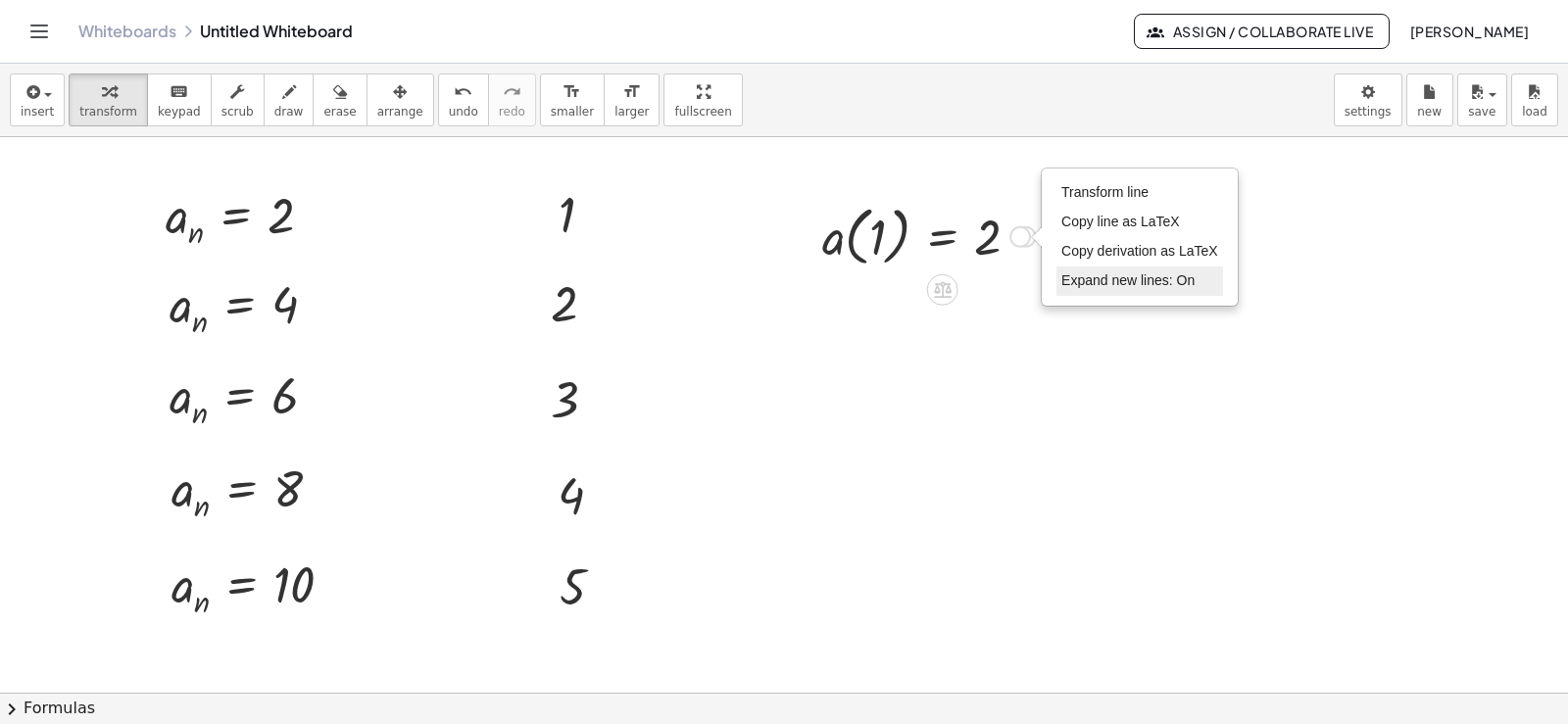
click at [1108, 294] on li "Expand new lines: On" at bounding box center [1139, 282] width 166 height 30
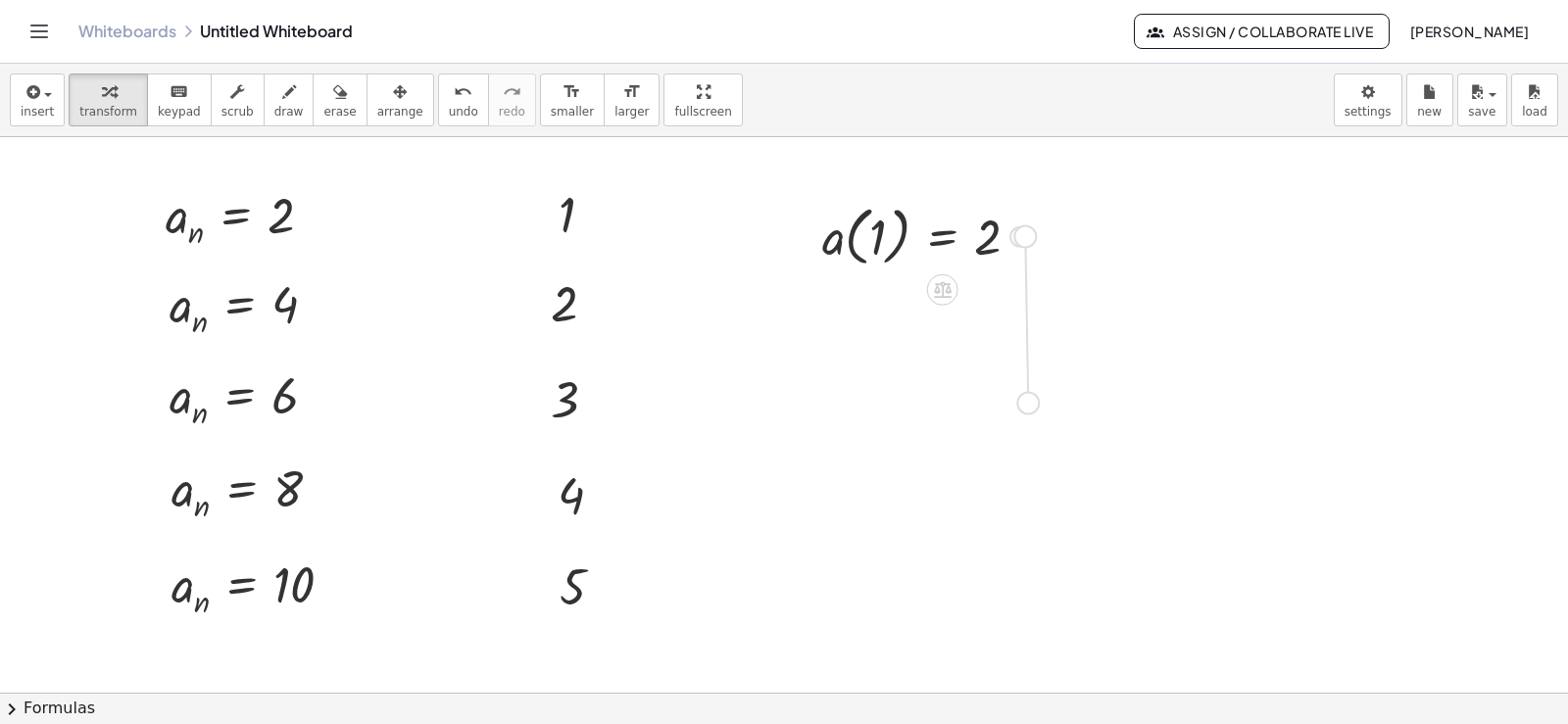
drag, startPoint x: 1024, startPoint y: 233, endPoint x: 1029, endPoint y: 404, distance: 171.1
click at [1029, 404] on div "a n = · 2 · n a n = · 2 · 1 a n = 2 a n = · 2 · n a n = · 2 · 2 a n = 4 a n = ·…" at bounding box center [784, 693] width 1568 height 1111
drag, startPoint x: 1015, startPoint y: 397, endPoint x: 1051, endPoint y: 509, distance: 117.6
click at [1014, 532] on div "a n = · 2 · n a n = · 2 · 1 a n = 2 a n = · 2 · n a n = · 2 · 2 a n = 4 a n = ·…" at bounding box center [784, 693] width 1568 height 1111
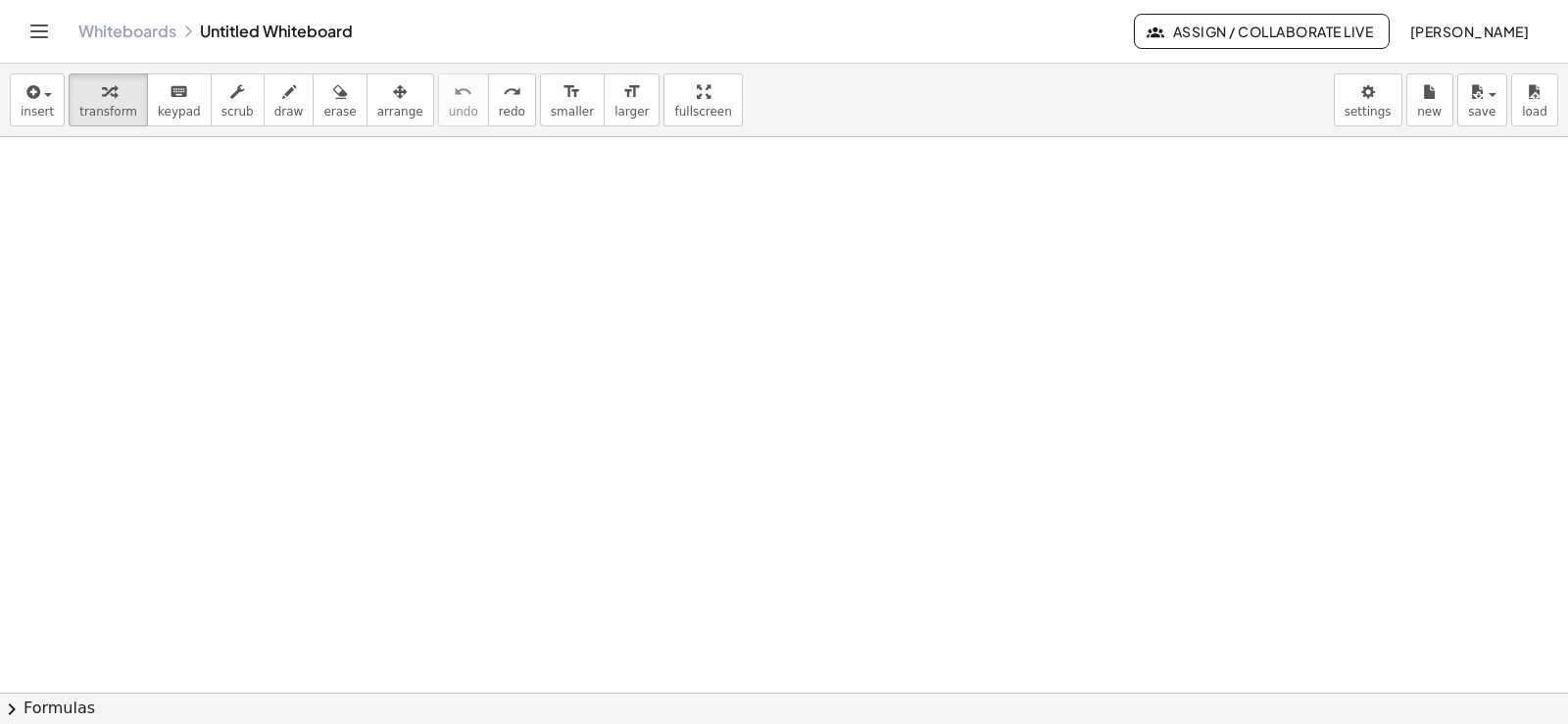
click at [40, 37] on icon "Toggle navigation" at bounding box center [39, 32] width 17 height 12
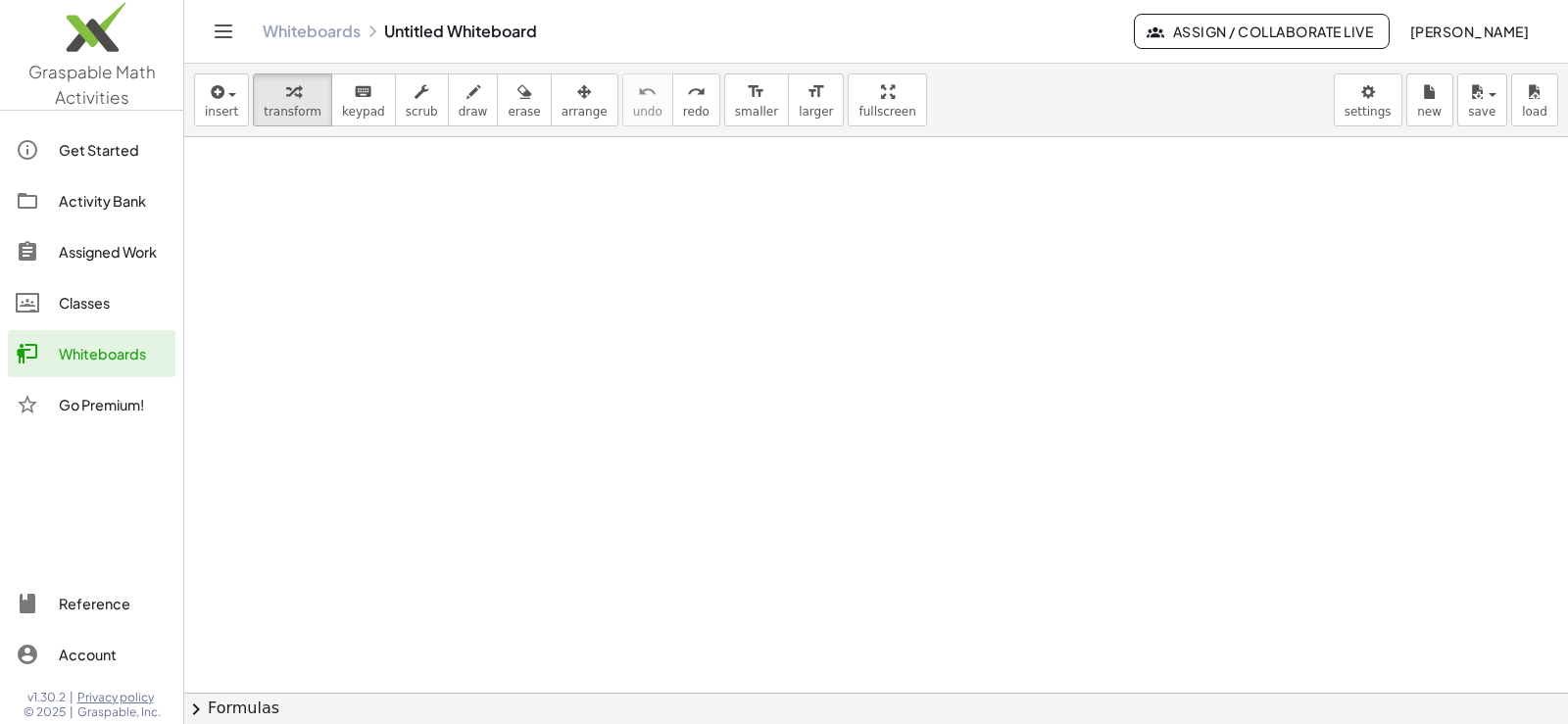
click at [518, 358] on div at bounding box center [876, 693] width 1384 height 1111
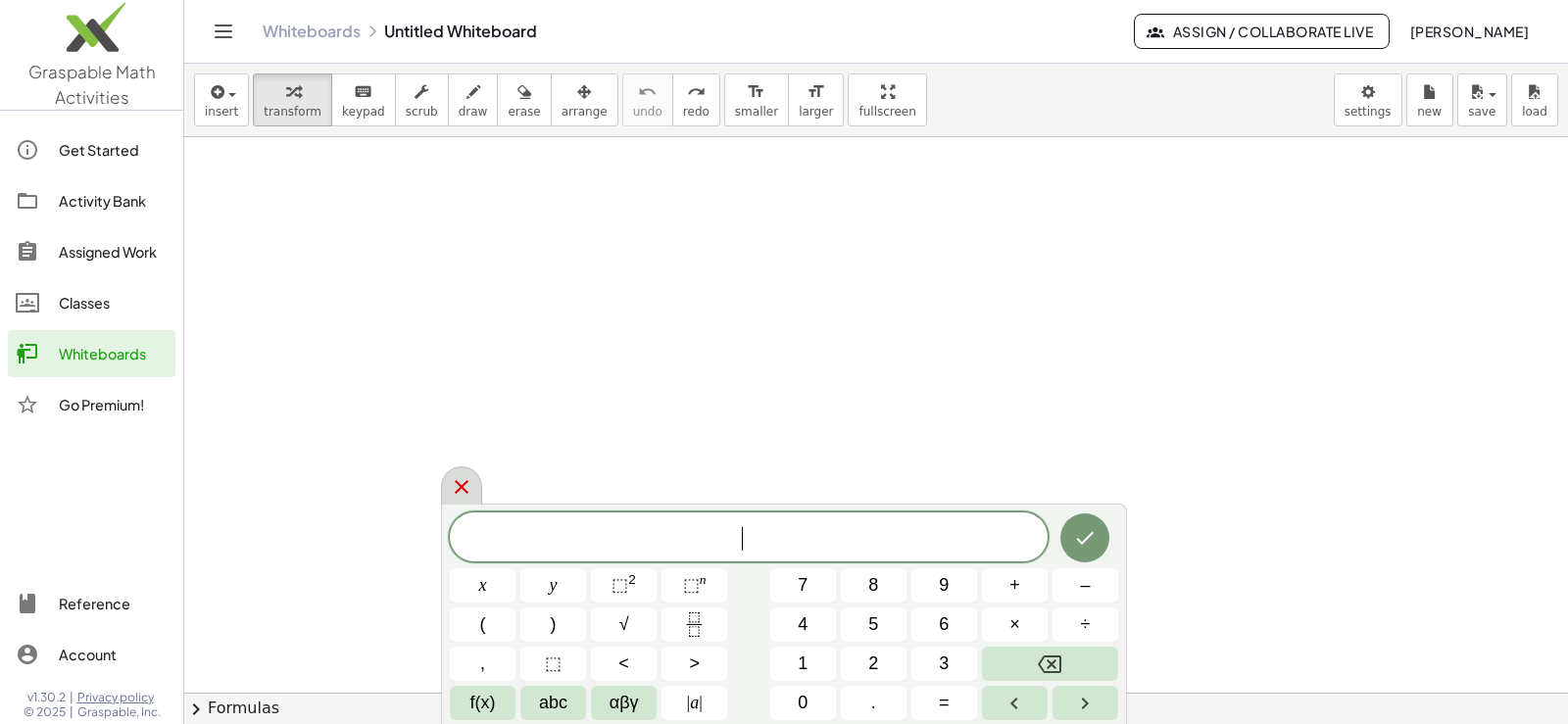
click at [464, 490] on icon at bounding box center [462, 487] width 14 height 14
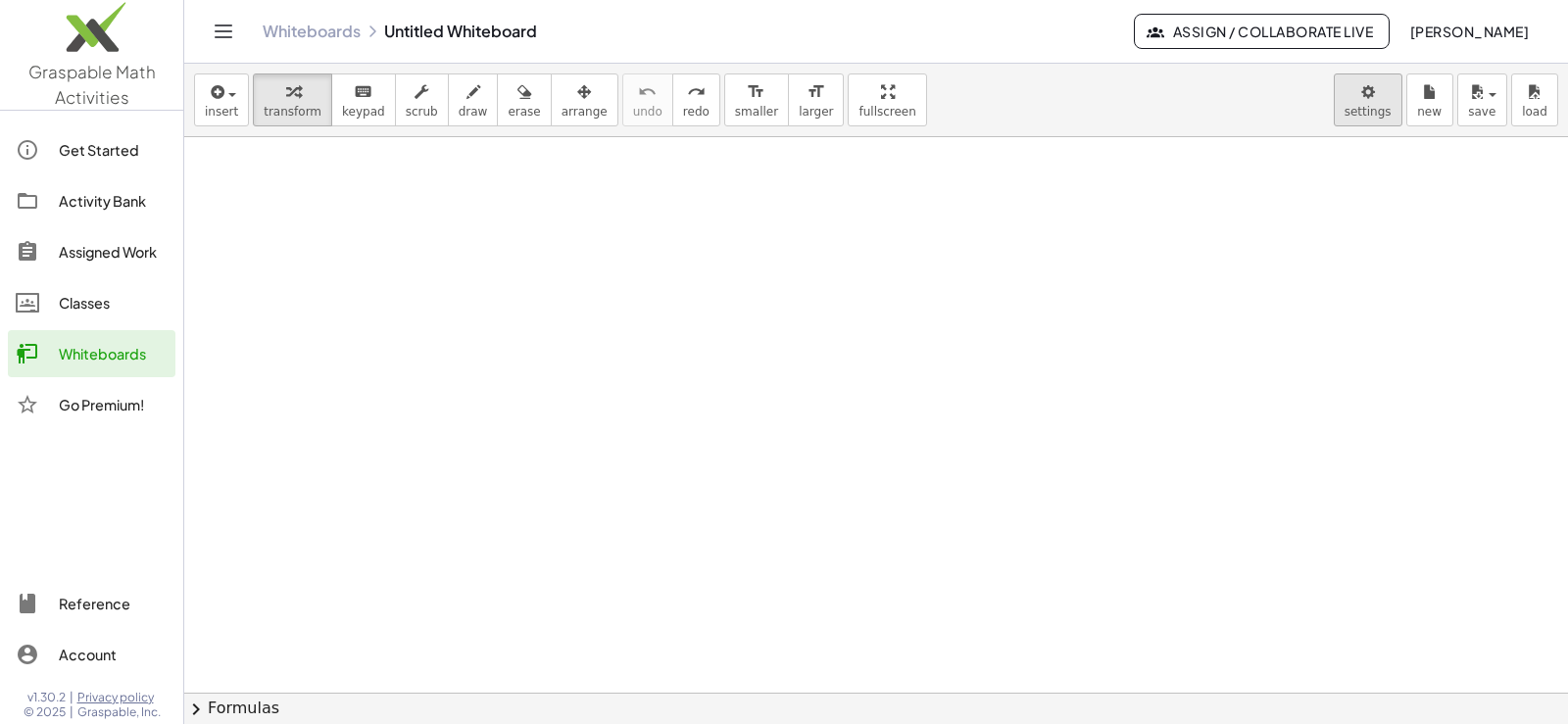
click at [1345, 84] on body "Graspable Math Activities Get Started Activity Bank Assigned Work Classes White…" at bounding box center [784, 362] width 1568 height 724
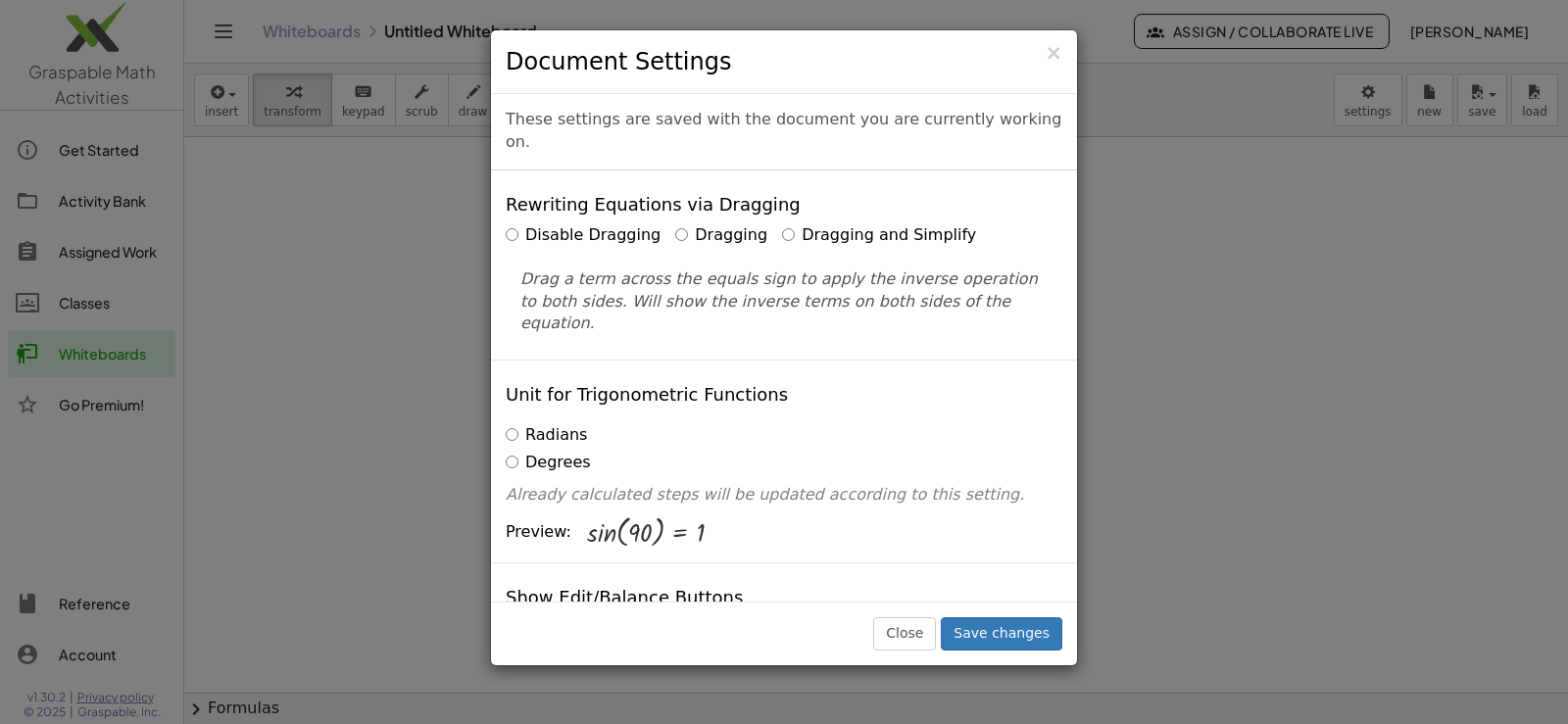
click at [810, 224] on label "Dragging and Simplify" at bounding box center [878, 235] width 194 height 23
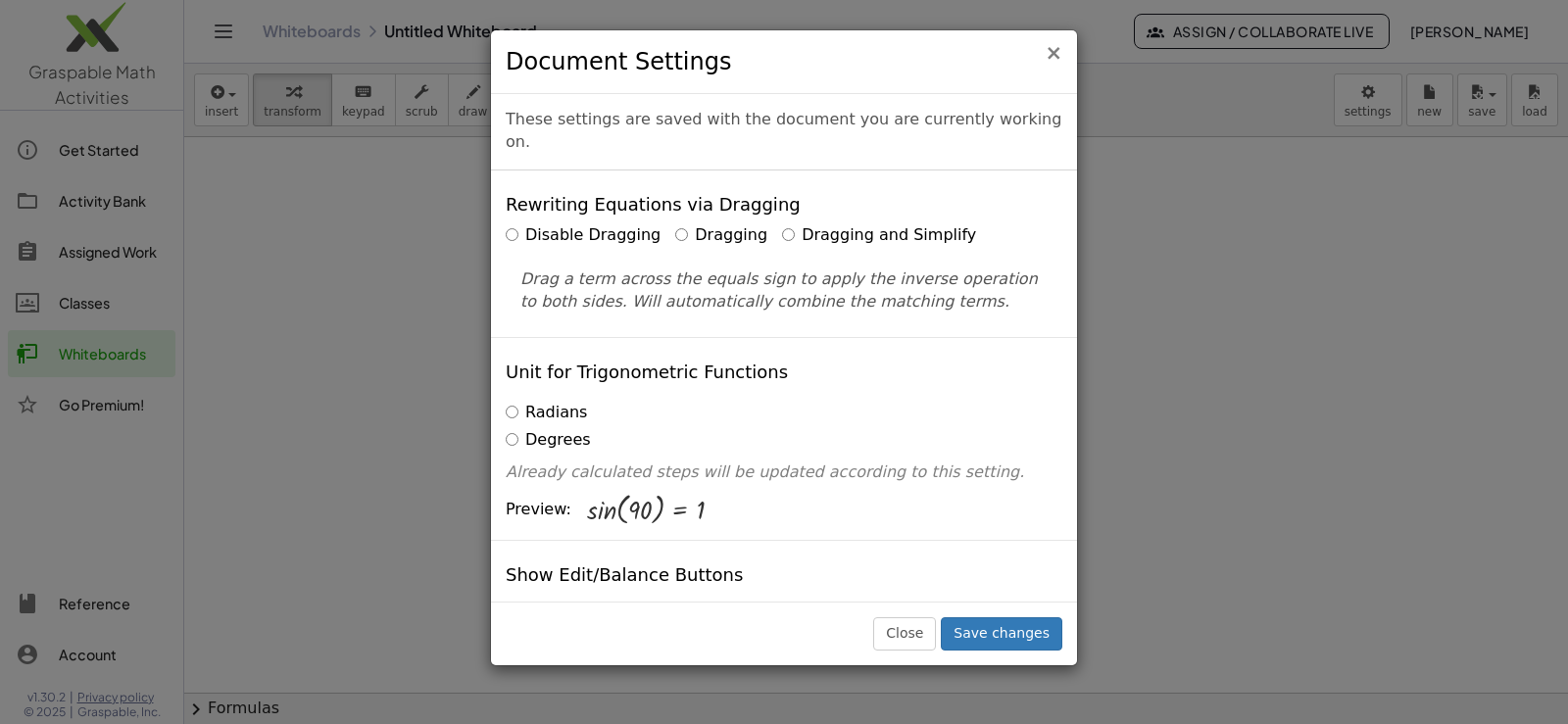
click at [1053, 41] on span "×" at bounding box center [1053, 53] width 18 height 24
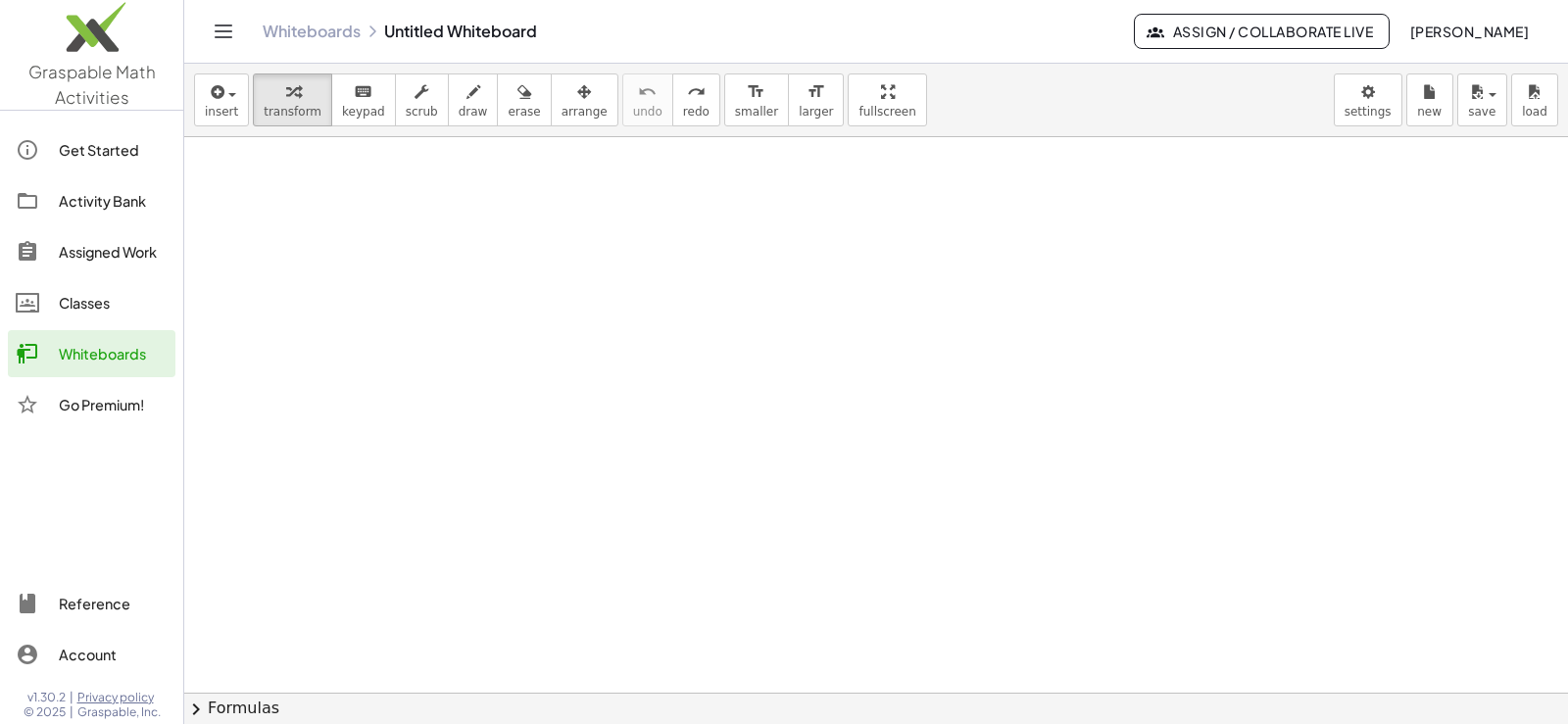
click at [1054, 88] on div "insert select one: Math Expression Function Text Youtube Video Graphing Geometr…" at bounding box center [876, 101] width 1384 height 74
click at [226, 13] on div "Whiteboards Untitled Whiteboard Assign / Collaborate Live [PERSON_NAME]" at bounding box center [876, 31] width 1336 height 63
click at [223, 51] on div "Whiteboards Untitled Whiteboard Assign / Collaborate Live [PERSON_NAME]" at bounding box center [876, 31] width 1336 height 63
click at [224, 39] on icon "Toggle navigation" at bounding box center [224, 32] width 24 height 24
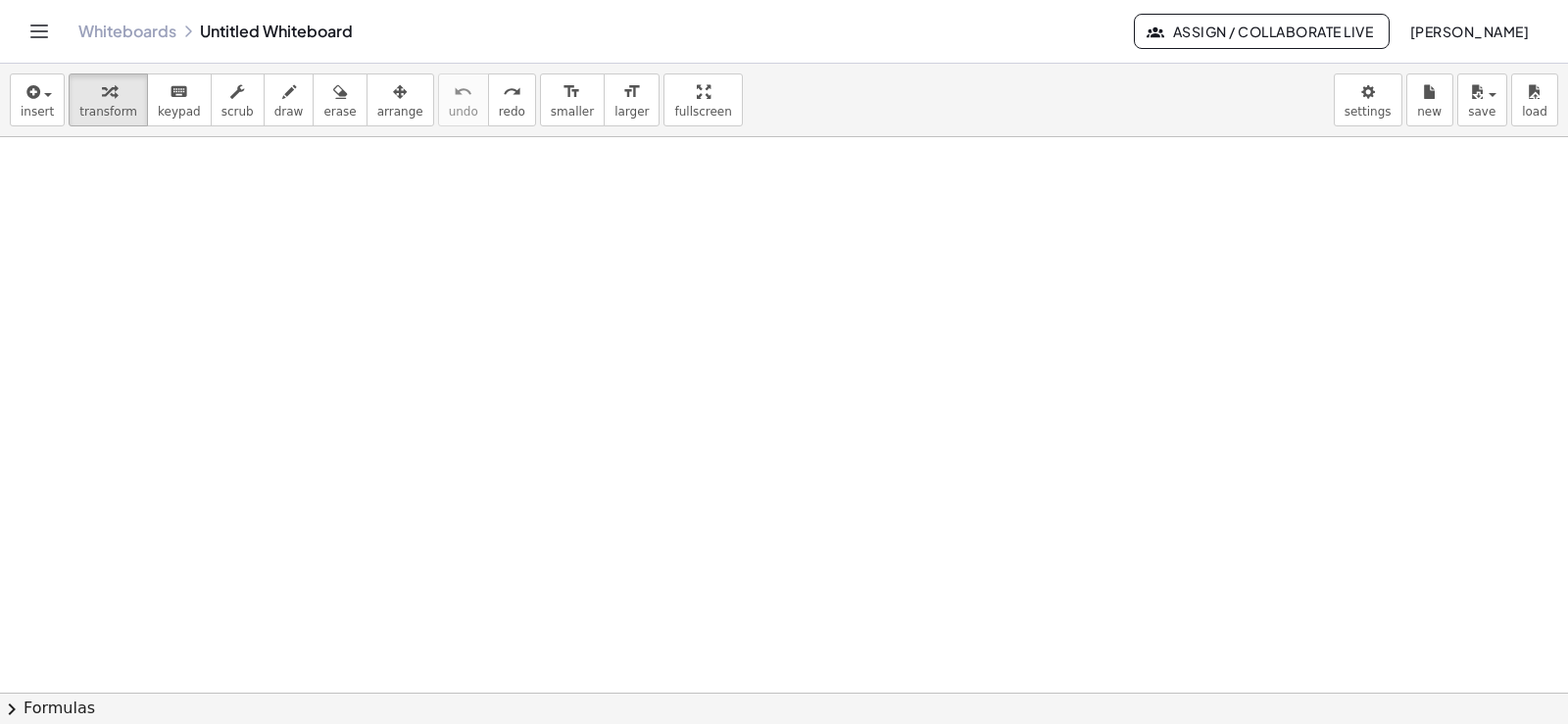
click at [42, 31] on icon "Toggle navigation" at bounding box center [40, 32] width 24 height 24
